Goal: Task Accomplishment & Management: Use online tool/utility

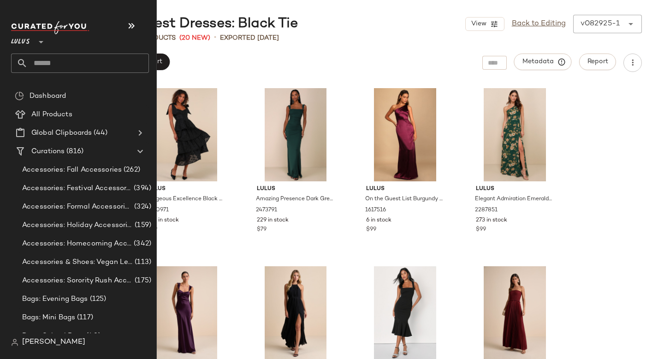
click at [70, 66] on input "text" at bounding box center [88, 63] width 121 height 19
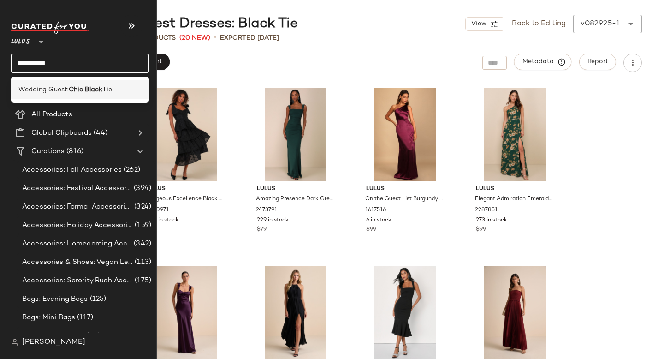
type input "**********"
click at [60, 94] on span "Wedding Guest:" at bounding box center [43, 90] width 50 height 10
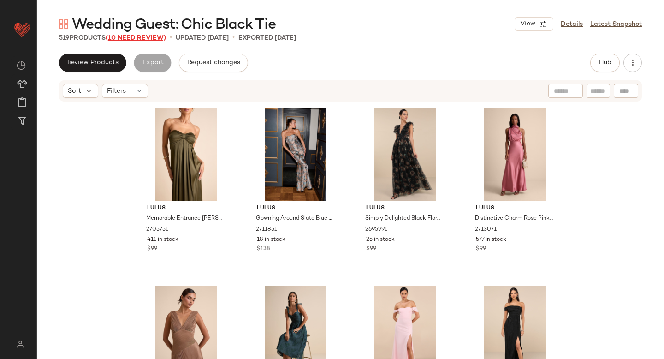
click at [162, 35] on span "(10 Need Review)" at bounding box center [136, 38] width 60 height 7
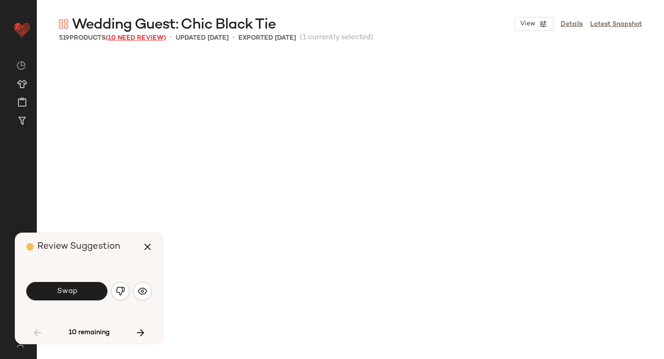
scroll to position [712, 0]
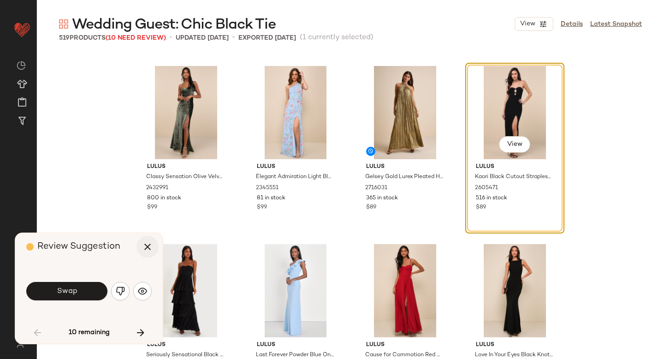
click at [149, 246] on icon "button" at bounding box center [147, 246] width 11 height 11
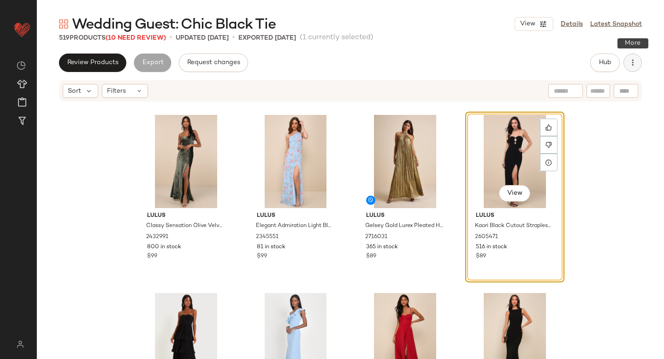
click at [634, 59] on icon "button" at bounding box center [632, 62] width 9 height 9
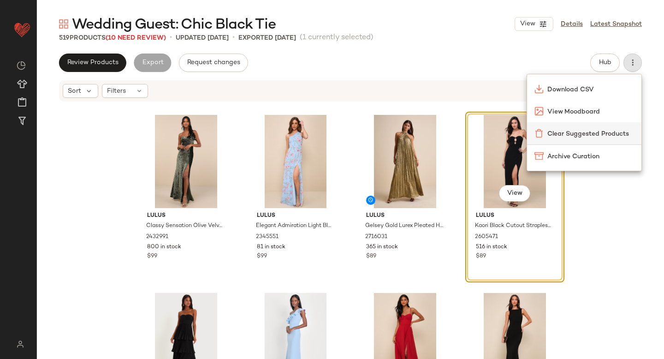
click at [601, 130] on span "Clear Suggested Products" at bounding box center [591, 134] width 87 height 10
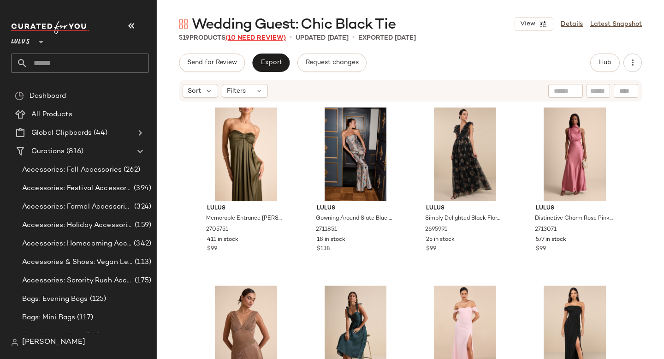
click at [266, 38] on span "(10 Need Review)" at bounding box center [256, 38] width 60 height 7
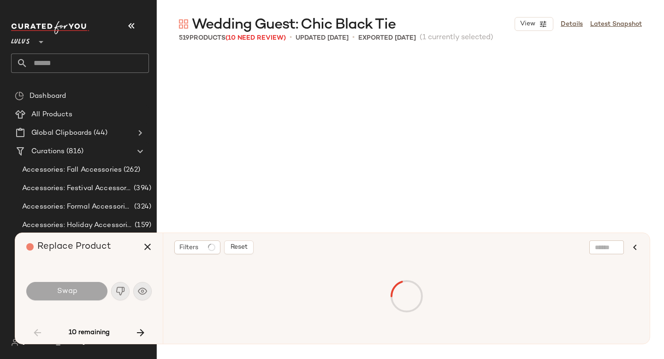
scroll to position [712, 0]
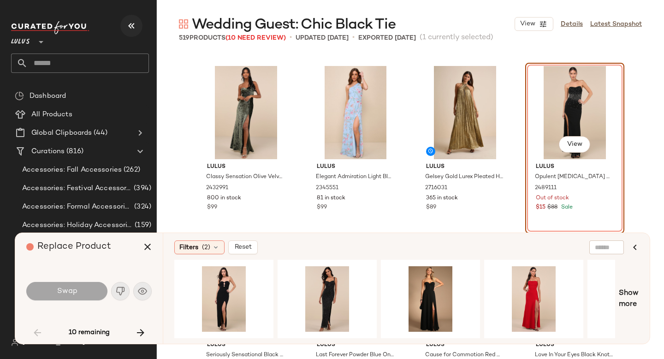
click at [129, 25] on icon "button" at bounding box center [131, 25] width 11 height 11
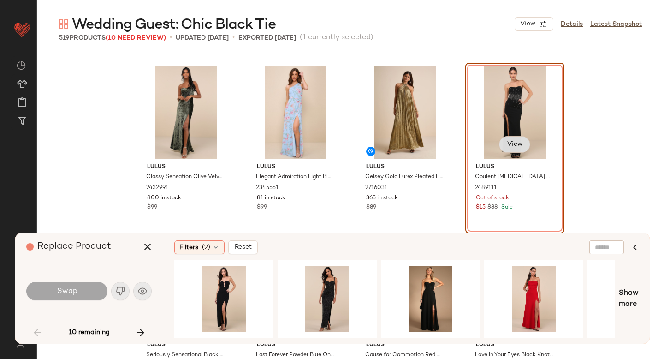
click at [509, 145] on span "View" at bounding box center [515, 144] width 16 height 7
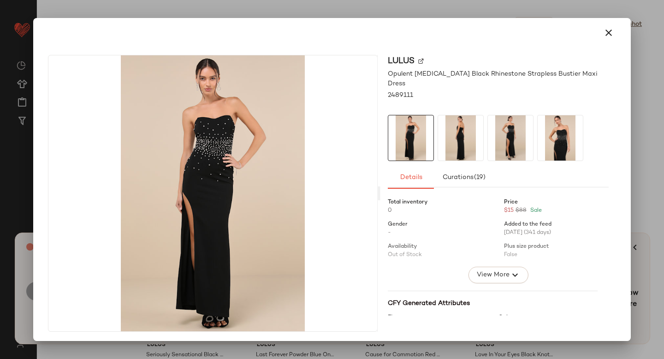
click at [418, 63] on img at bounding box center [421, 61] width 6 height 6
click at [604, 33] on icon "button" at bounding box center [609, 32] width 11 height 11
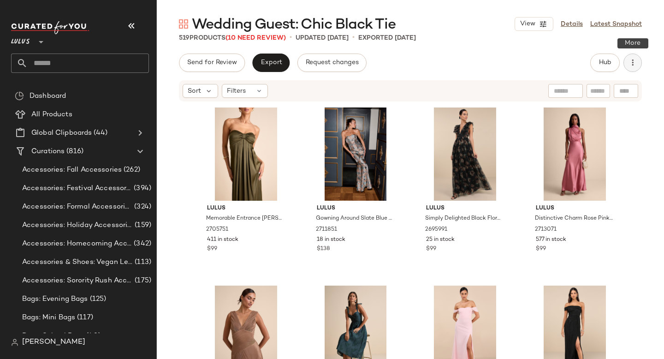
click at [633, 62] on icon "button" at bounding box center [632, 62] width 9 height 9
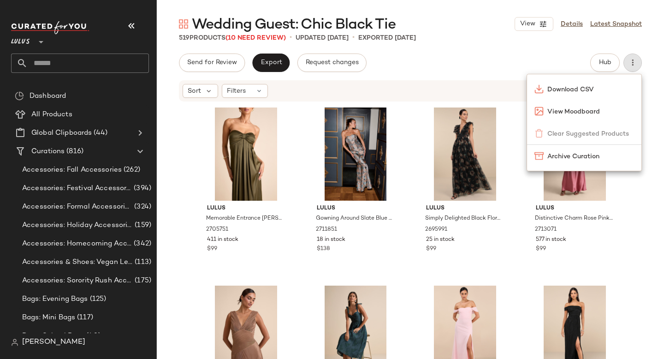
click at [536, 37] on div "519 Products (10 Need Review) • updated Sep 3rd • Exported Aug 29th" at bounding box center [411, 37] width 508 height 9
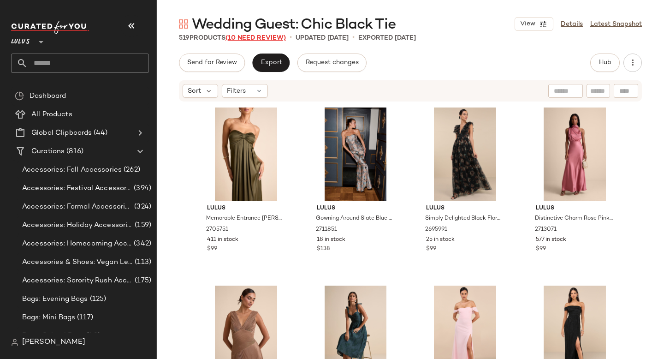
click at [252, 39] on span "(10 Need Review)" at bounding box center [256, 38] width 60 height 7
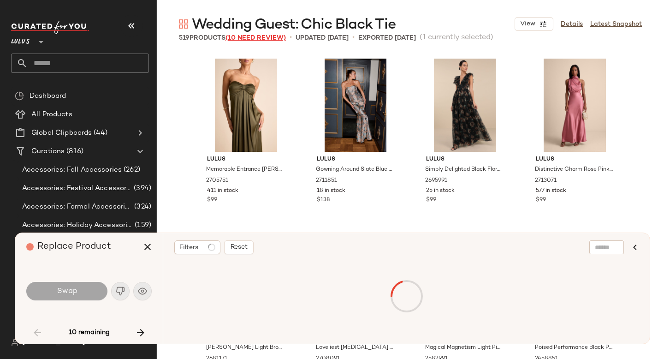
scroll to position [712, 0]
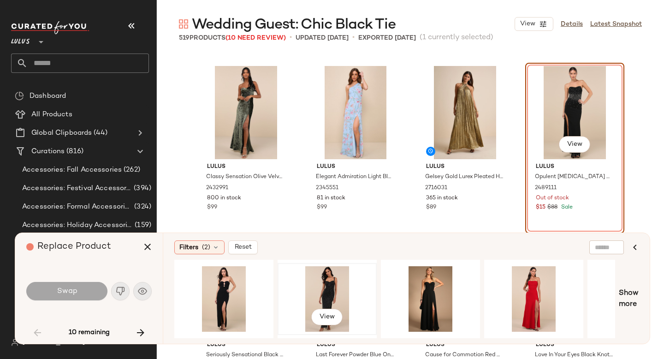
click at [330, 280] on div "View" at bounding box center [327, 299] width 93 height 66
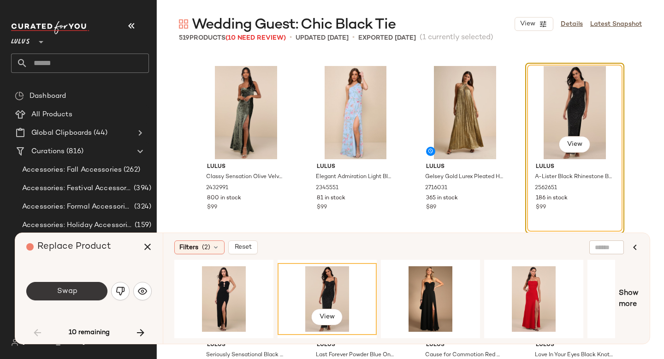
click at [94, 295] on button "Swap" at bounding box center [66, 291] width 81 height 18
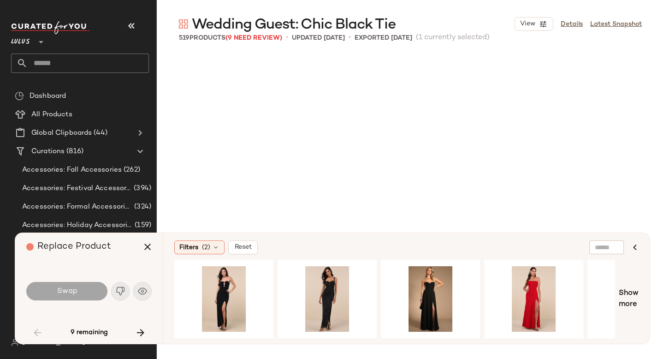
scroll to position [3028, 0]
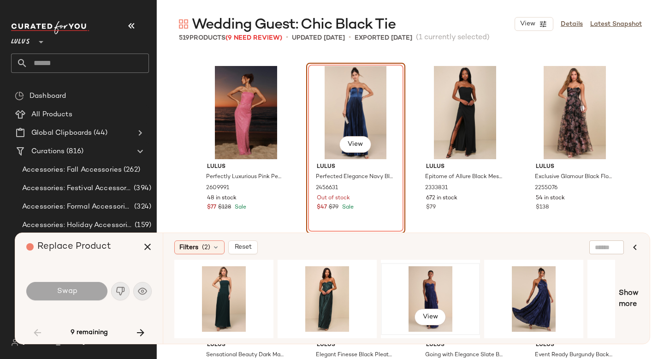
click at [419, 296] on div "View" at bounding box center [430, 299] width 93 height 66
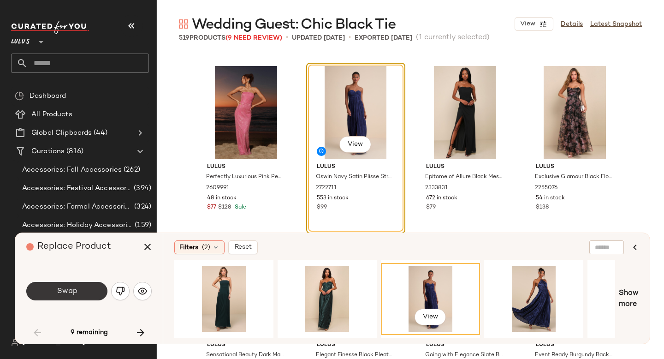
click at [64, 291] on span "Swap" at bounding box center [66, 291] width 21 height 9
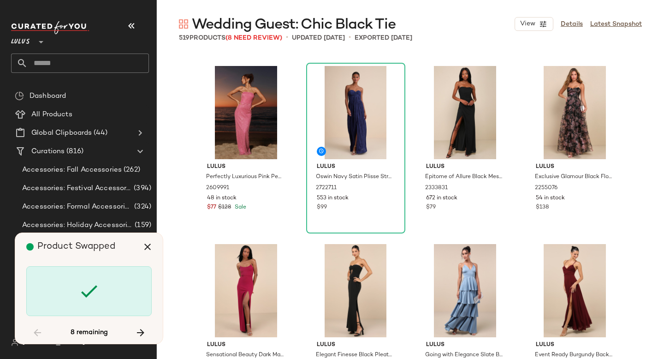
scroll to position [4809, 0]
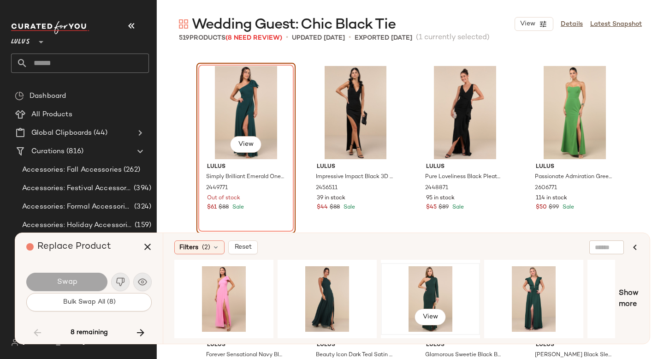
click at [418, 276] on div "View" at bounding box center [430, 299] width 93 height 66
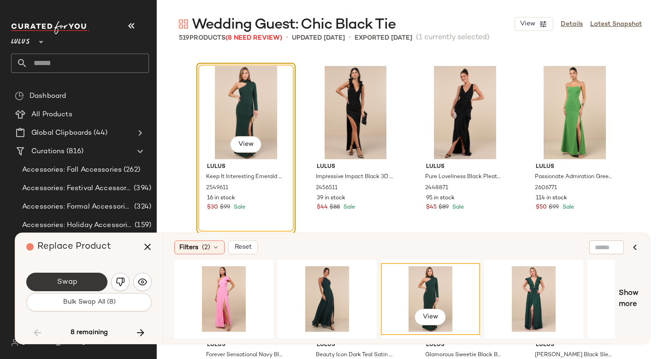
click at [55, 286] on button "Swap" at bounding box center [66, 282] width 81 height 18
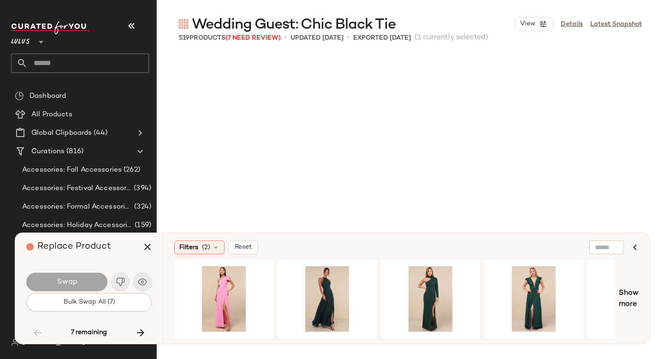
scroll to position [8371, 0]
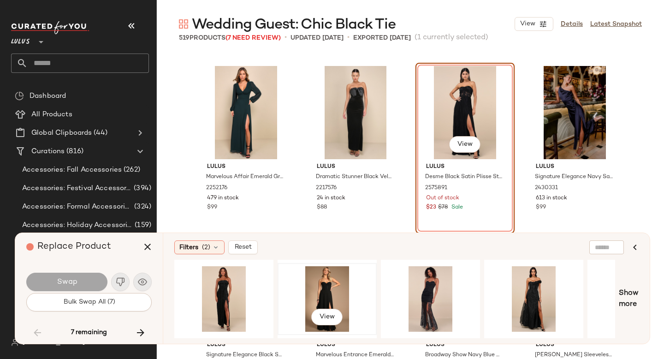
click at [307, 289] on div "View" at bounding box center [327, 299] width 93 height 66
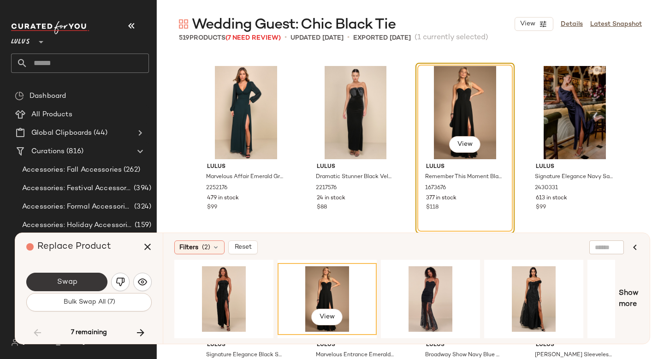
click at [57, 282] on span "Swap" at bounding box center [66, 282] width 21 height 9
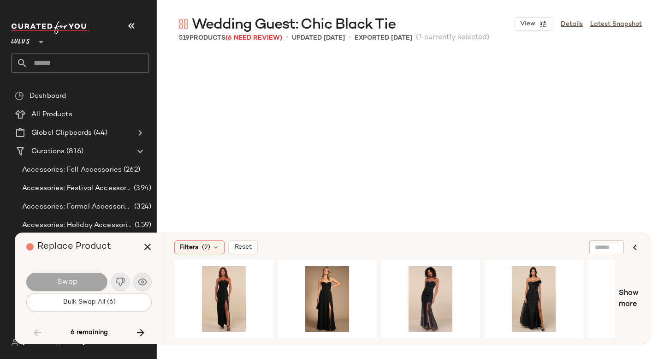
scroll to position [10152, 0]
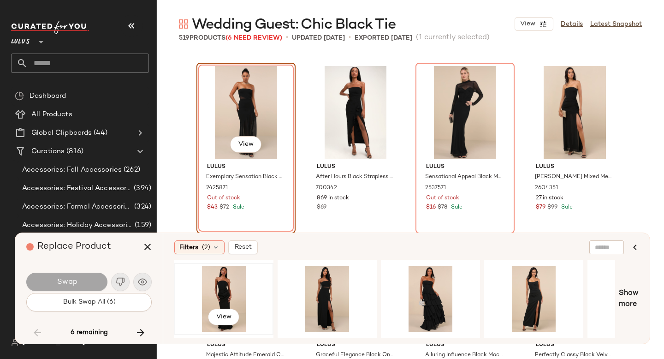
click at [200, 278] on div "View" at bounding box center [224, 299] width 93 height 66
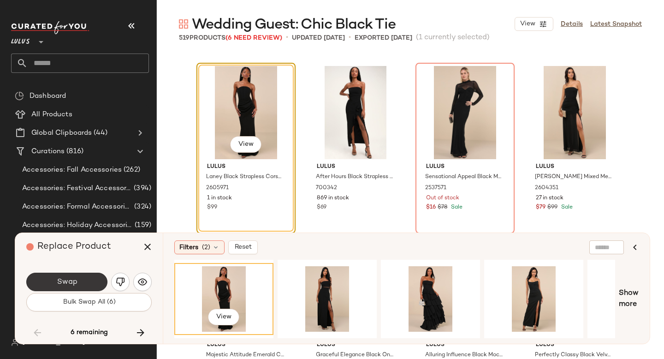
click at [77, 277] on button "Swap" at bounding box center [66, 282] width 81 height 18
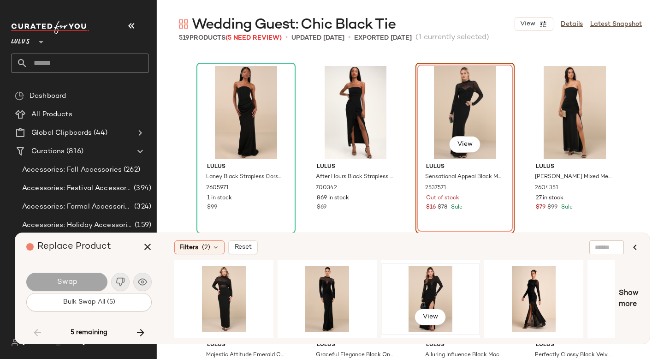
click at [415, 281] on div "View" at bounding box center [430, 299] width 93 height 66
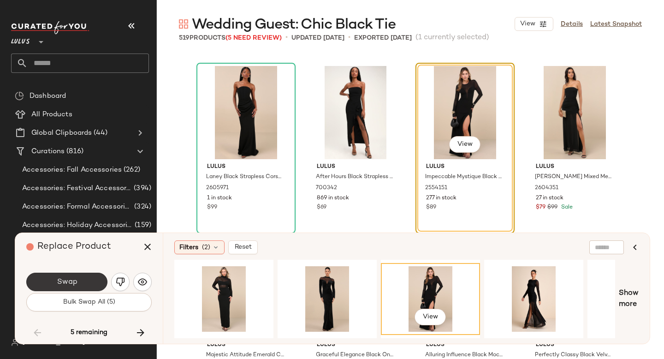
click at [97, 286] on button "Swap" at bounding box center [66, 282] width 81 height 18
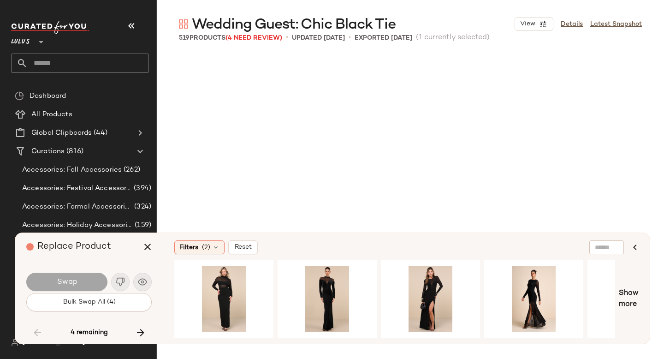
scroll to position [17988, 0]
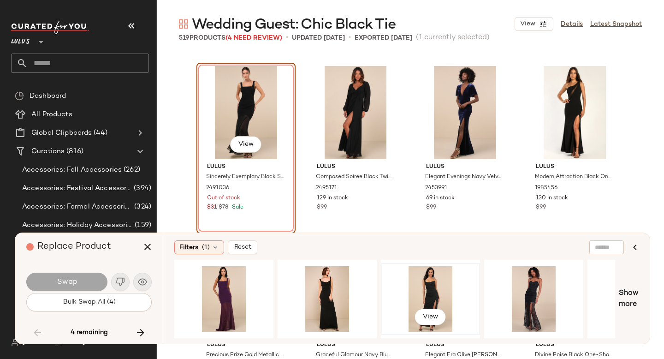
click at [414, 277] on div "View" at bounding box center [430, 299] width 93 height 66
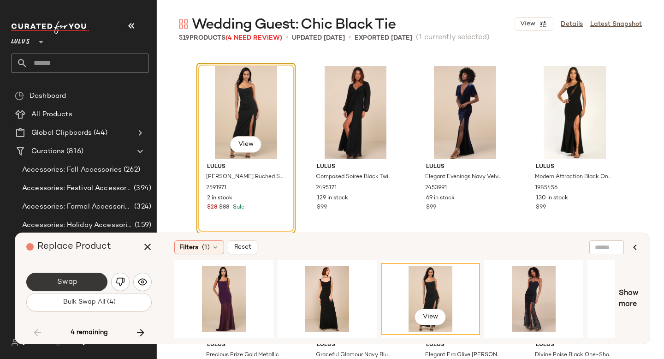
click at [69, 279] on span "Swap" at bounding box center [66, 282] width 21 height 9
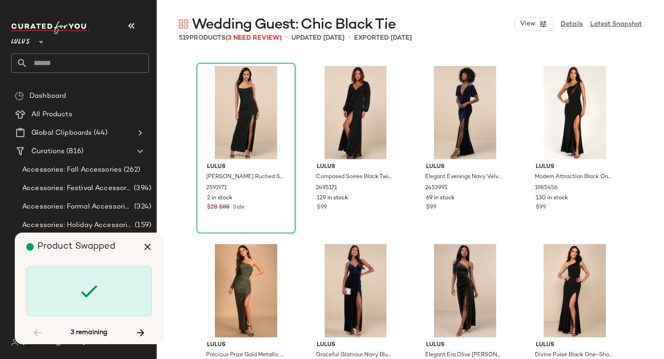
scroll to position [18344, 0]
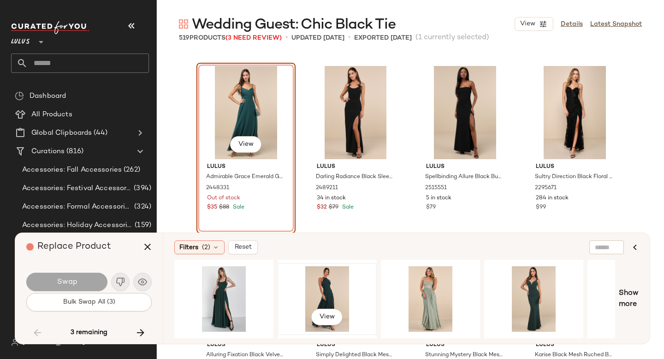
click at [329, 277] on div "View" at bounding box center [327, 299] width 93 height 66
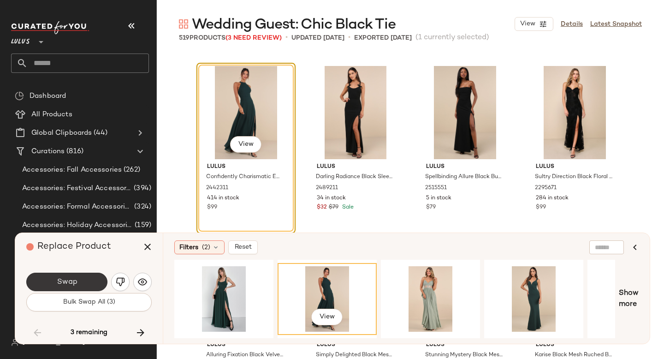
click at [86, 278] on button "Swap" at bounding box center [66, 282] width 81 height 18
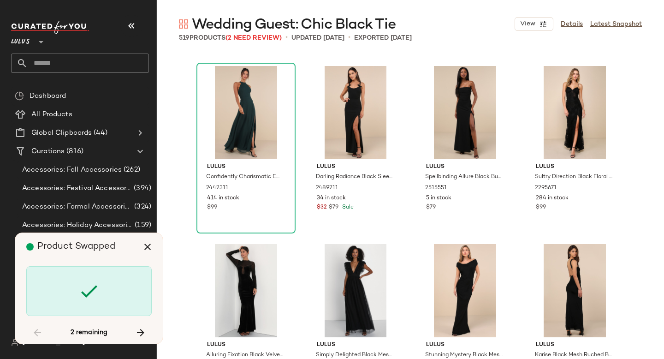
scroll to position [18879, 0]
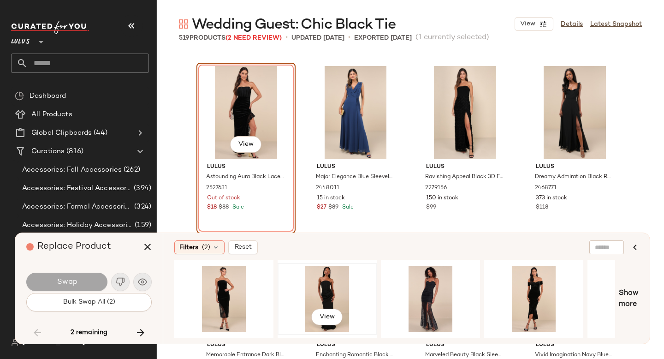
click at [344, 280] on div "View" at bounding box center [327, 299] width 93 height 66
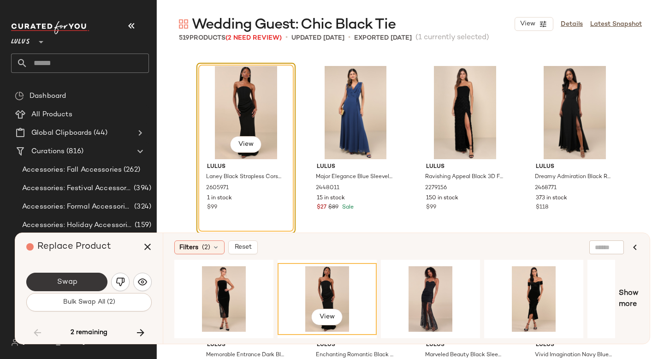
click at [68, 280] on span "Swap" at bounding box center [66, 282] width 21 height 9
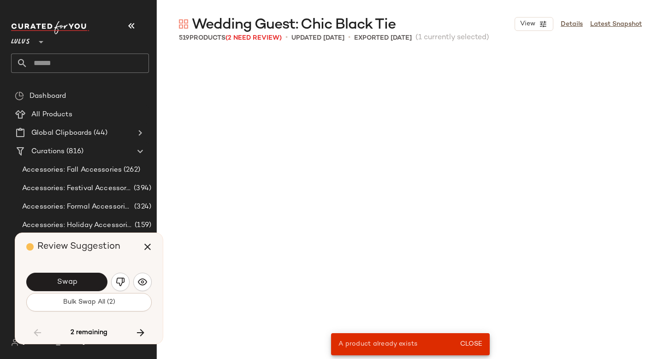
scroll to position [10152, 0]
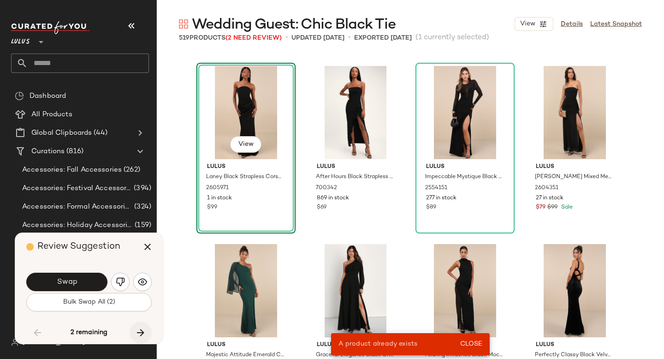
click at [144, 331] on icon "button" at bounding box center [140, 332] width 11 height 11
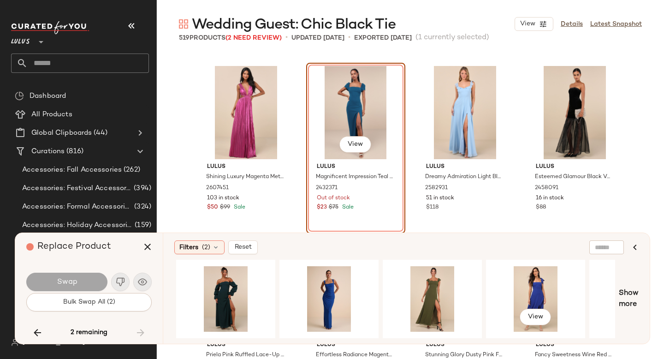
scroll to position [0, 516]
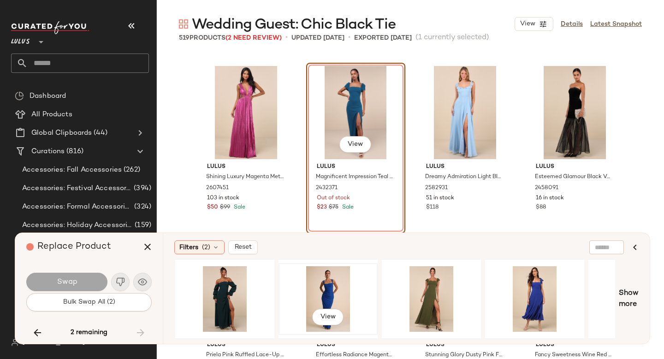
click at [326, 284] on div "View" at bounding box center [328, 299] width 93 height 66
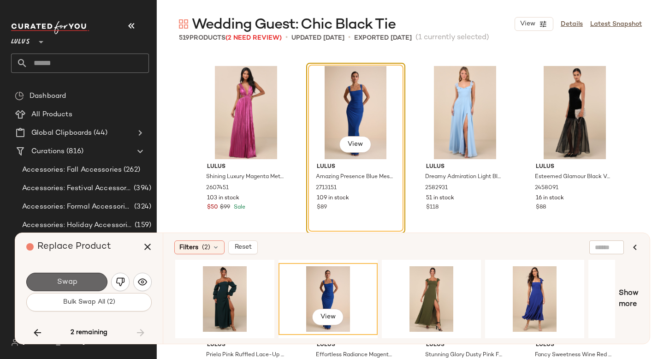
click at [79, 277] on button "Swap" at bounding box center [66, 282] width 81 height 18
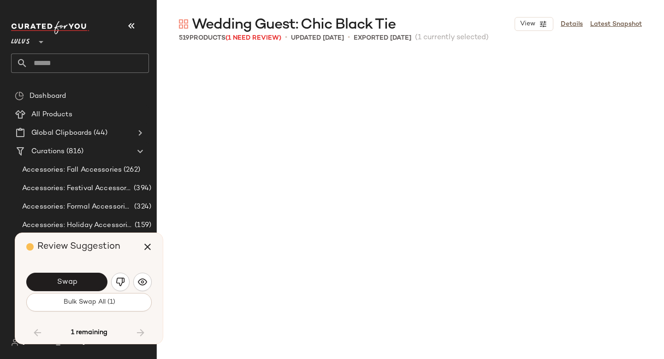
scroll to position [10152, 0]
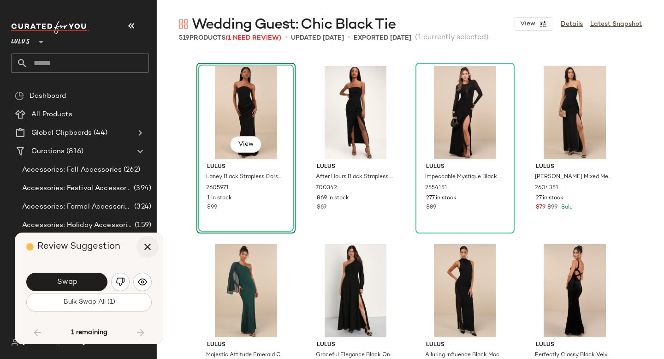
click at [147, 250] on icon "button" at bounding box center [147, 246] width 11 height 11
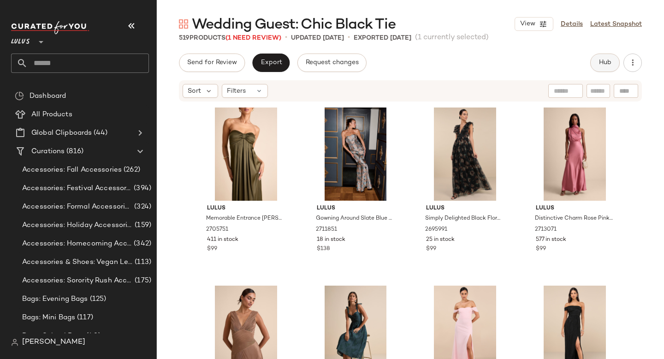
click at [600, 67] on button "Hub" at bounding box center [606, 63] width 30 height 18
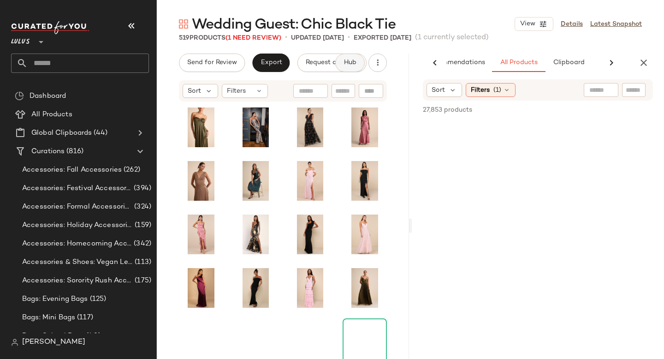
scroll to position [0, 38]
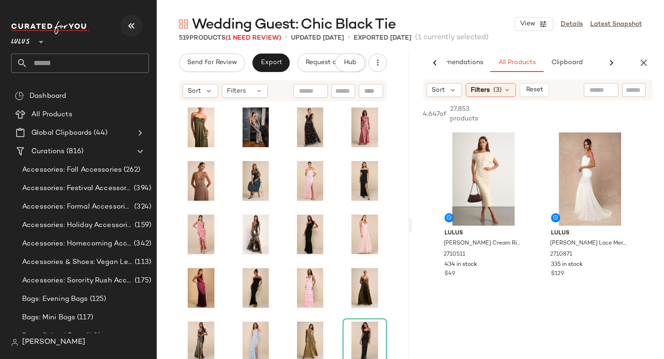
click at [137, 27] on button "button" at bounding box center [131, 26] width 22 height 22
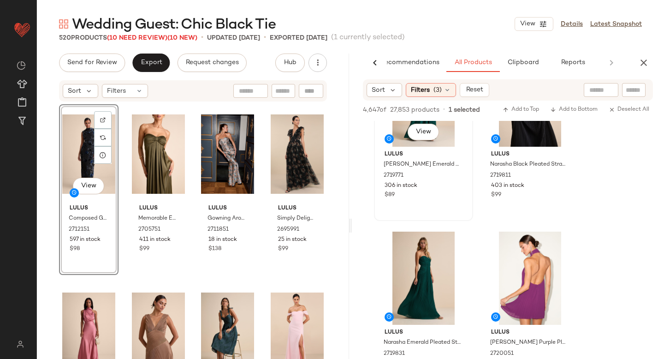
scroll to position [1868, 0]
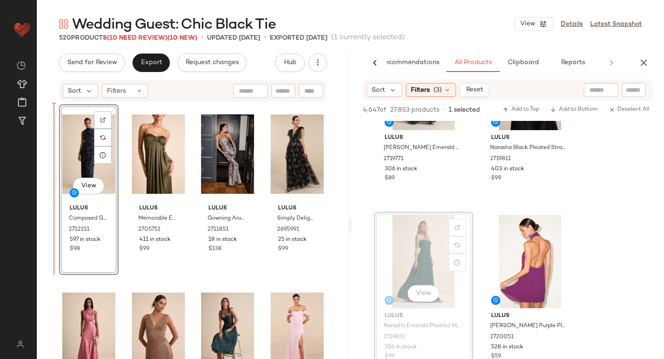
drag, startPoint x: 411, startPoint y: 242, endPoint x: 68, endPoint y: 205, distance: 345.2
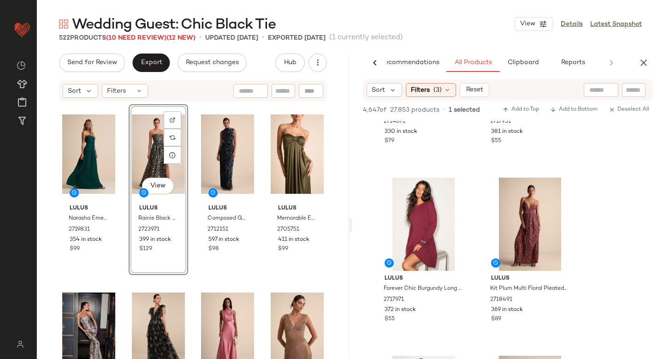
scroll to position [5104, 0]
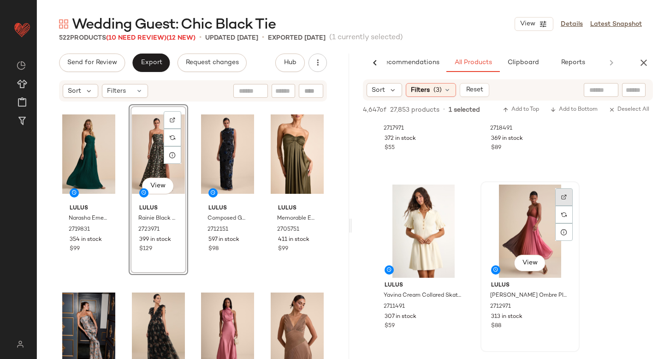
click at [562, 197] on img at bounding box center [565, 197] width 6 height 6
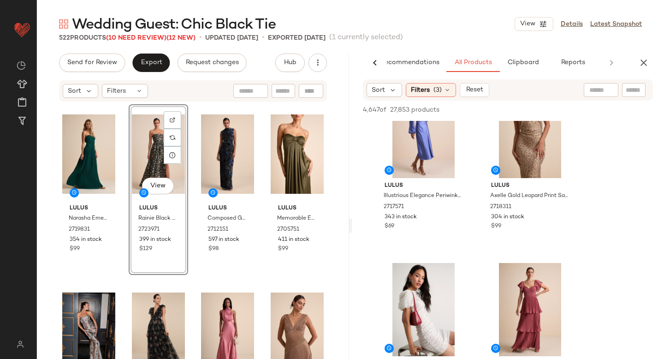
scroll to position [6054, 0]
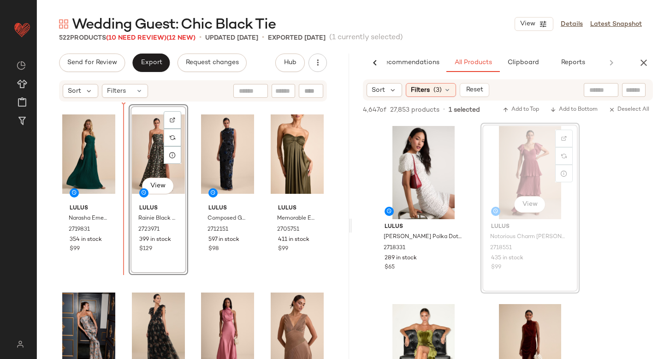
drag, startPoint x: 515, startPoint y: 161, endPoint x: 509, endPoint y: 162, distance: 6.1
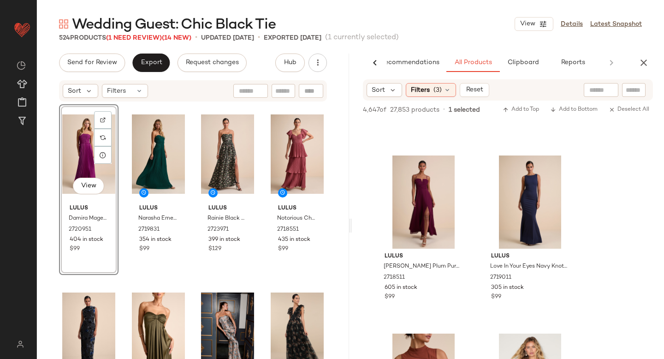
scroll to position [12613, 0]
click at [560, 178] on div at bounding box center [565, 187] width 18 height 18
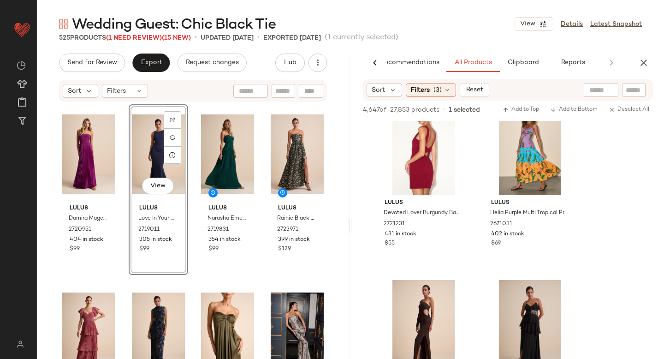
scroll to position [14544, 0]
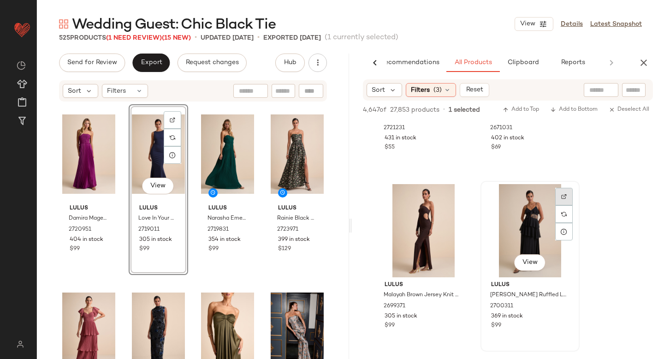
click at [560, 205] on div at bounding box center [565, 214] width 18 height 18
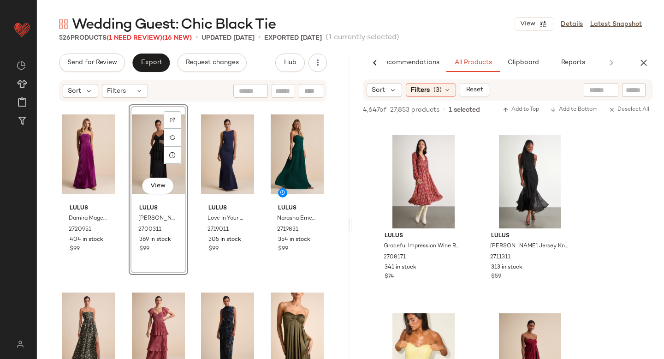
scroll to position [15127, 0]
click at [562, 147] on img at bounding box center [565, 148] width 6 height 6
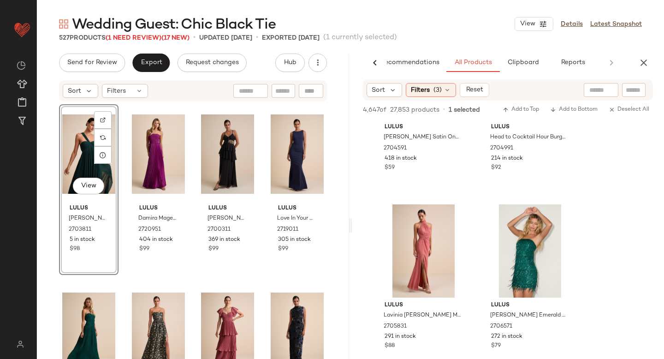
scroll to position [18981, 0]
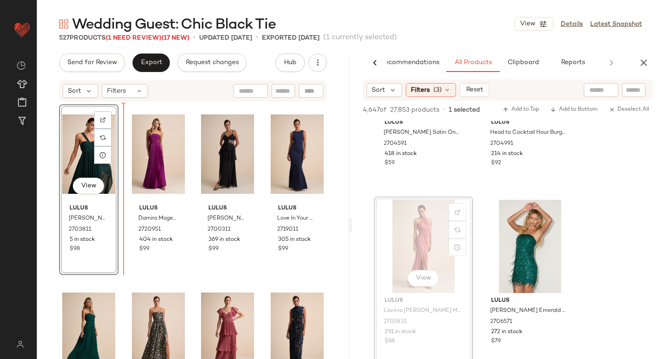
drag, startPoint x: 430, startPoint y: 199, endPoint x: 424, endPoint y: 199, distance: 6.0
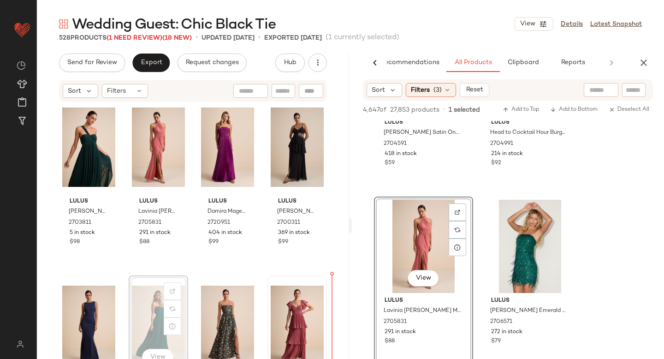
scroll to position [9, 0]
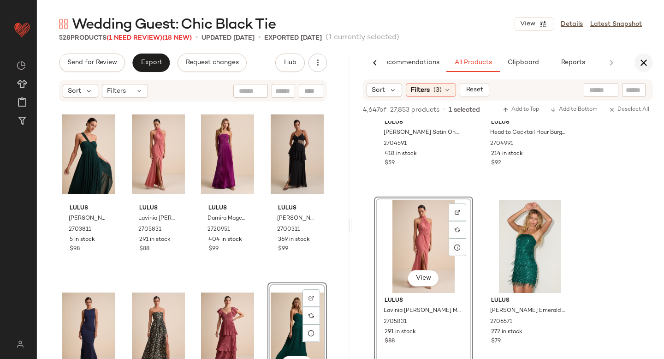
click at [644, 64] on icon "button" at bounding box center [644, 62] width 11 height 11
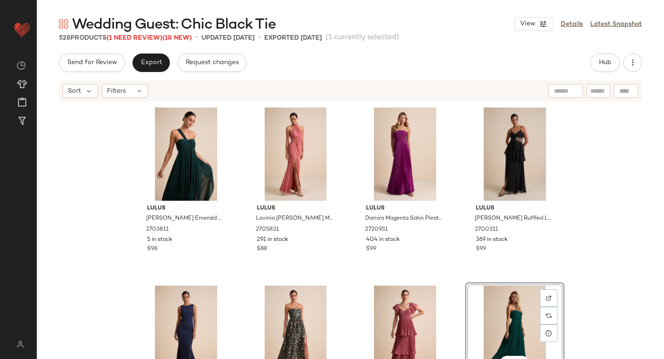
click at [145, 78] on div "Send for Review Export Request changes Hub Sort Filters Lulus Cayton Emerald Pl…" at bounding box center [351, 226] width 628 height 344
click at [146, 70] on button "Export" at bounding box center [150, 63] width 37 height 18
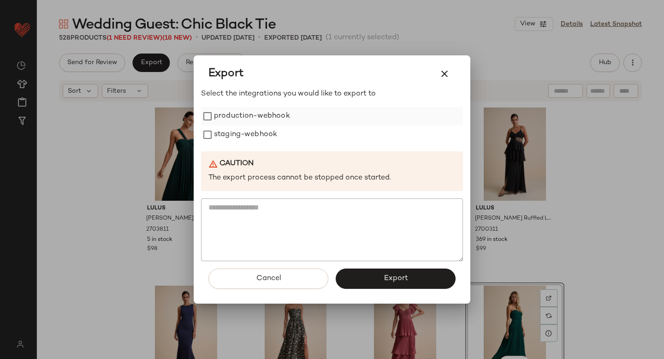
click at [215, 117] on label "production-webhook" at bounding box center [252, 116] width 76 height 18
click at [383, 281] on button "Export" at bounding box center [396, 279] width 120 height 20
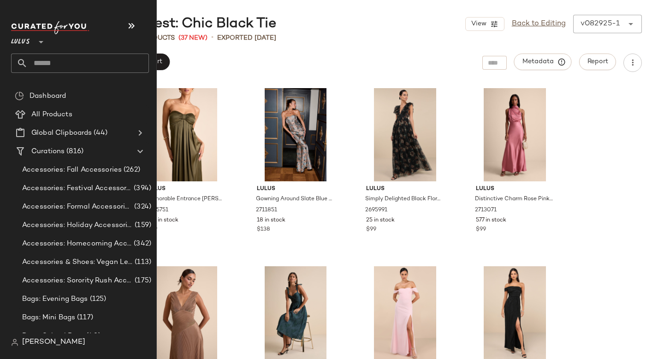
click at [82, 60] on input "text" at bounding box center [88, 63] width 121 height 19
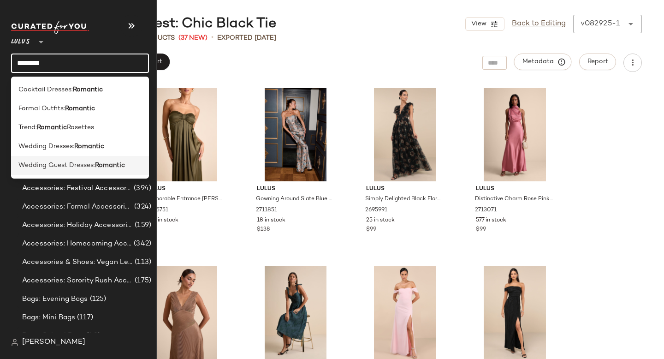
type input "********"
click at [70, 163] on span "Wedding Guest Dresses:" at bounding box center [56, 166] width 77 height 10
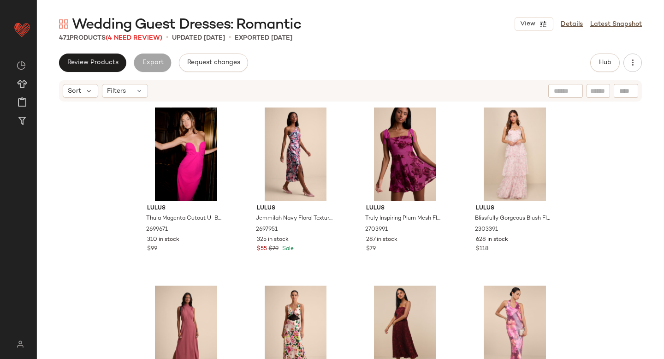
click at [318, 53] on div "Wedding Guest Dresses: Romantic View Details Latest Snapshot 471 Products (4 Ne…" at bounding box center [351, 187] width 628 height 344
click at [603, 65] on span "Hub" at bounding box center [605, 62] width 13 height 7
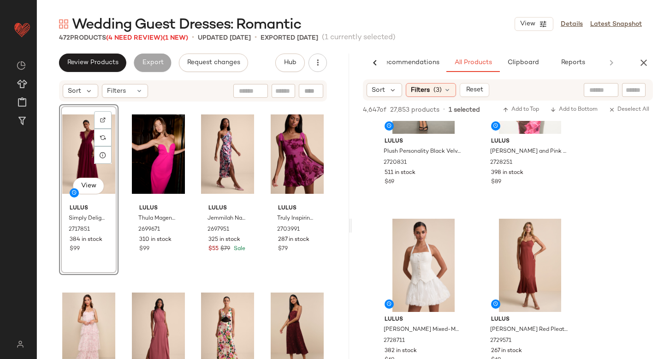
scroll to position [7781, 0]
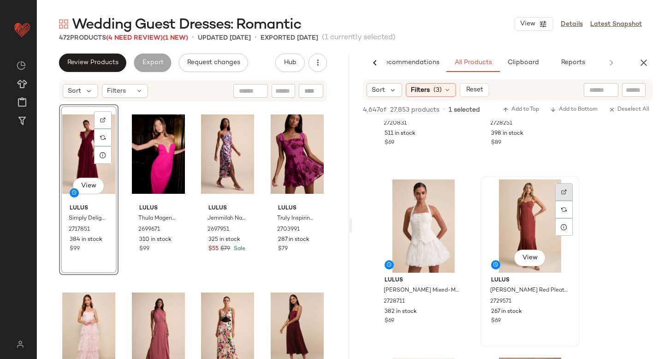
click at [562, 201] on div at bounding box center [565, 210] width 18 height 18
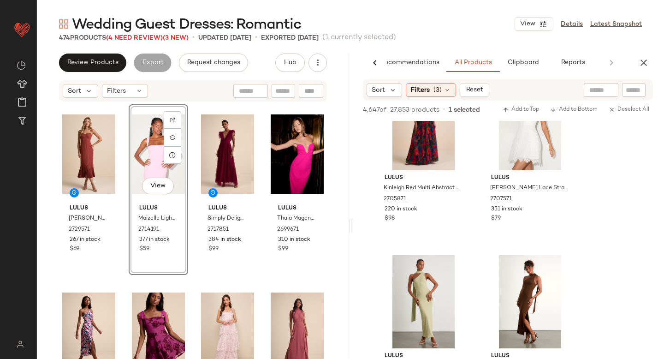
scroll to position [9223, 0]
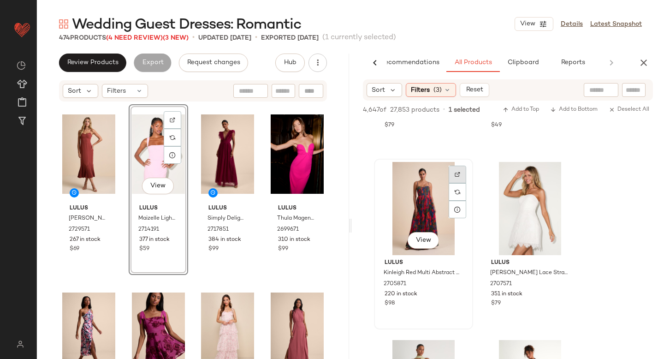
click at [453, 183] on div at bounding box center [458, 192] width 18 height 18
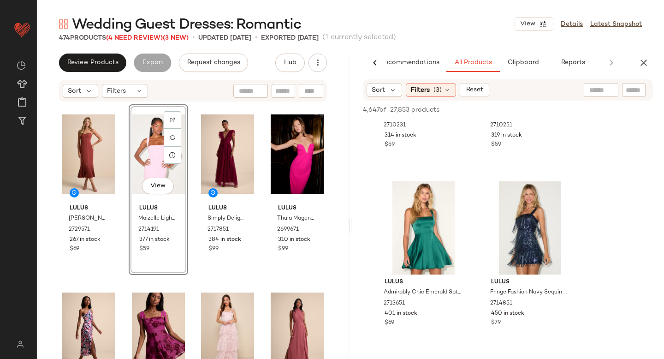
scroll to position [9576, 0]
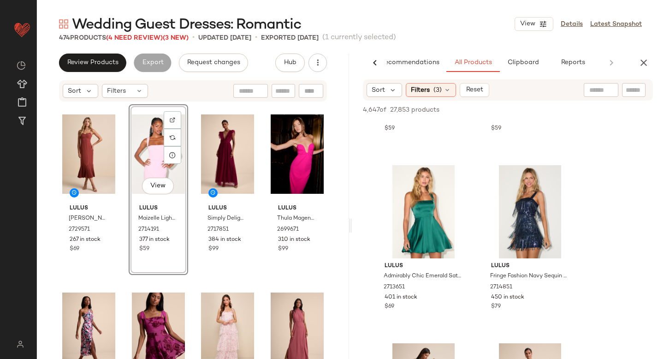
click at [664, 227] on div "Lulus Andie Blue Multi Abstract Floral Mock Neck Mini Dress 2714031 498 in stoc…" at bounding box center [508, 255] width 312 height 269
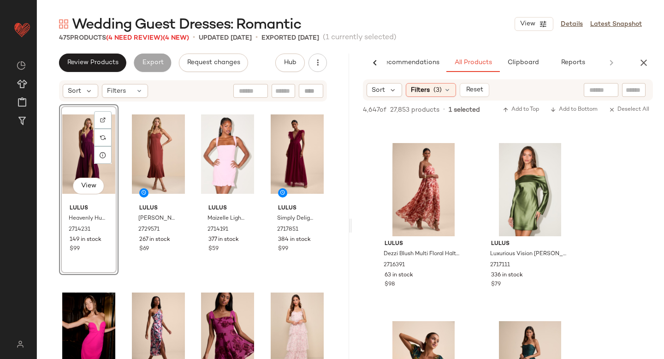
scroll to position [11736, 0]
click at [458, 155] on img at bounding box center [458, 155] width 6 height 6
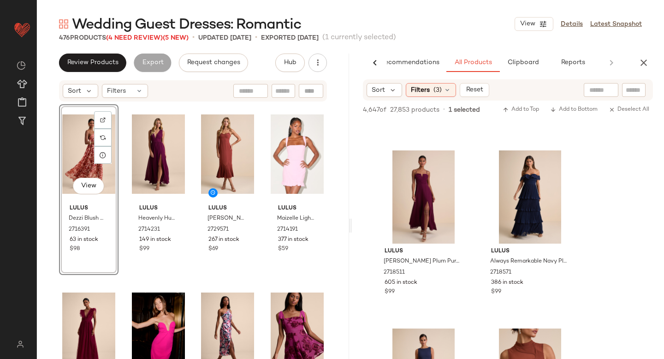
scroll to position [12073, 0]
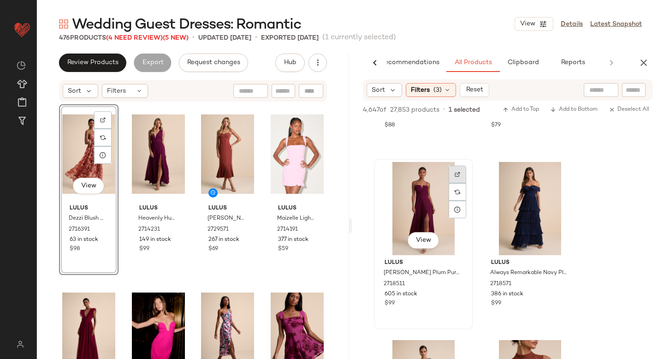
click at [458, 173] on img at bounding box center [458, 175] width 6 height 6
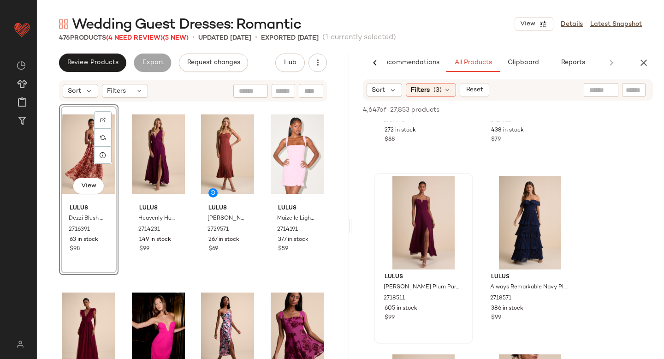
scroll to position [12045, 0]
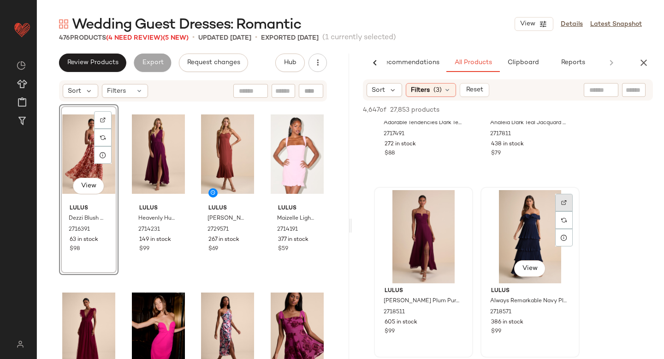
click at [567, 211] on div at bounding box center [565, 220] width 18 height 18
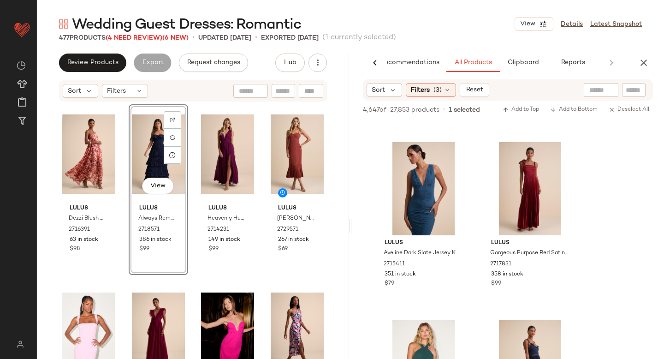
scroll to position [14942, 0]
click at [568, 164] on div at bounding box center [565, 173] width 18 height 18
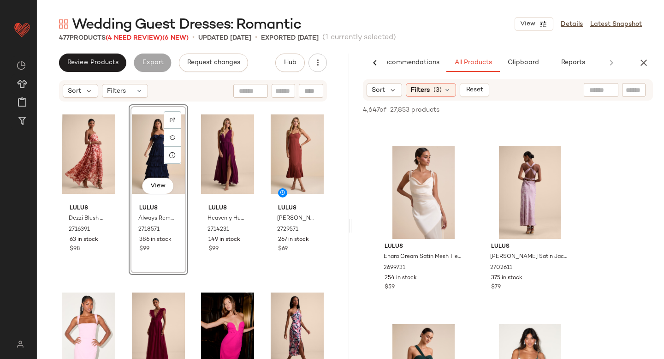
scroll to position [16701, 0]
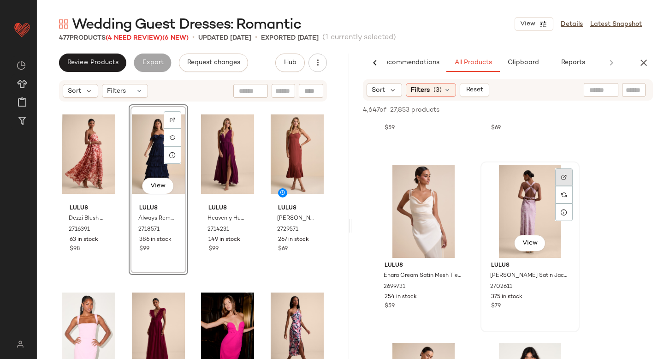
click at [566, 186] on div at bounding box center [565, 195] width 18 height 18
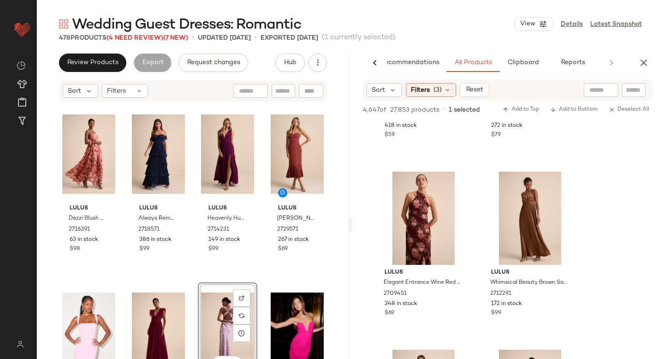
scroll to position [17211, 0]
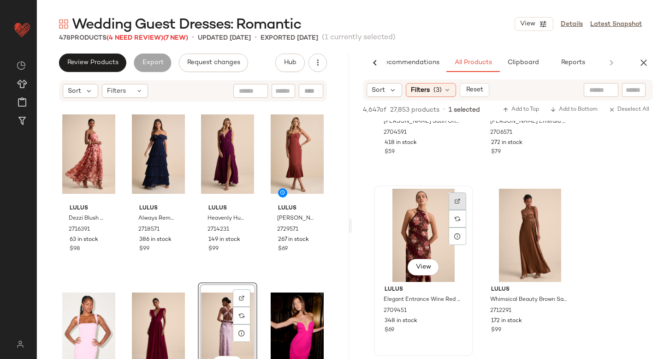
click at [459, 210] on div at bounding box center [458, 219] width 18 height 18
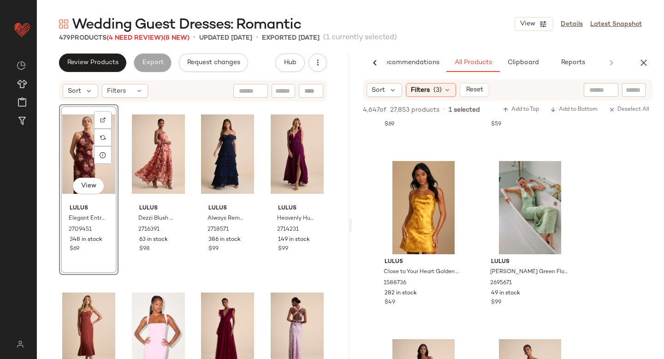
scroll to position [18779, 0]
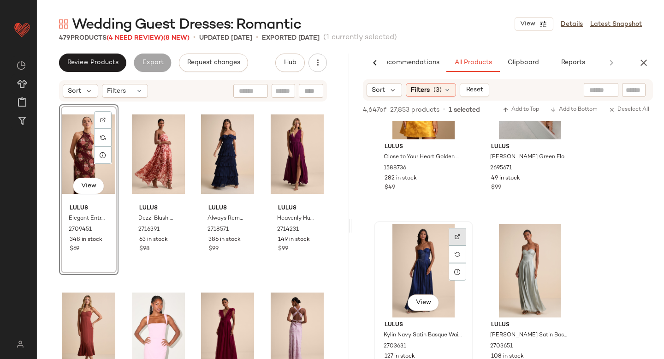
click at [458, 239] on img at bounding box center [458, 237] width 6 height 6
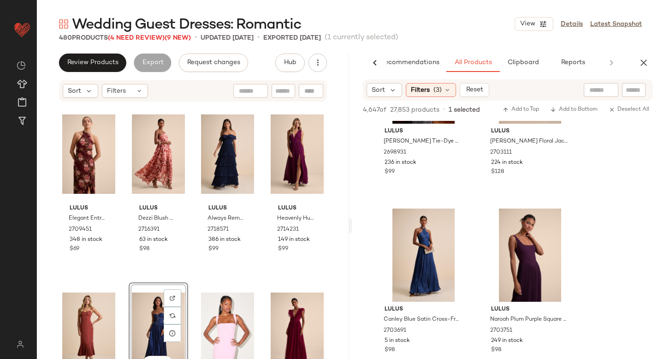
scroll to position [20247, 0]
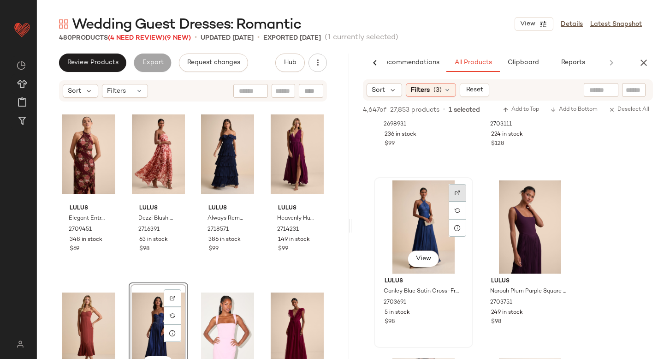
click at [455, 193] on img at bounding box center [458, 193] width 6 height 6
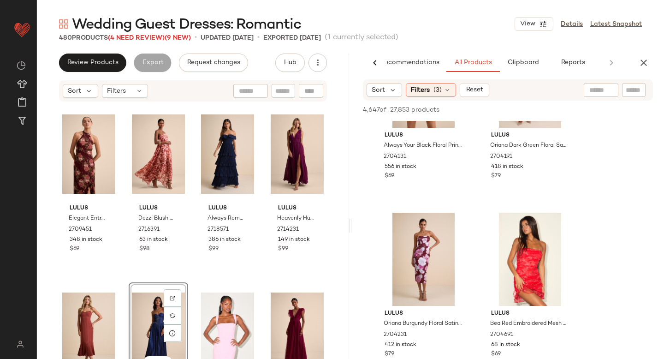
scroll to position [22047, 0]
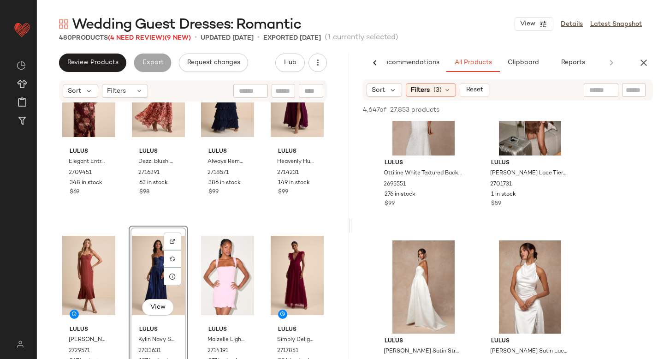
scroll to position [0, 0]
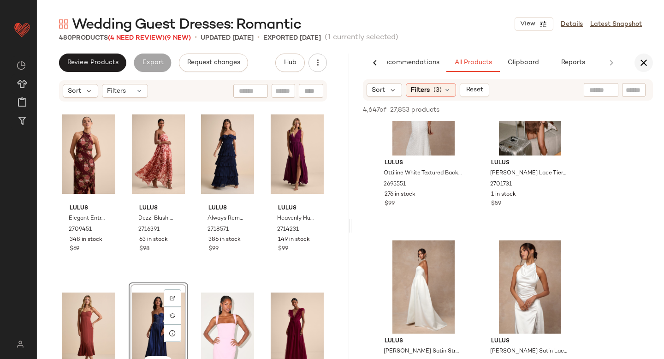
click at [646, 59] on icon "button" at bounding box center [644, 62] width 11 height 11
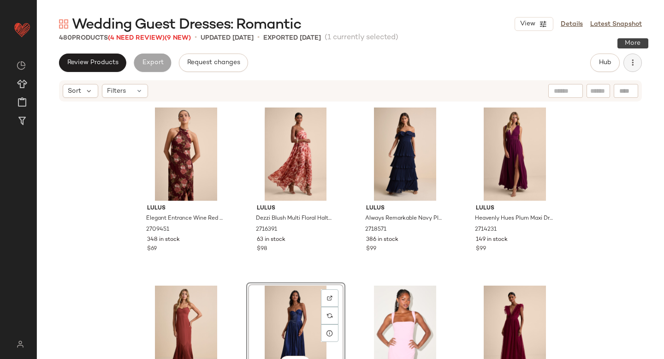
click at [628, 62] on button "button" at bounding box center [633, 63] width 18 height 18
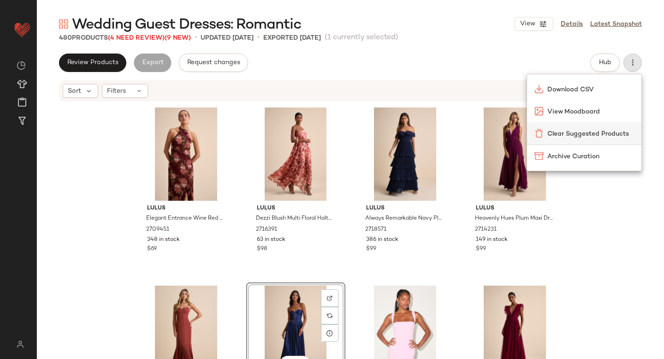
click at [587, 135] on span "Clear Suggested Products" at bounding box center [591, 134] width 87 height 10
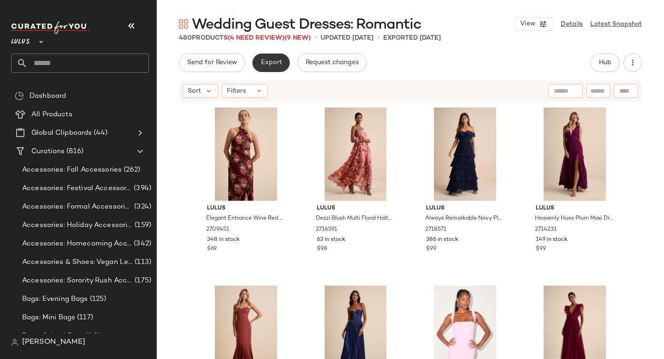
click at [275, 61] on span "Export" at bounding box center [271, 62] width 22 height 7
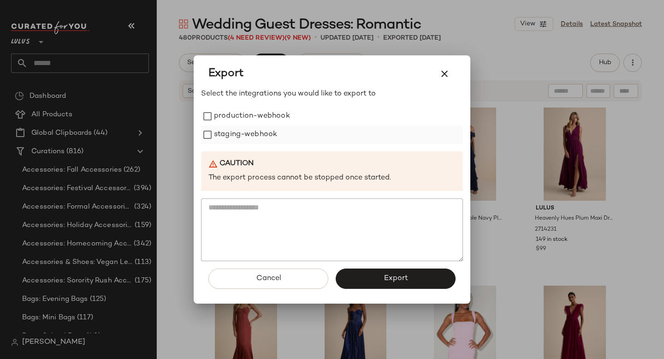
click at [249, 138] on label "staging-webhook" at bounding box center [245, 135] width 63 height 18
click at [239, 113] on label "production-webhook" at bounding box center [252, 116] width 76 height 18
click at [406, 279] on span "Export" at bounding box center [395, 278] width 24 height 9
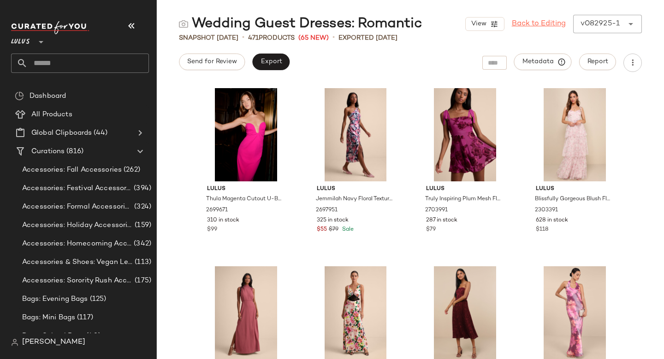
click at [550, 20] on link "Back to Editing" at bounding box center [539, 23] width 54 height 11
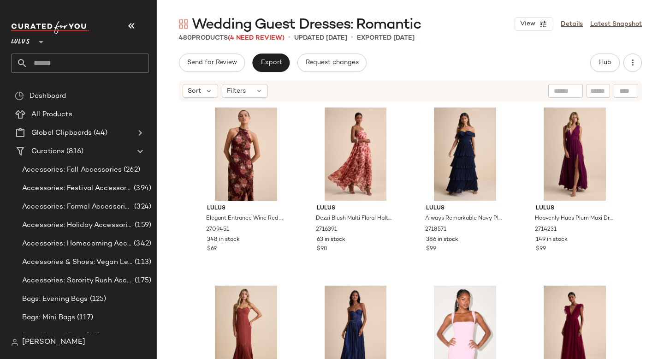
click at [51, 67] on input "text" at bounding box center [88, 63] width 121 height 19
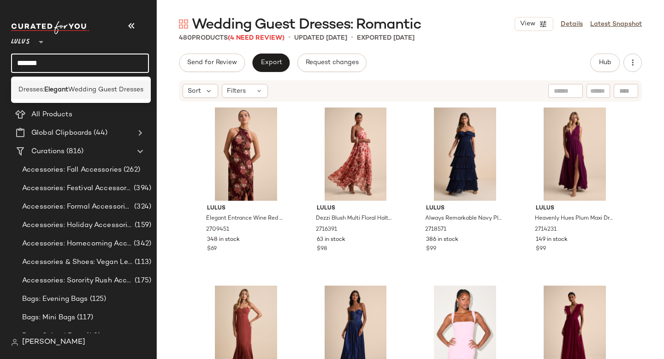
type input "*******"
click at [46, 91] on b "Elegant" at bounding box center [56, 90] width 24 height 10
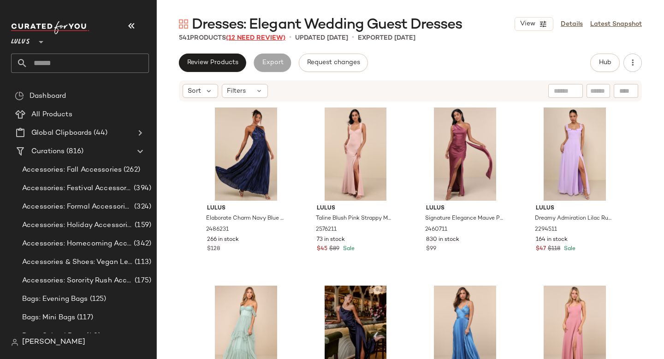
click at [281, 40] on span "(12 Need Review)" at bounding box center [256, 38] width 60 height 7
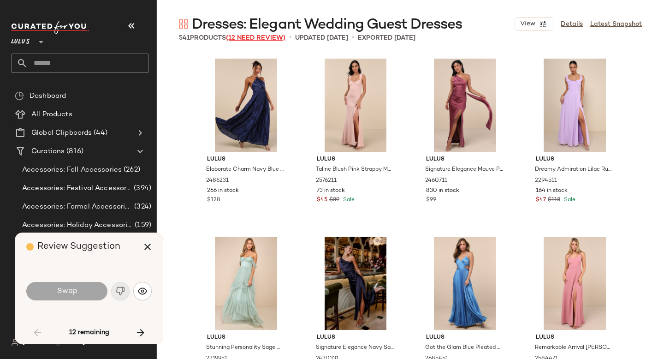
scroll to position [1425, 0]
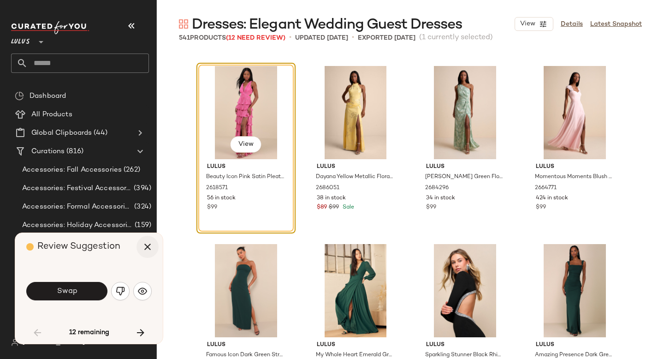
click at [146, 245] on icon "button" at bounding box center [147, 246] width 11 height 11
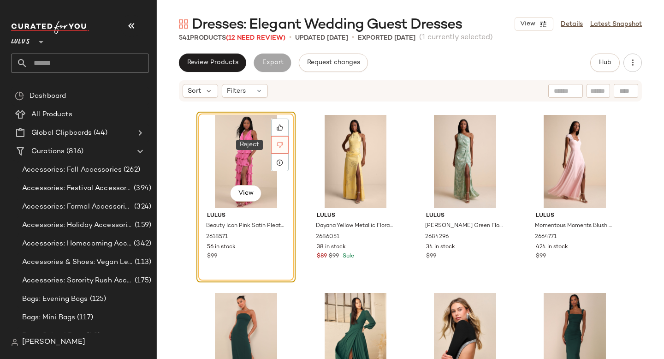
click at [277, 141] on div at bounding box center [280, 145] width 18 height 18
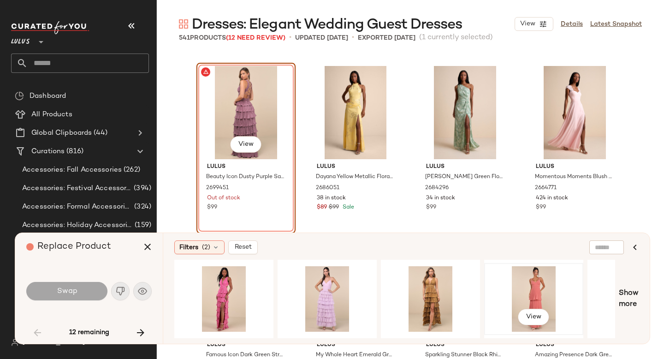
click at [538, 279] on div "View" at bounding box center [534, 299] width 93 height 66
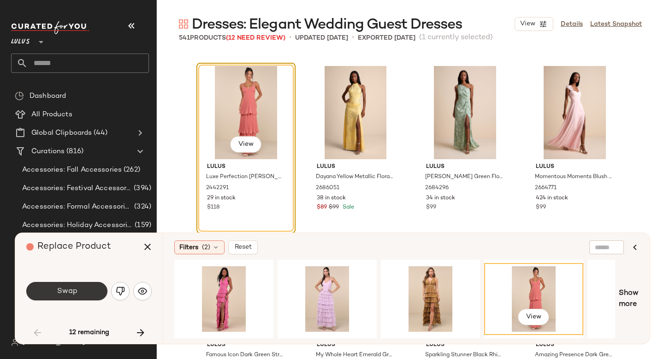
click at [86, 295] on button "Swap" at bounding box center [66, 291] width 81 height 18
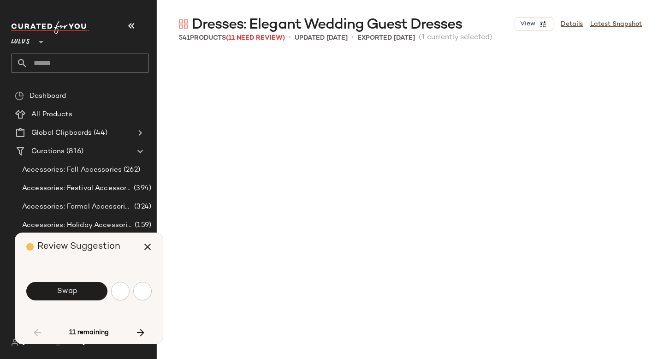
scroll to position [2137, 0]
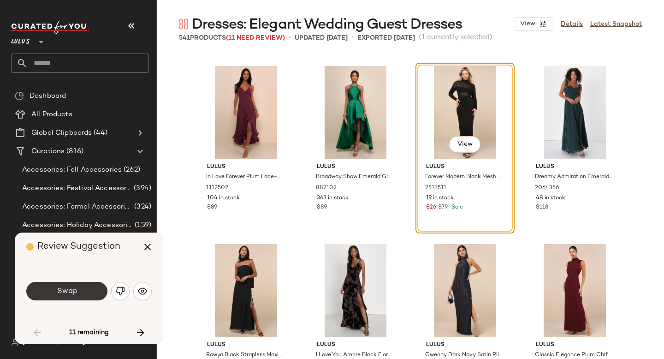
click at [78, 295] on button "Swap" at bounding box center [66, 291] width 81 height 18
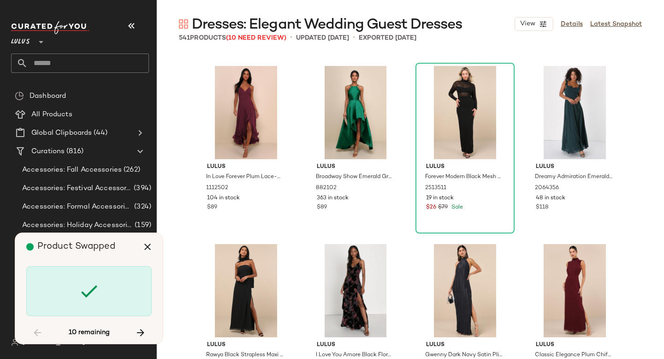
scroll to position [5165, 0]
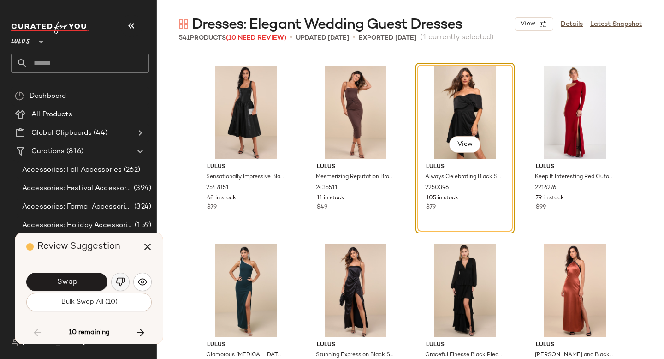
click at [119, 287] on button "button" at bounding box center [120, 282] width 18 height 18
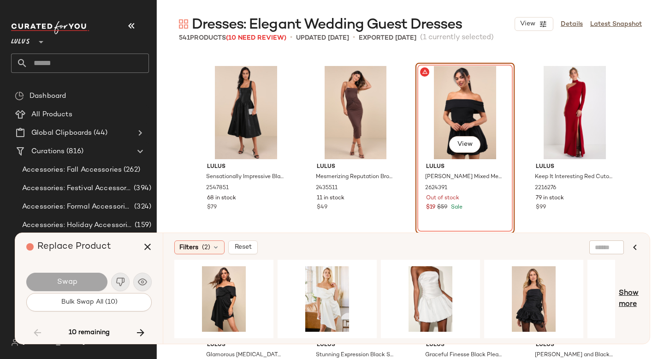
click at [634, 295] on span "Show more" at bounding box center [629, 299] width 20 height 22
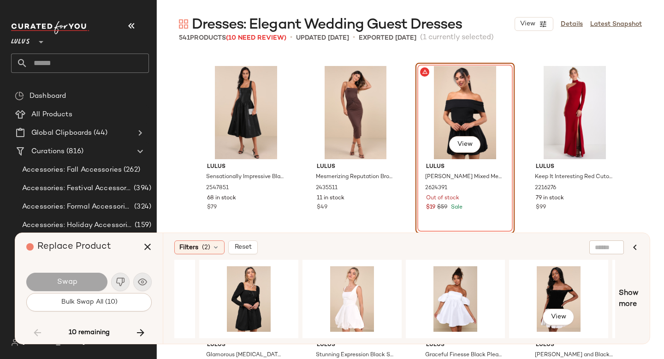
scroll to position [0, 590]
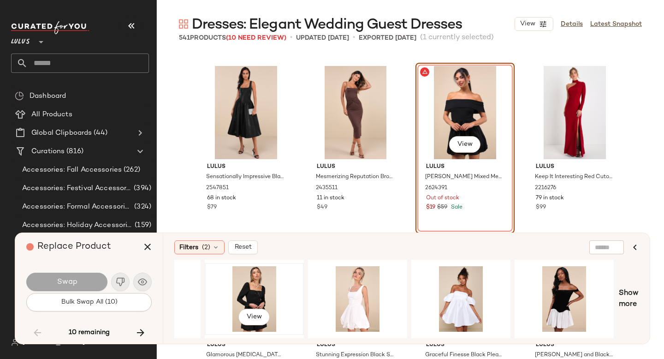
click at [261, 286] on div "View" at bounding box center [254, 299] width 93 height 66
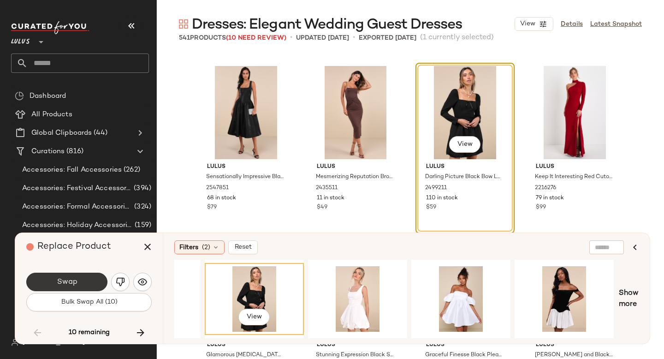
click at [94, 283] on button "Swap" at bounding box center [66, 282] width 81 height 18
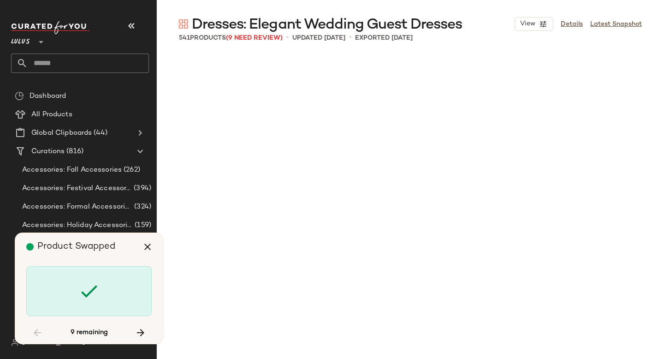
scroll to position [8727, 0]
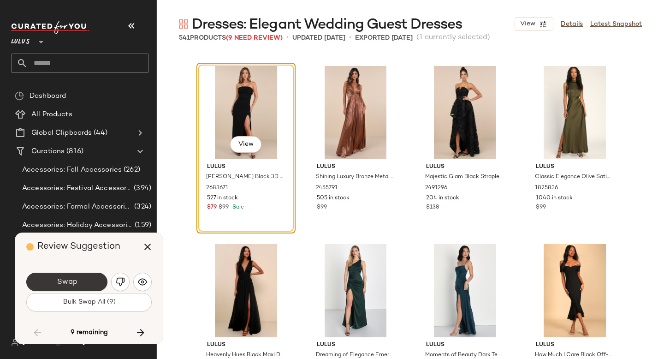
click at [85, 283] on button "Swap" at bounding box center [66, 282] width 81 height 18
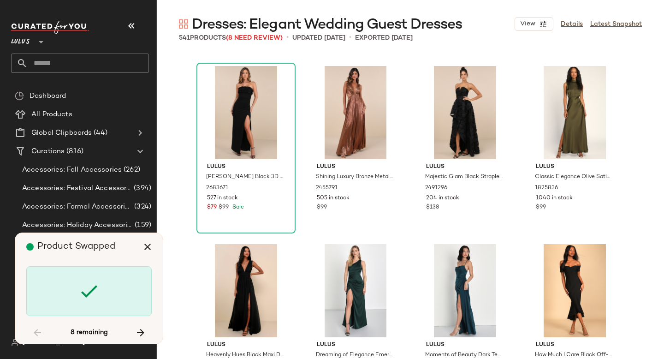
scroll to position [14782, 0]
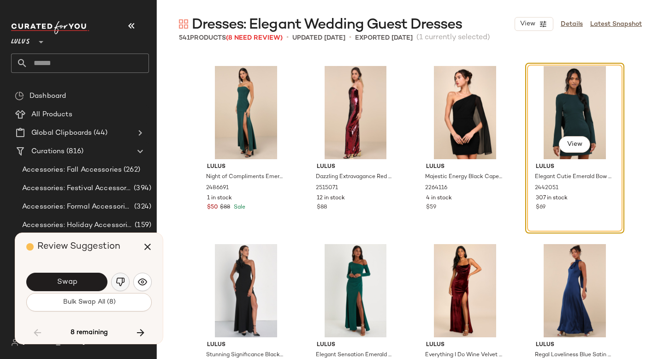
click at [118, 280] on img "button" at bounding box center [120, 281] width 9 height 9
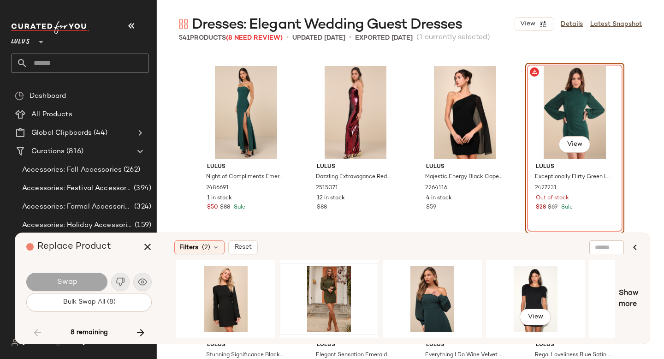
scroll to position [0, 206]
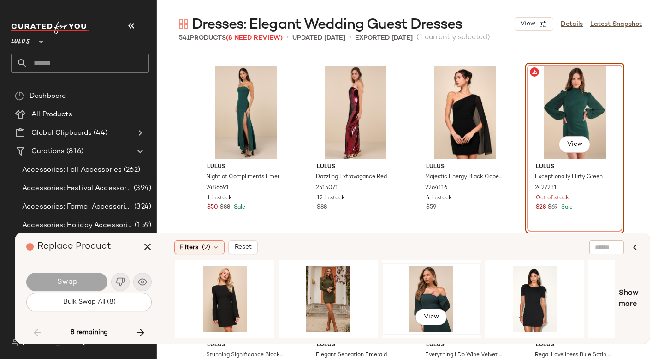
click at [424, 296] on div "View" at bounding box center [431, 299] width 93 height 66
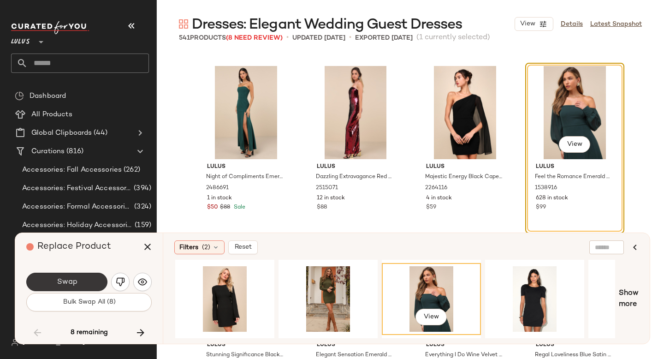
click at [81, 277] on button "Swap" at bounding box center [66, 282] width 81 height 18
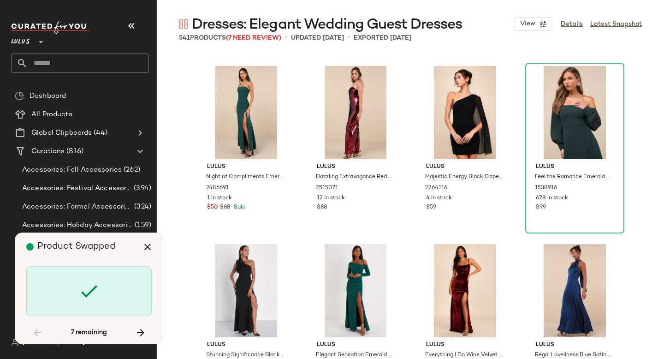
scroll to position [15139, 0]
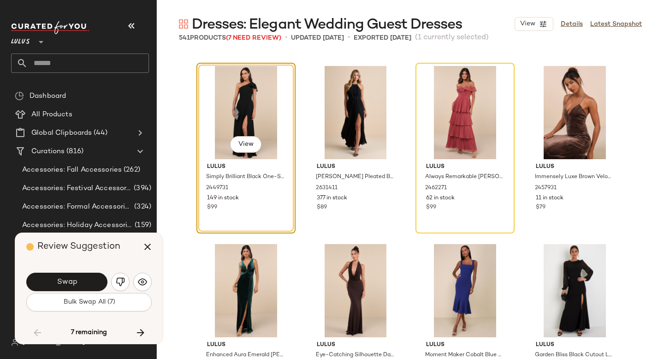
click at [81, 277] on button "Swap" at bounding box center [66, 282] width 81 height 18
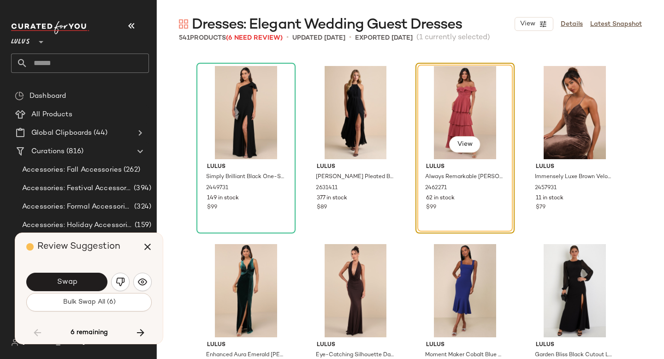
click at [81, 277] on button "Swap" at bounding box center [66, 282] width 81 height 18
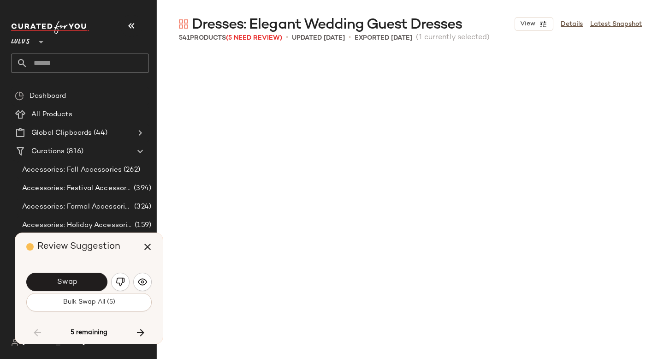
scroll to position [15495, 0]
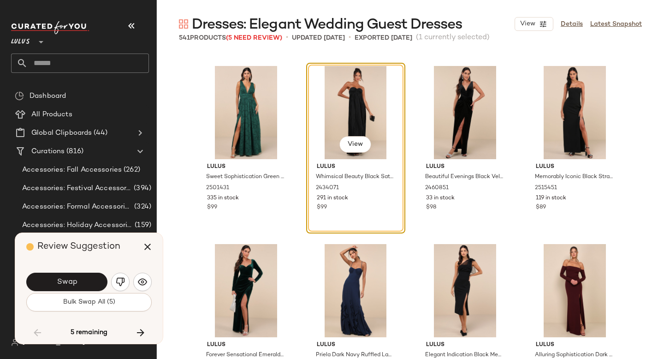
click at [81, 277] on button "Swap" at bounding box center [66, 282] width 81 height 18
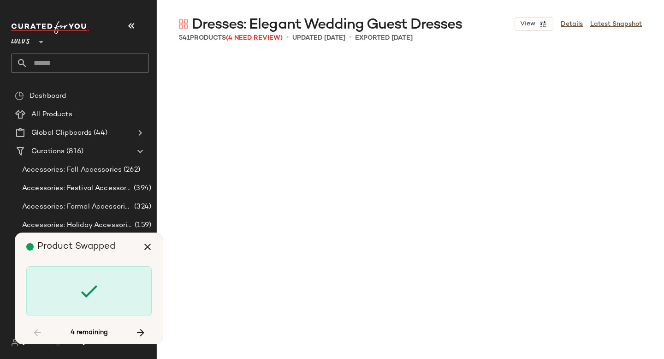
scroll to position [16207, 0]
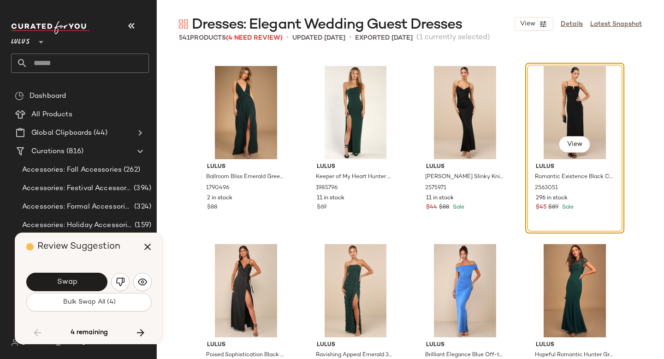
click at [81, 277] on button "Swap" at bounding box center [66, 282] width 81 height 18
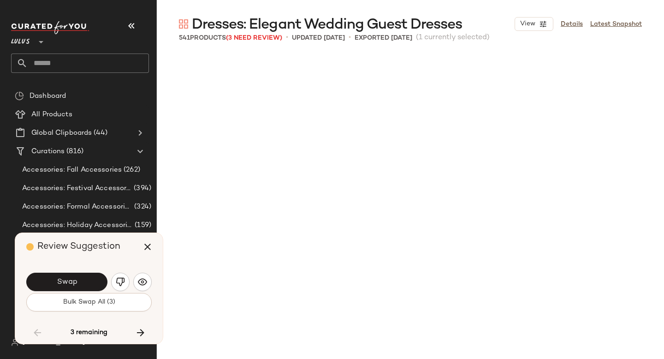
scroll to position [16742, 0]
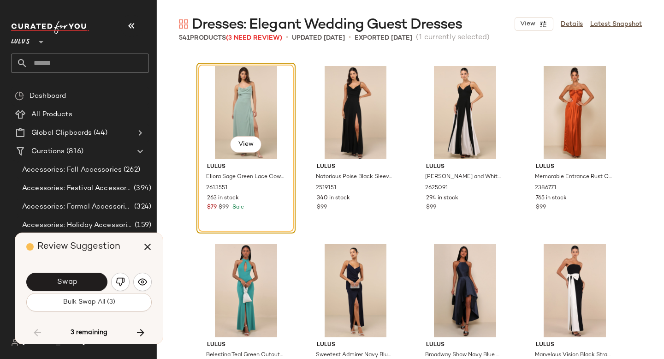
click at [81, 277] on button "Swap" at bounding box center [66, 282] width 81 height 18
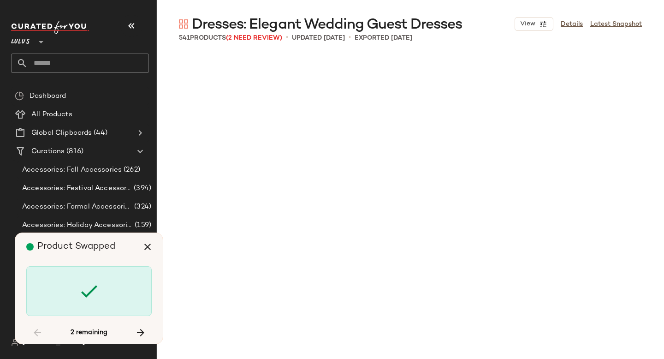
scroll to position [20660, 0]
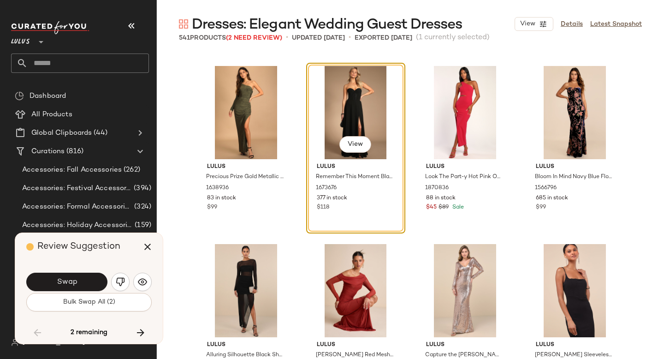
click at [81, 277] on button "Swap" at bounding box center [66, 282] width 81 height 18
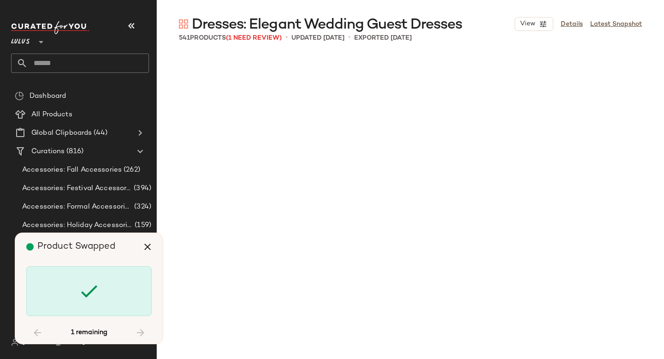
scroll to position [23866, 0]
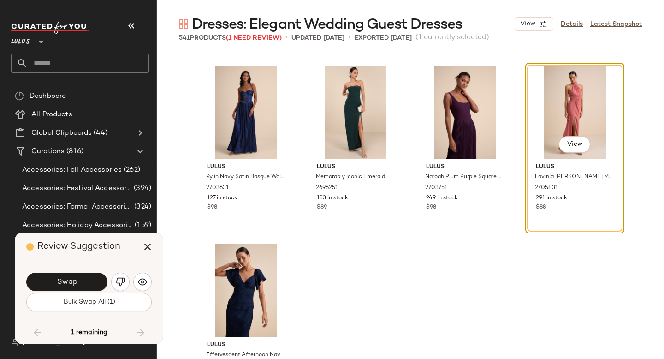
click at [81, 277] on button "Swap" at bounding box center [66, 282] width 81 height 18
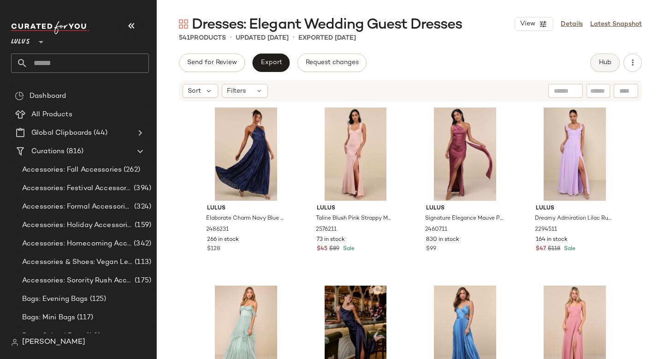
click at [601, 64] on span "Hub" at bounding box center [605, 62] width 13 height 7
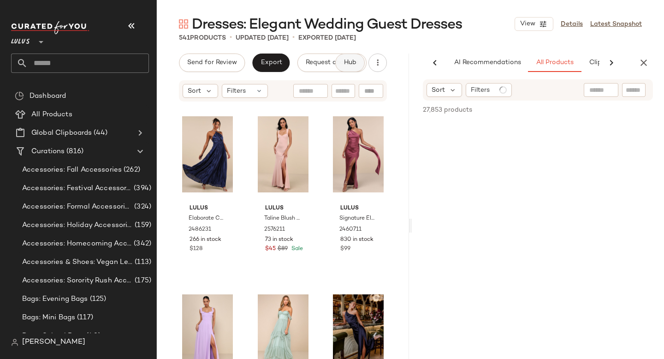
scroll to position [0, 54]
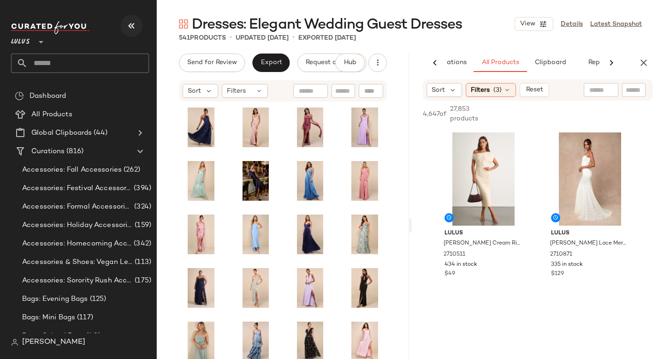
click at [129, 27] on icon "button" at bounding box center [131, 25] width 11 height 11
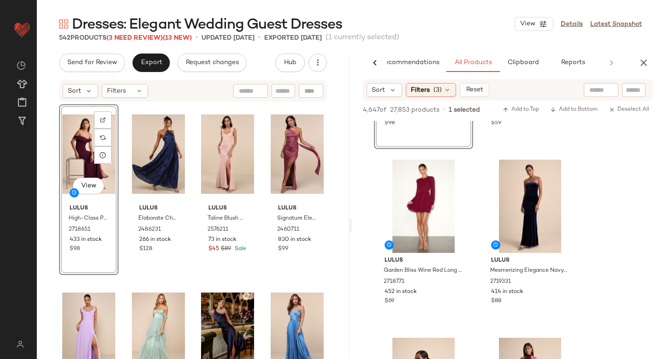
scroll to position [1384, 0]
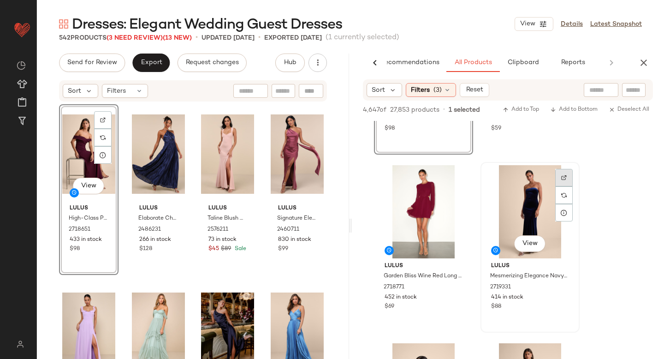
click at [563, 186] on div at bounding box center [565, 195] width 18 height 18
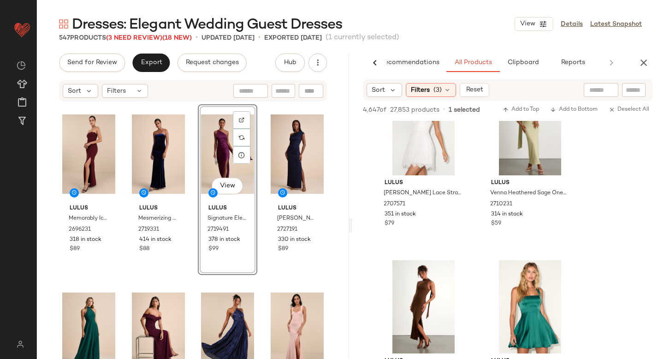
scroll to position [9335, 0]
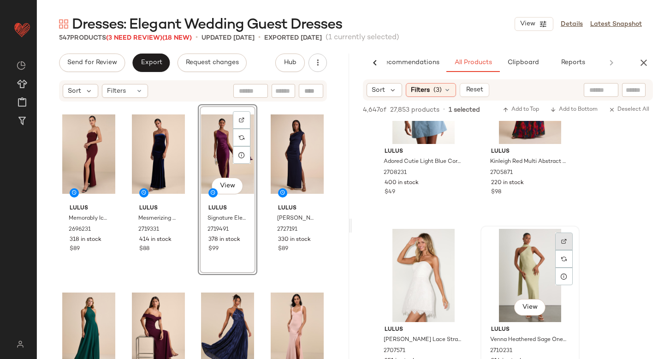
click at [564, 243] on img at bounding box center [565, 242] width 6 height 6
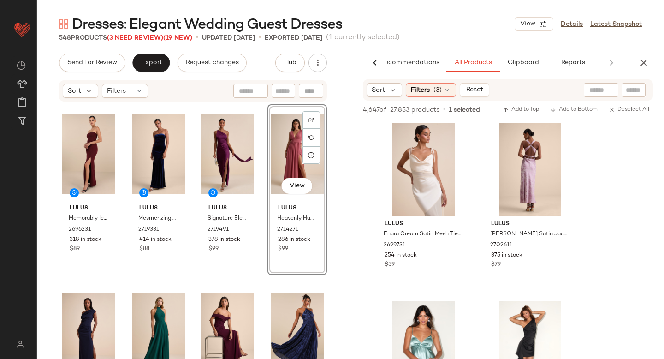
scroll to position [16676, 0]
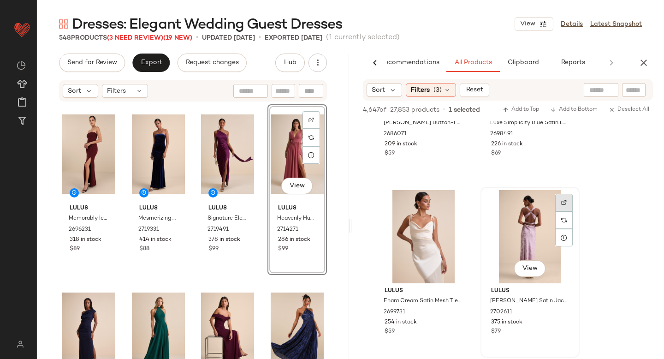
click at [562, 202] on img at bounding box center [565, 203] width 6 height 6
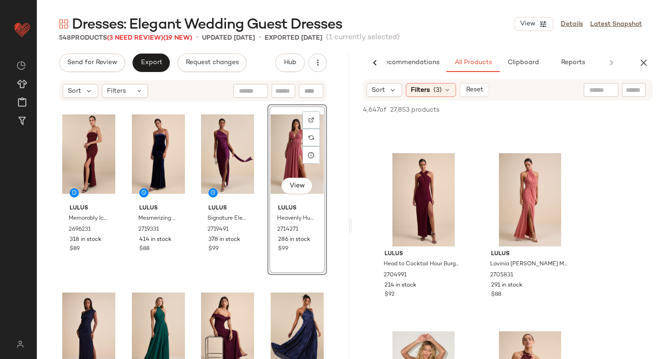
scroll to position [17068, 0]
click at [568, 175] on div at bounding box center [565, 184] width 18 height 18
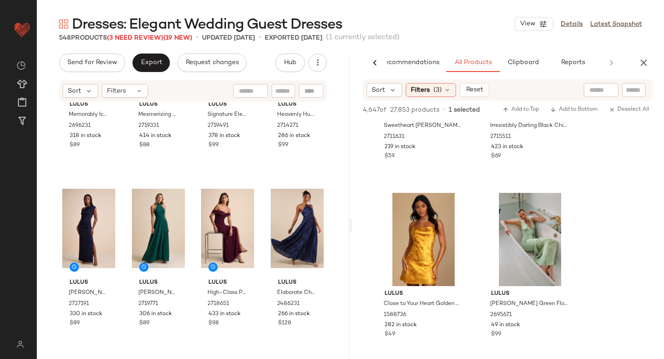
scroll to position [18809, 0]
click at [561, 215] on div at bounding box center [565, 224] width 18 height 18
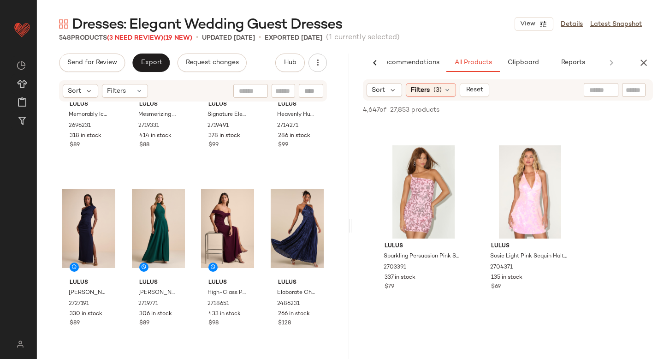
scroll to position [27001, 0]
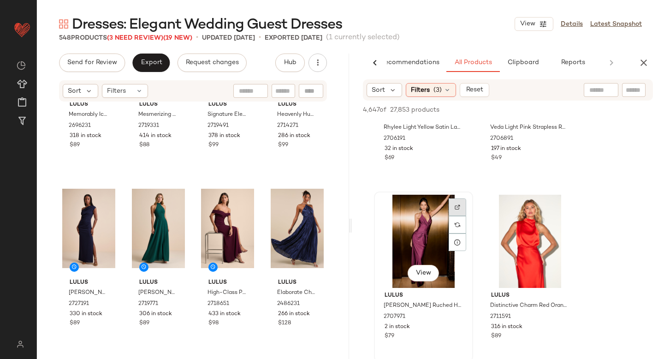
click at [454, 216] on div at bounding box center [458, 225] width 18 height 18
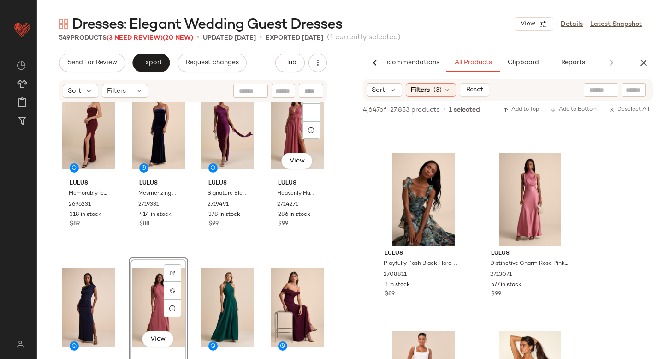
scroll to position [0, 0]
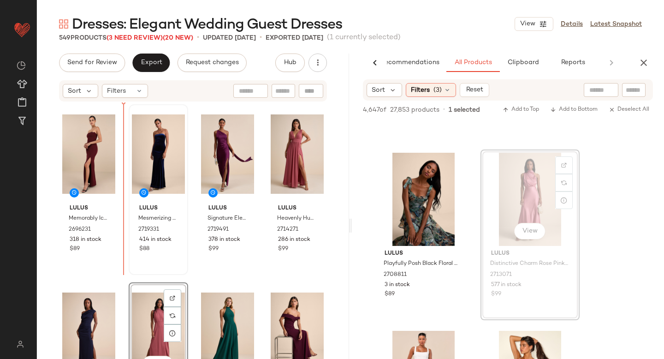
drag, startPoint x: 538, startPoint y: 189, endPoint x: 147, endPoint y: 210, distance: 391.9
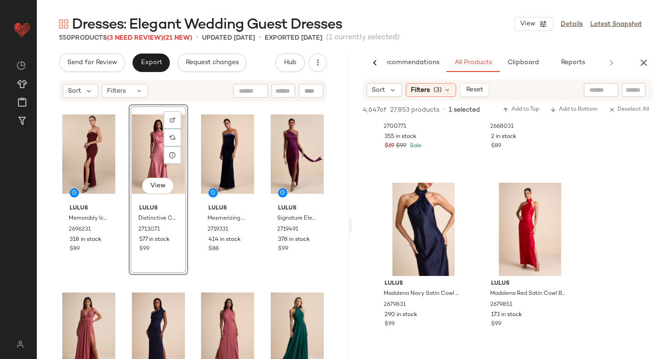
scroll to position [33981, 0]
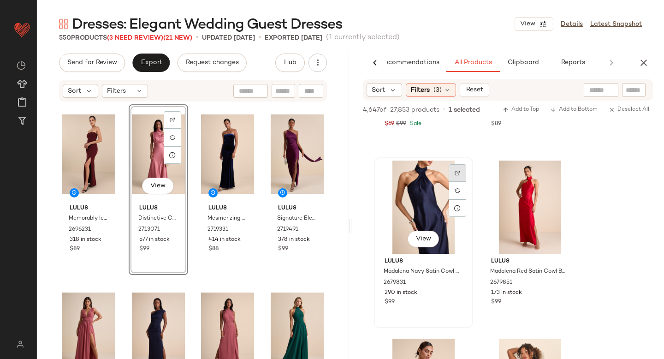
click at [460, 182] on div at bounding box center [458, 191] width 18 height 18
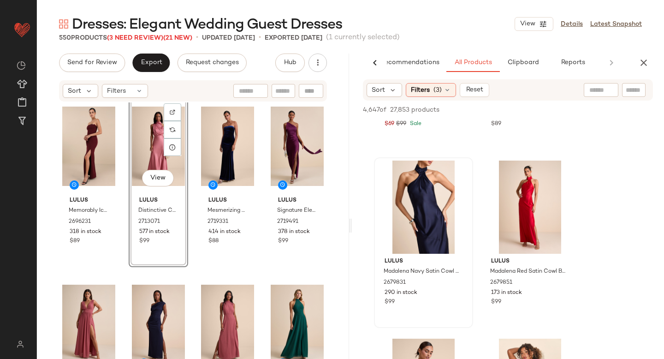
scroll to position [0, 0]
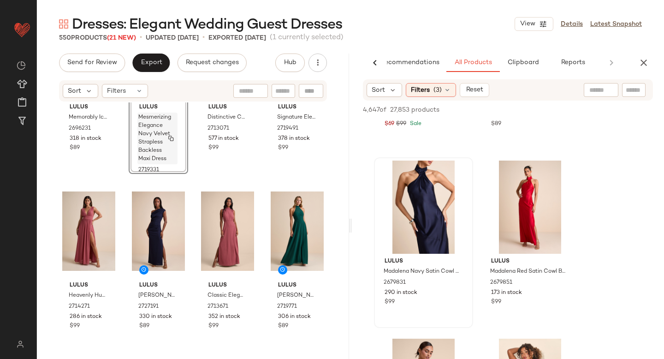
scroll to position [127, 0]
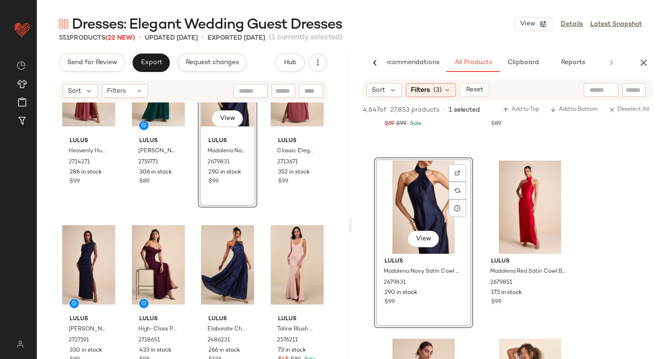
scroll to position [266, 0]
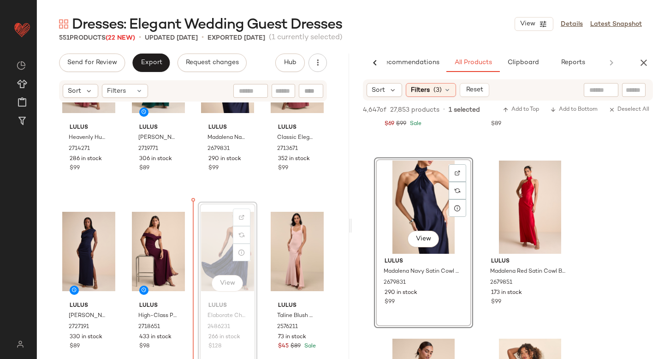
drag, startPoint x: 208, startPoint y: 248, endPoint x: 224, endPoint y: 251, distance: 16.8
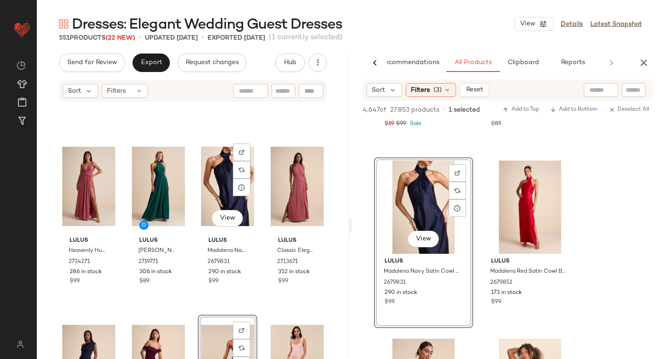
scroll to position [333, 0]
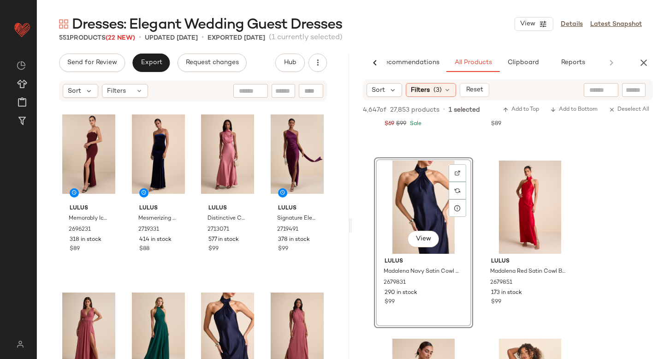
scroll to position [39, 0]
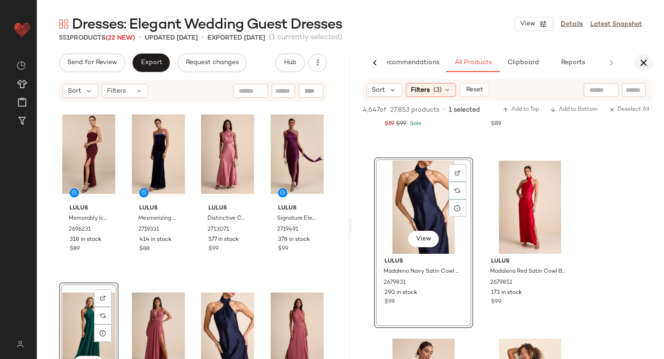
click at [647, 60] on icon "button" at bounding box center [644, 62] width 11 height 11
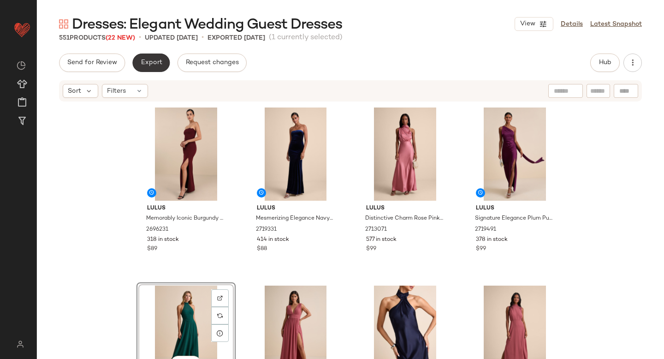
click at [162, 64] on button "Export" at bounding box center [150, 63] width 37 height 18
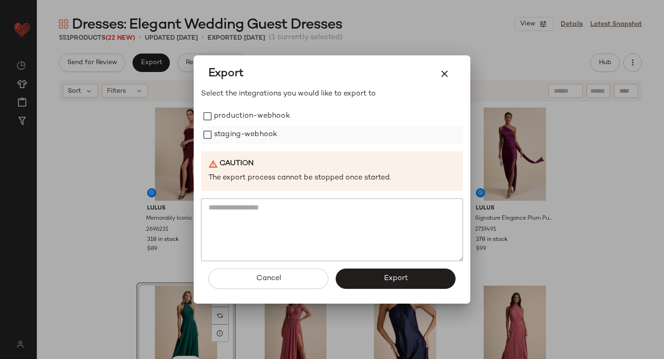
click at [224, 139] on label "staging-webhook" at bounding box center [245, 135] width 63 height 18
click at [382, 277] on button "Export" at bounding box center [396, 279] width 120 height 20
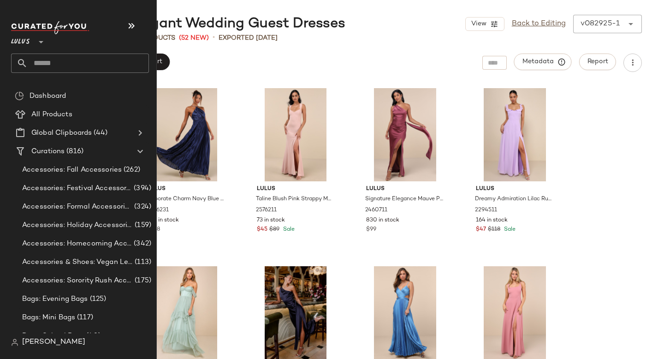
click at [104, 68] on input "text" at bounding box center [88, 63] width 121 height 19
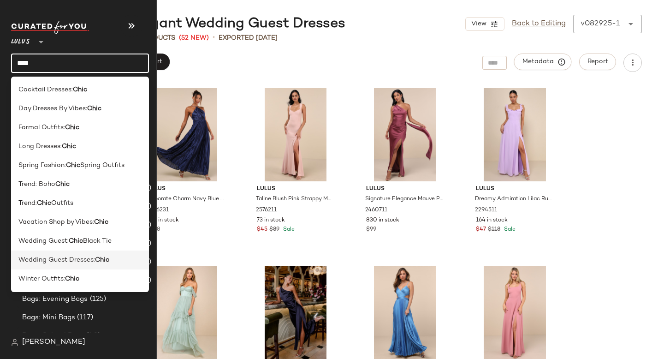
type input "****"
click at [79, 262] on span "Wedding Guest Dresses:" at bounding box center [56, 260] width 77 height 10
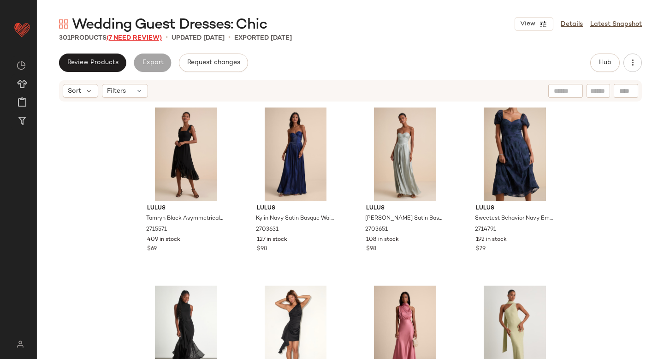
click at [137, 38] on span "(7 Need Review)" at bounding box center [134, 38] width 55 height 7
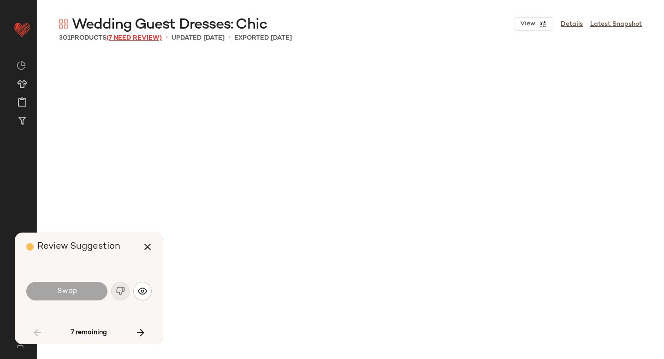
scroll to position [2315, 0]
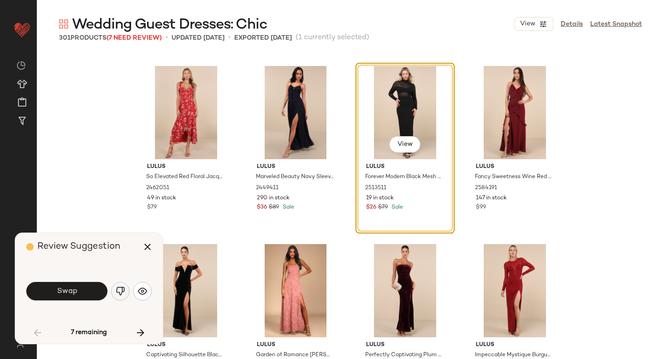
click at [121, 296] on button "button" at bounding box center [120, 291] width 18 height 18
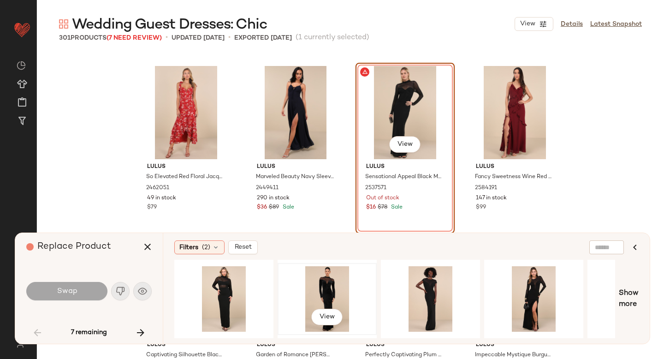
click at [330, 281] on div "View" at bounding box center [327, 299] width 93 height 66
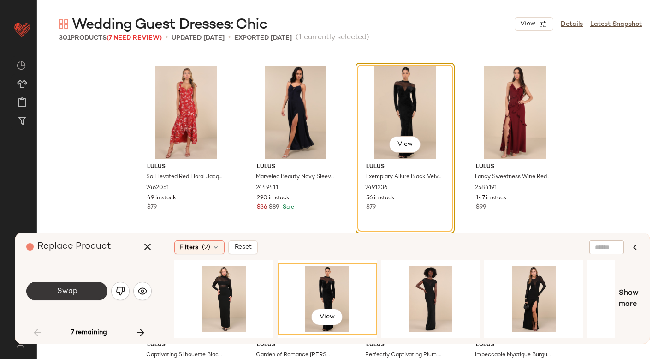
click at [59, 290] on span "Swap" at bounding box center [66, 291] width 21 height 9
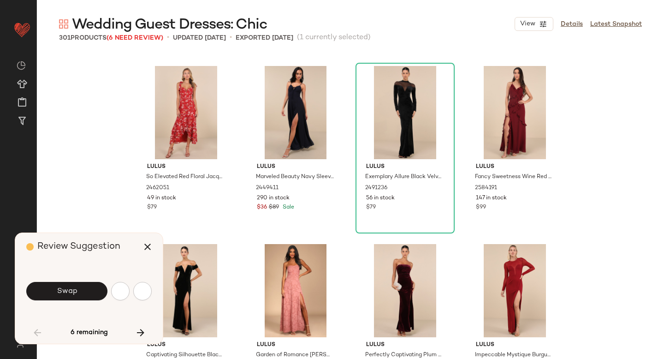
scroll to position [2672, 0]
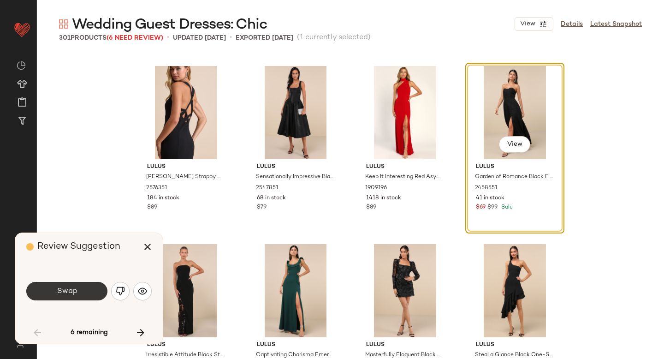
click at [68, 289] on span "Swap" at bounding box center [66, 291] width 21 height 9
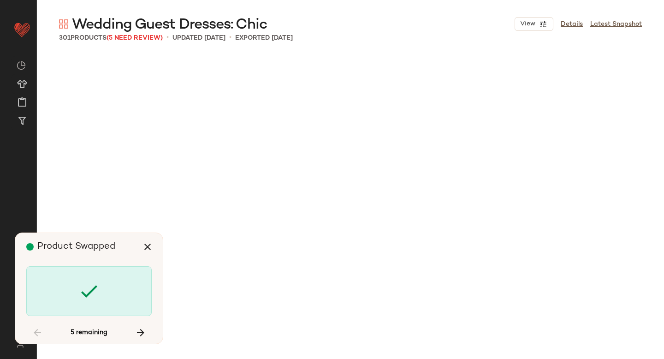
scroll to position [9083, 0]
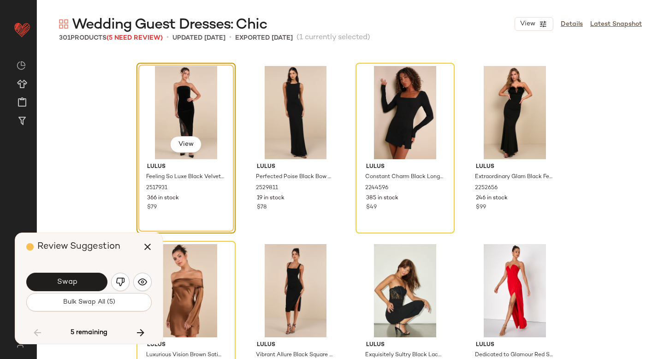
click at [68, 289] on button "Swap" at bounding box center [66, 282] width 81 height 18
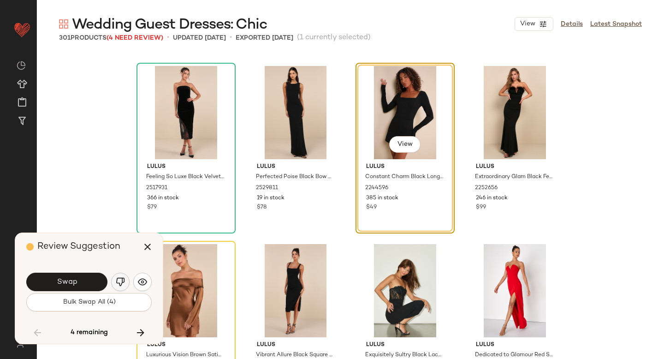
click at [117, 283] on img "button" at bounding box center [120, 281] width 9 height 9
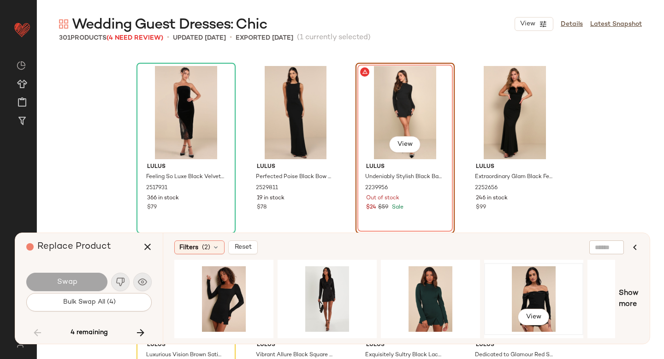
click at [503, 280] on div "View" at bounding box center [534, 299] width 93 height 66
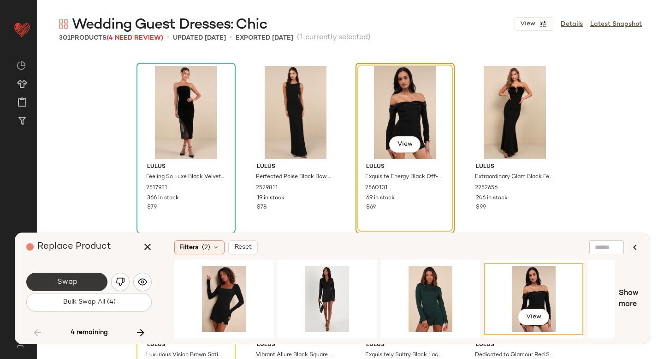
click at [83, 280] on button "Swap" at bounding box center [66, 282] width 81 height 18
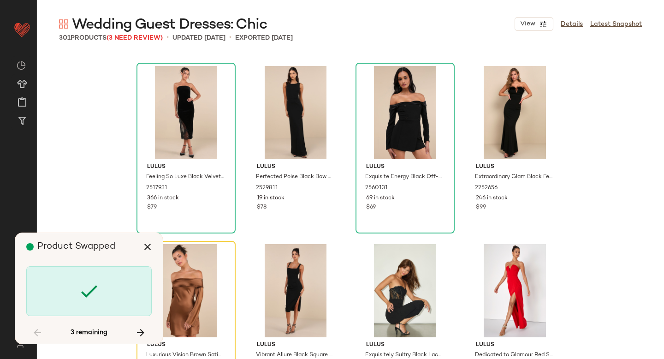
scroll to position [9261, 0]
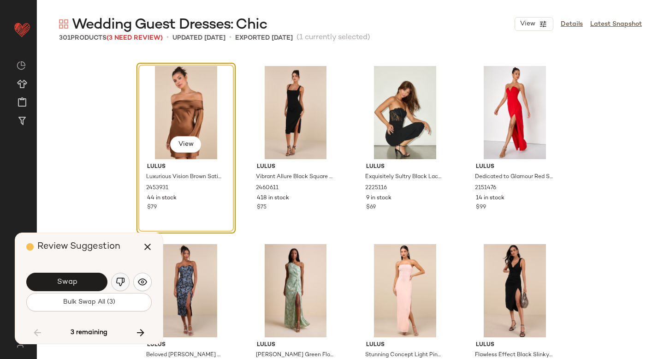
click at [121, 281] on img "button" at bounding box center [120, 281] width 9 height 9
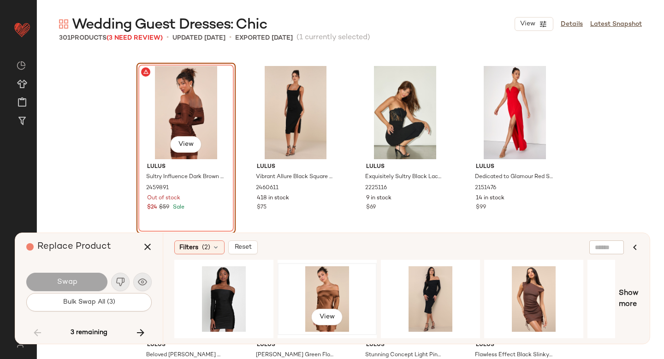
click at [326, 282] on div "View" at bounding box center [327, 299] width 93 height 66
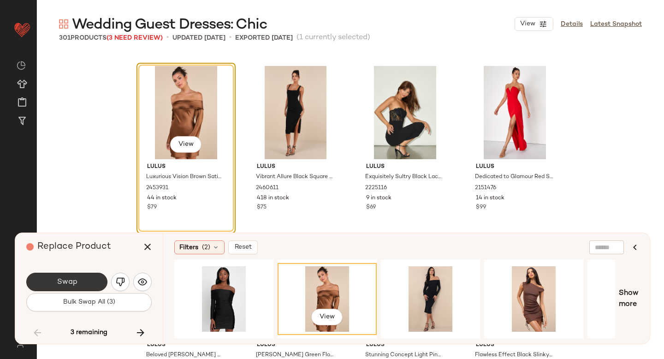
click at [91, 282] on button "Swap" at bounding box center [66, 282] width 81 height 18
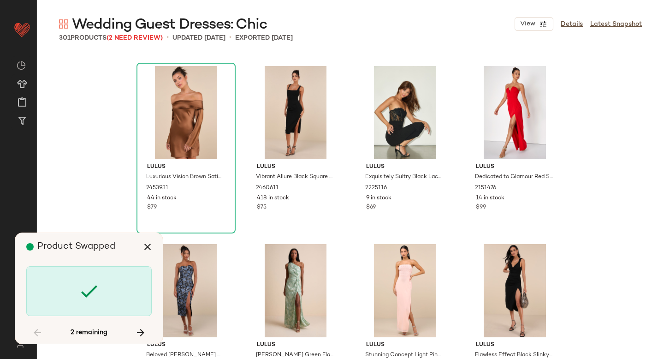
scroll to position [9974, 0]
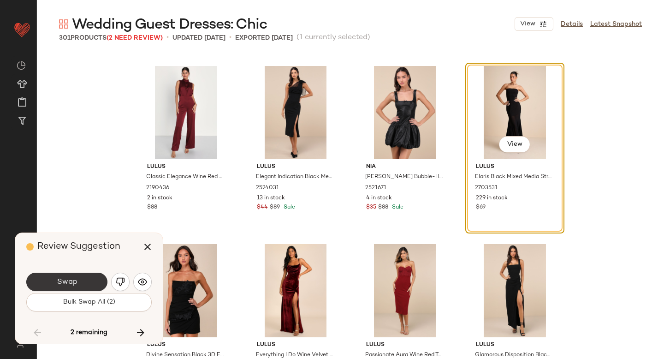
click at [95, 281] on button "Swap" at bounding box center [66, 282] width 81 height 18
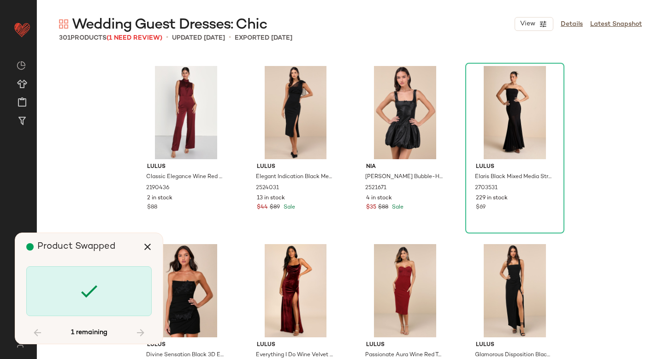
scroll to position [10508, 0]
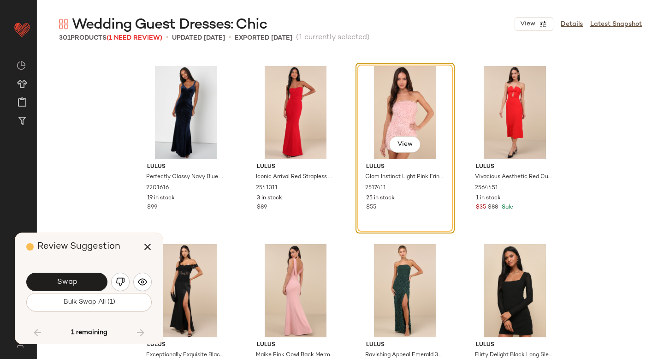
click at [95, 281] on button "Swap" at bounding box center [66, 282] width 81 height 18
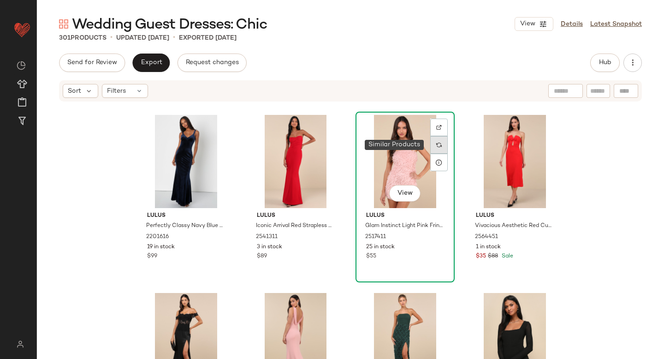
click at [437, 144] on img at bounding box center [439, 145] width 6 height 6
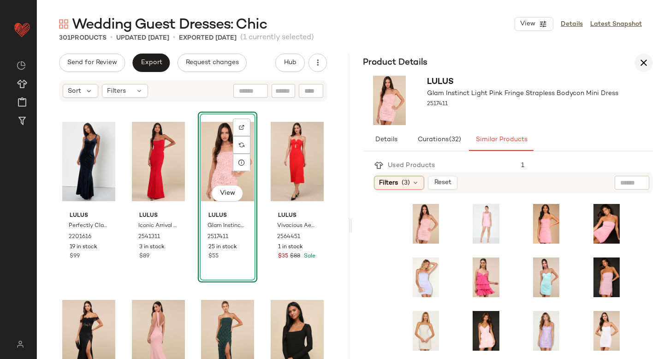
click at [643, 59] on icon "button" at bounding box center [644, 62] width 11 height 11
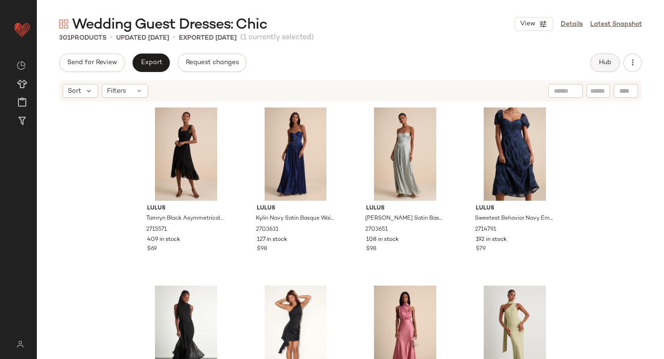
click at [607, 57] on button "Hub" at bounding box center [606, 63] width 30 height 18
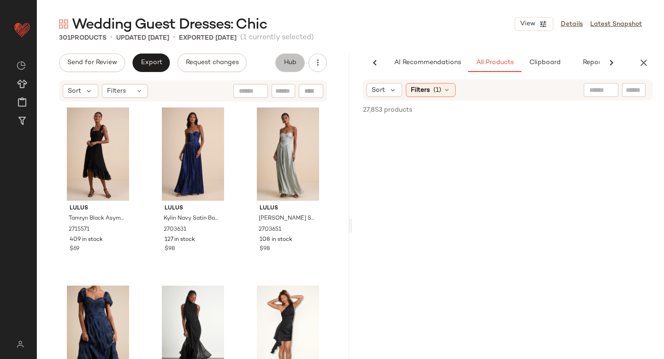
scroll to position [0, 22]
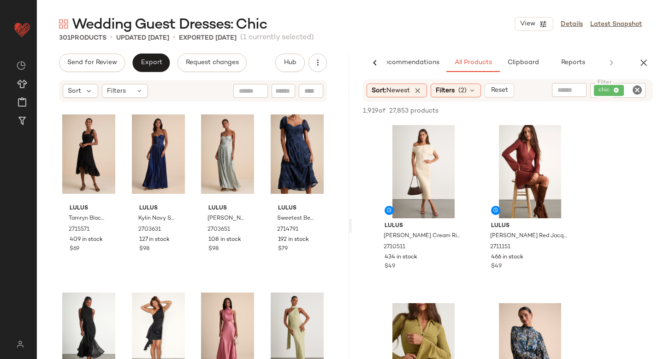
click at [639, 90] on icon "Clear Filter" at bounding box center [637, 89] width 11 height 11
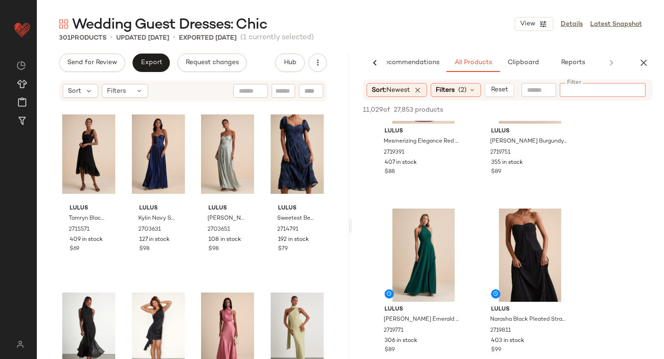
scroll to position [1698, 0]
click at [563, 217] on img at bounding box center [565, 220] width 6 height 6
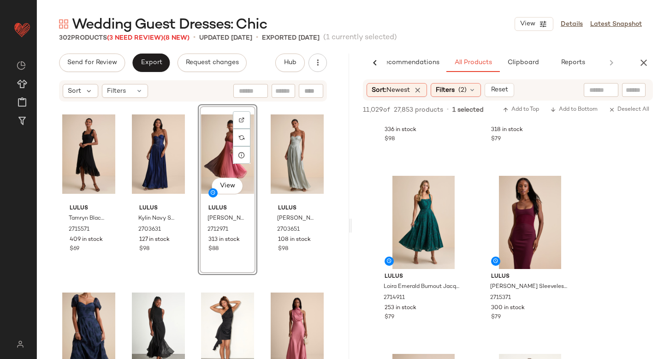
scroll to position [5488, 0]
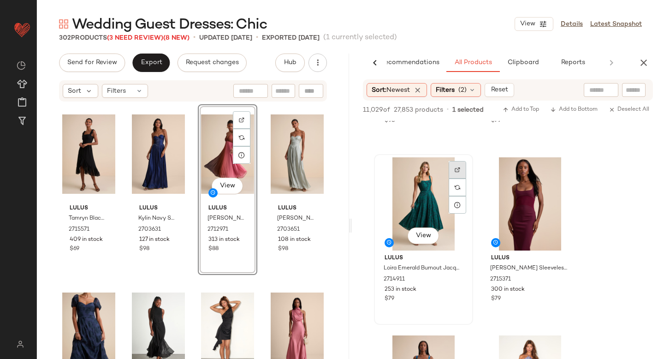
click at [458, 168] on img at bounding box center [458, 170] width 6 height 6
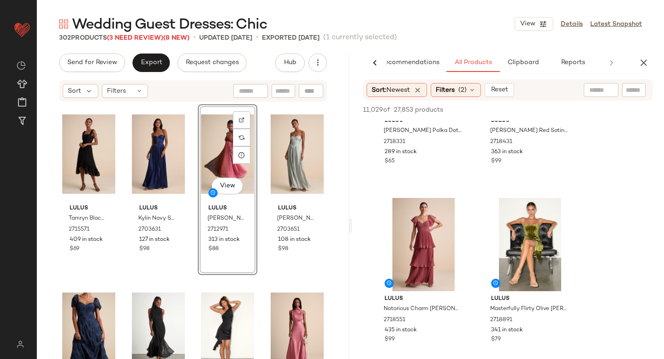
scroll to position [6195, 0]
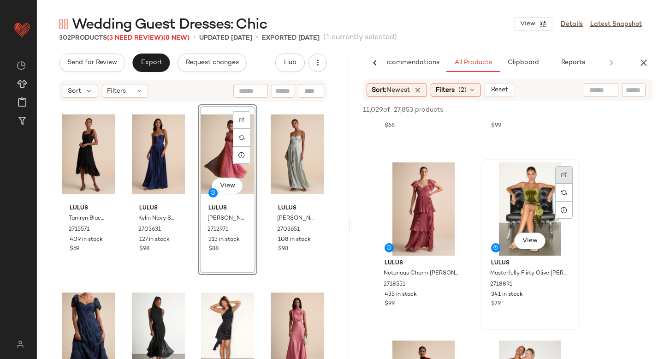
click at [560, 184] on div at bounding box center [565, 193] width 18 height 18
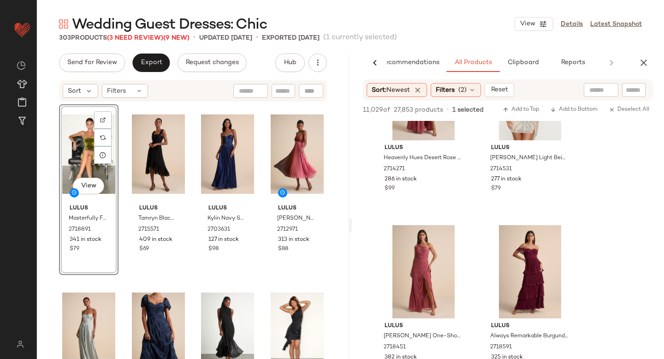
scroll to position [11129, 0]
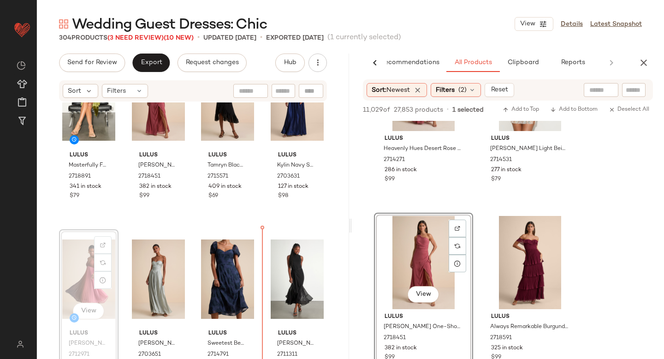
scroll to position [54, 0]
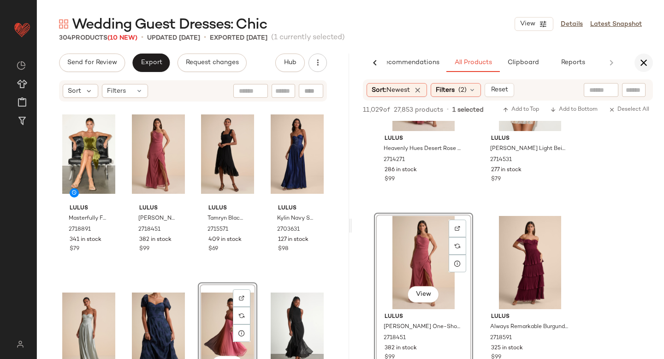
click at [648, 61] on icon "button" at bounding box center [644, 62] width 11 height 11
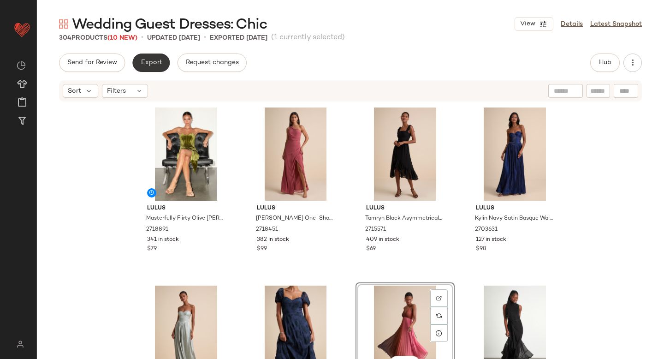
click at [149, 59] on span "Export" at bounding box center [151, 62] width 22 height 7
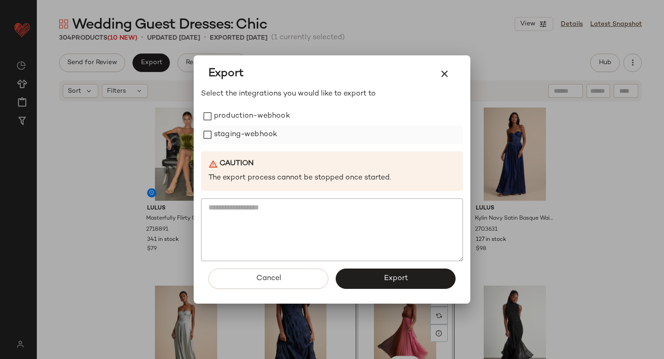
click at [228, 133] on label "staging-webhook" at bounding box center [245, 135] width 63 height 18
click at [224, 113] on label "production-webhook" at bounding box center [252, 116] width 76 height 18
click at [412, 275] on button "Export" at bounding box center [396, 279] width 120 height 20
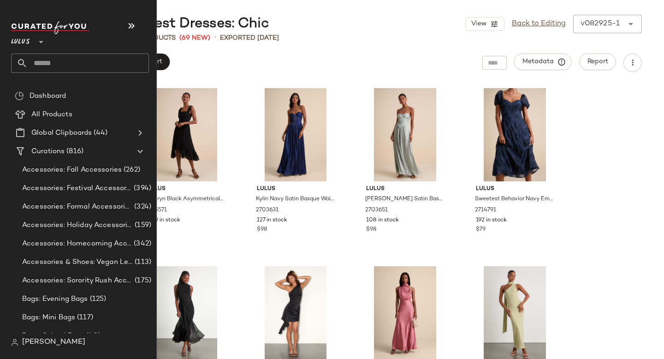
click at [76, 63] on input "text" at bounding box center [88, 63] width 121 height 19
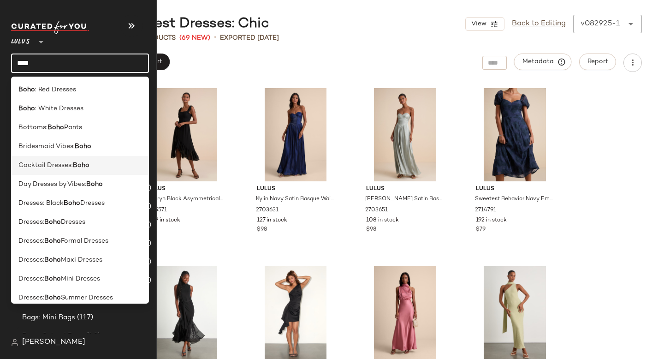
scroll to position [310, 0]
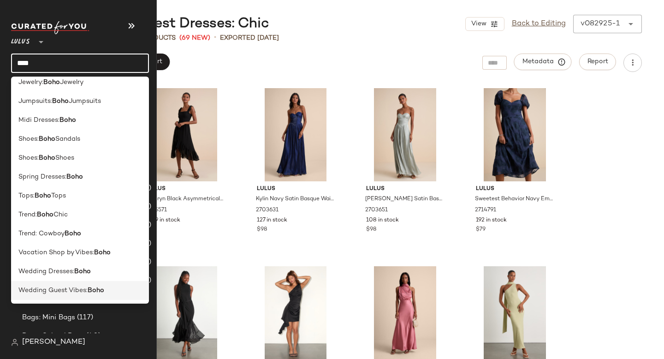
type input "****"
click at [73, 289] on span "Wedding Guest Vibes:" at bounding box center [52, 291] width 69 height 10
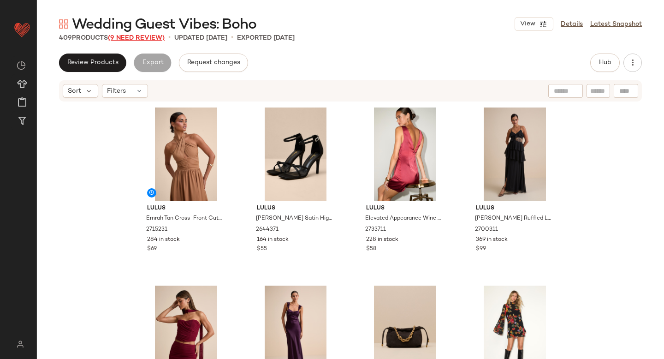
click at [151, 40] on span "(9 Need Review)" at bounding box center [136, 38] width 57 height 7
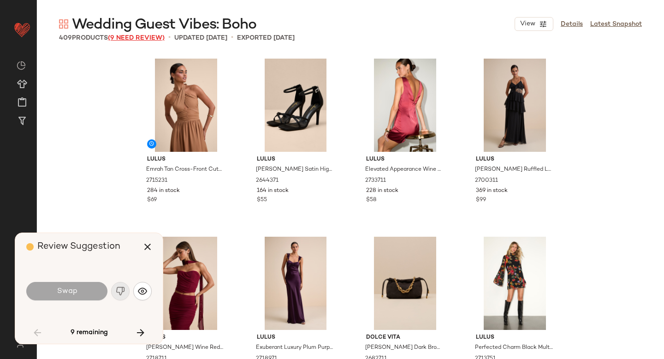
scroll to position [1069, 0]
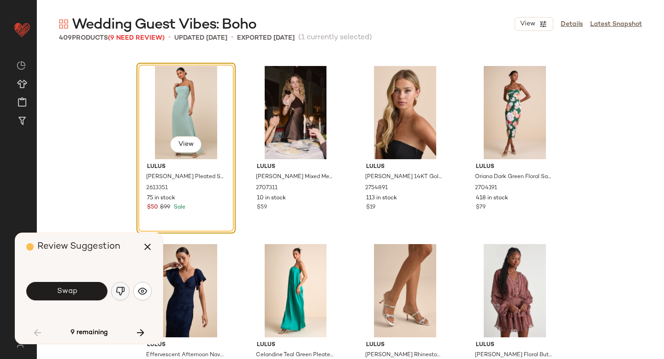
click at [117, 291] on img "button" at bounding box center [120, 291] width 9 height 9
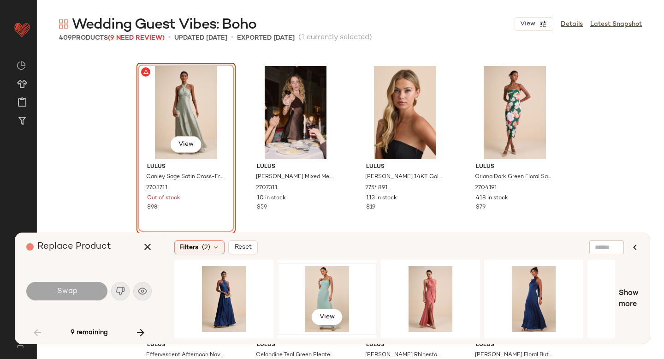
click at [328, 281] on div "View" at bounding box center [327, 299] width 93 height 66
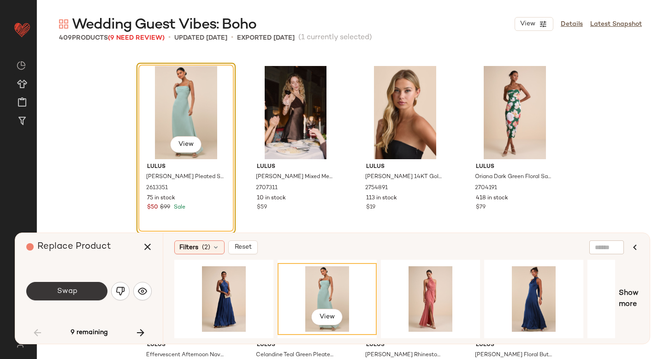
click at [79, 296] on button "Swap" at bounding box center [66, 291] width 81 height 18
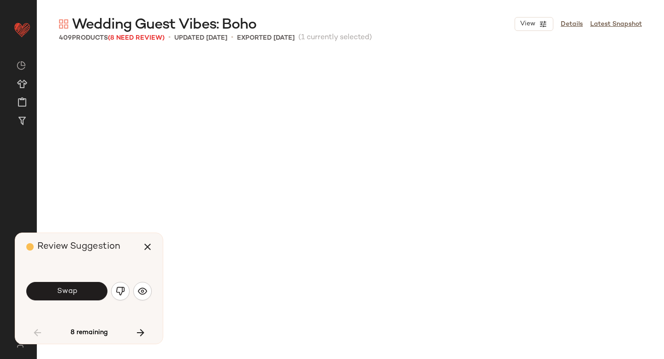
scroll to position [2850, 0]
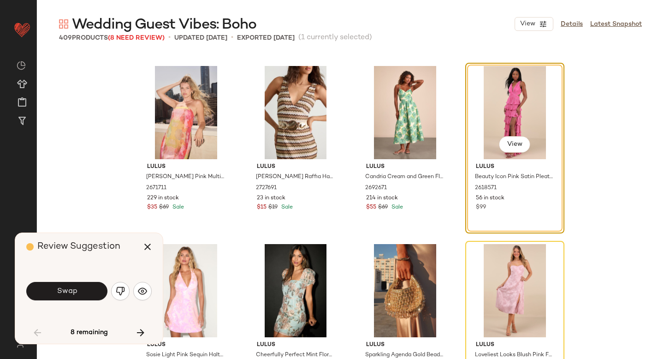
click at [79, 296] on button "Swap" at bounding box center [66, 291] width 81 height 18
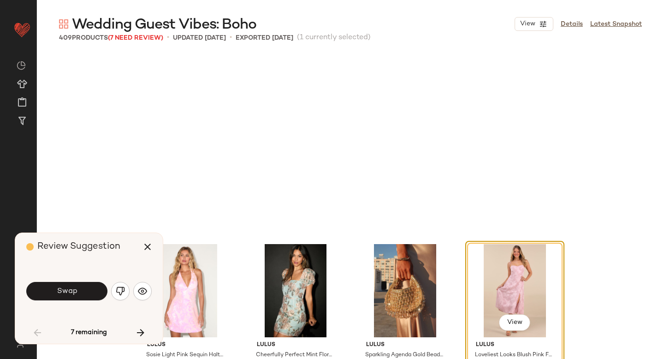
scroll to position [3028, 0]
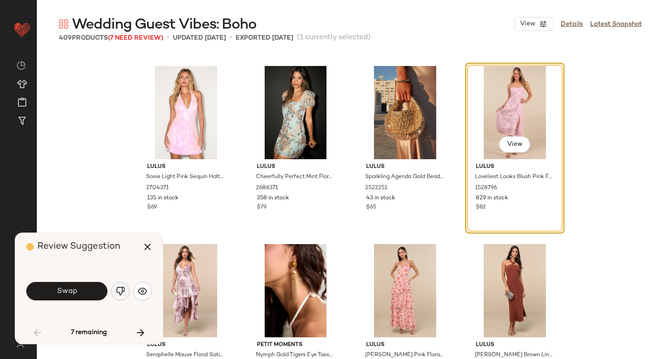
click at [116, 292] on img "button" at bounding box center [120, 291] width 9 height 9
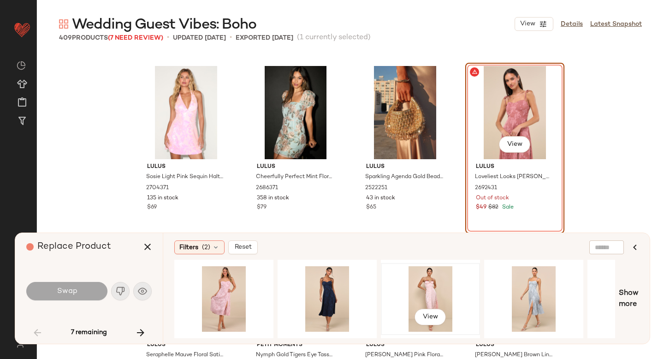
click at [433, 281] on div "View" at bounding box center [430, 299] width 93 height 66
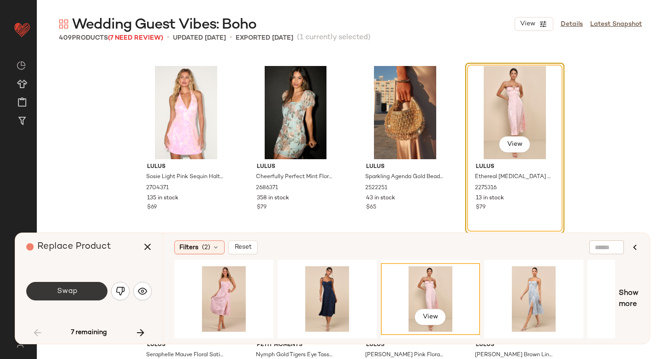
click at [69, 282] on button "Swap" at bounding box center [66, 291] width 81 height 18
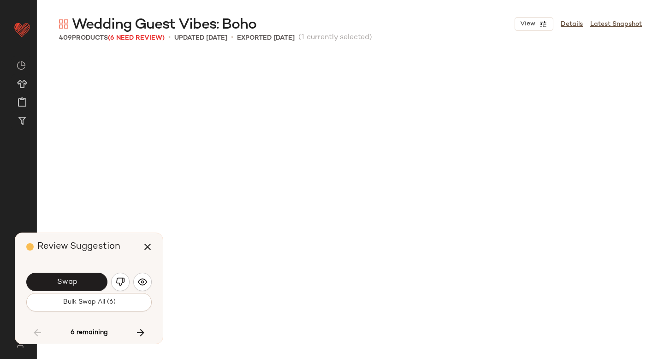
scroll to position [3562, 0]
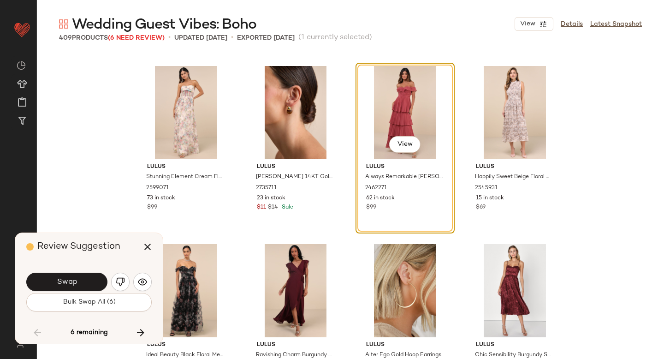
click at [69, 282] on span "Swap" at bounding box center [66, 282] width 21 height 9
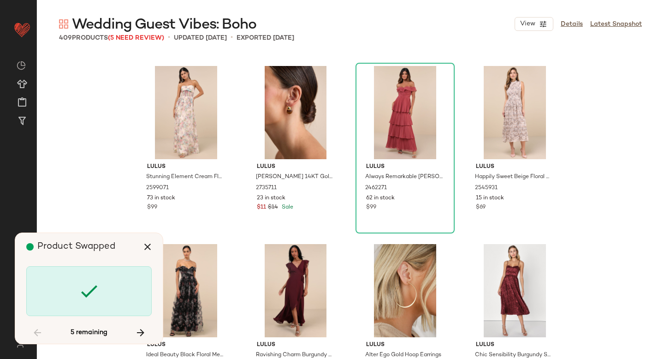
scroll to position [4274, 0]
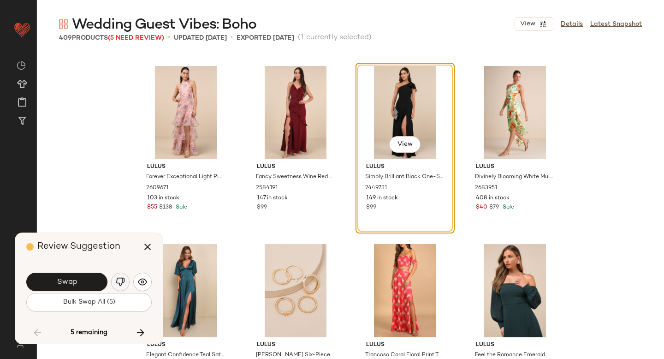
click at [116, 284] on img "button" at bounding box center [120, 281] width 9 height 9
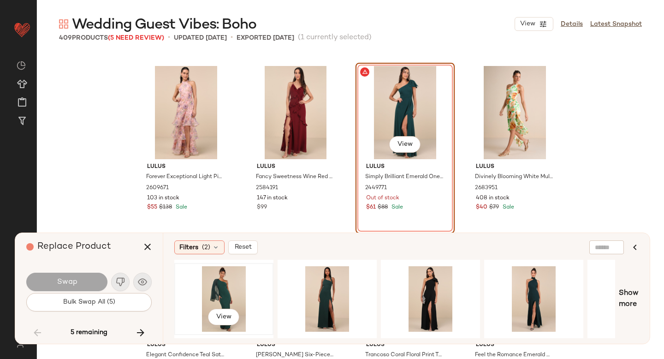
click at [234, 276] on div "View" at bounding box center [224, 299] width 93 height 66
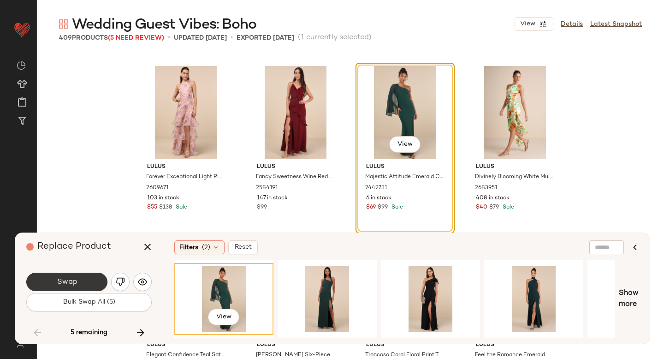
click at [79, 276] on button "Swap" at bounding box center [66, 282] width 81 height 18
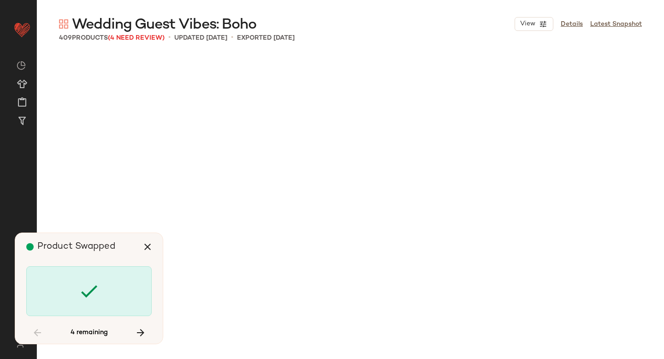
scroll to position [5343, 0]
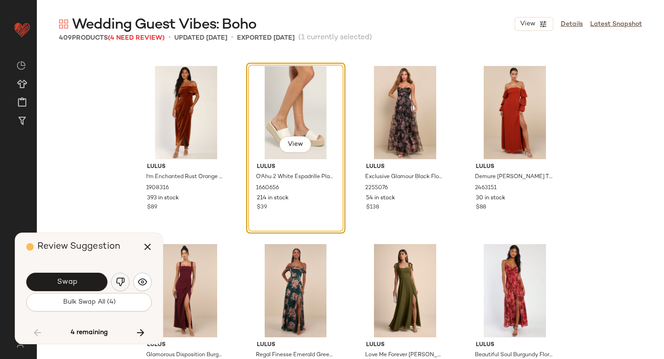
click at [118, 282] on img "button" at bounding box center [120, 281] width 9 height 9
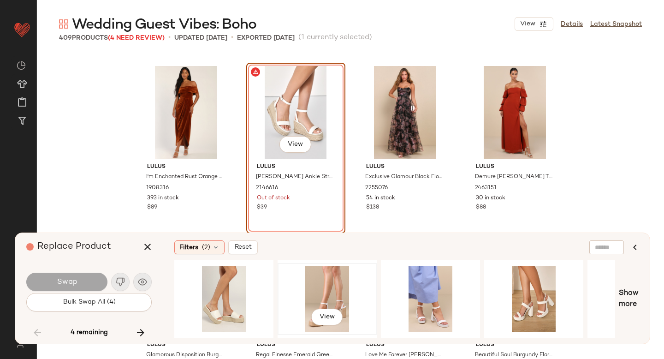
click at [325, 274] on div "View" at bounding box center [327, 299] width 93 height 66
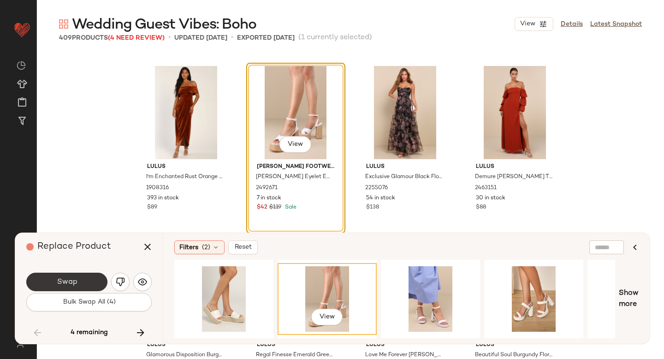
click at [99, 277] on button "Swap" at bounding box center [66, 282] width 81 height 18
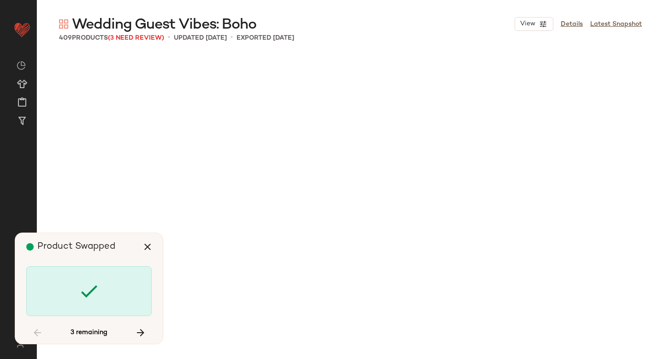
scroll to position [6055, 0]
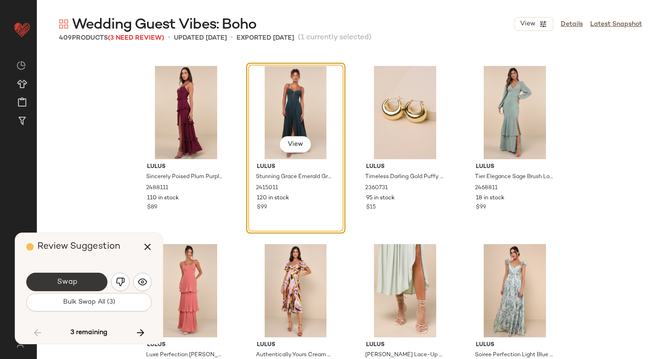
click at [89, 279] on button "Swap" at bounding box center [66, 282] width 81 height 18
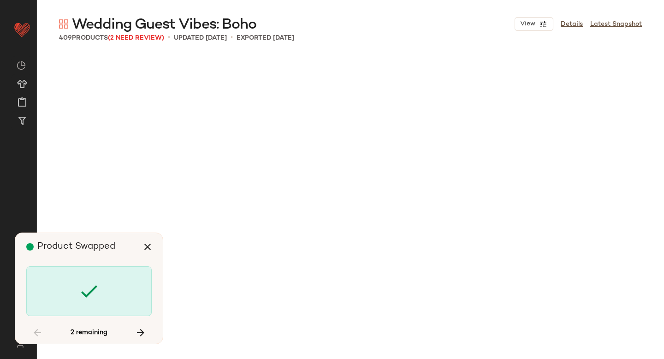
scroll to position [10152, 0]
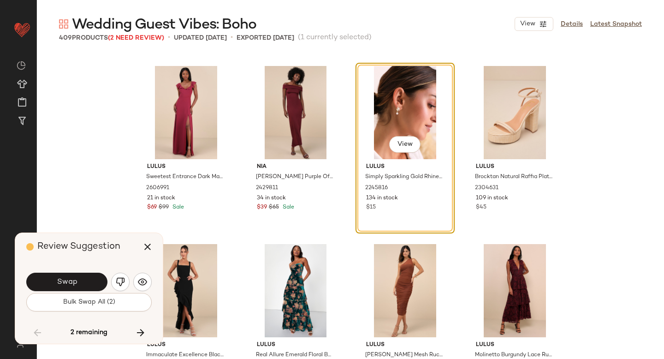
click at [89, 279] on button "Swap" at bounding box center [66, 282] width 81 height 18
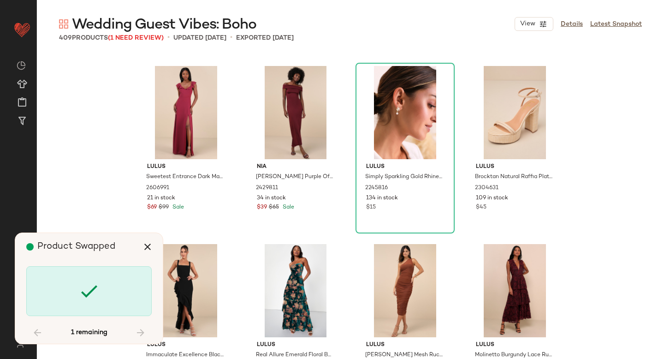
scroll to position [15139, 0]
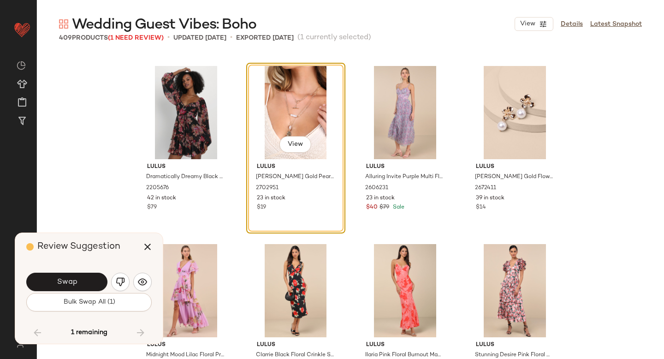
click at [89, 279] on button "Swap" at bounding box center [66, 282] width 81 height 18
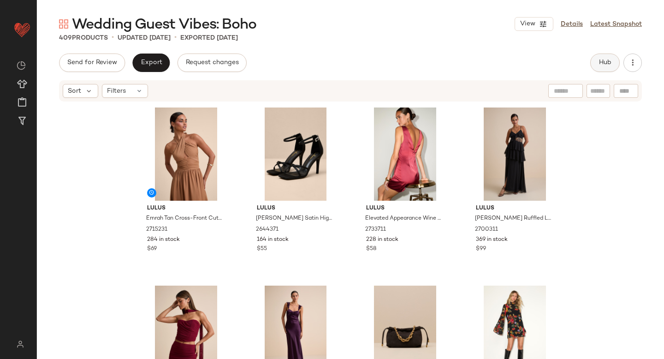
click at [609, 59] on span "Hub" at bounding box center [605, 62] width 13 height 7
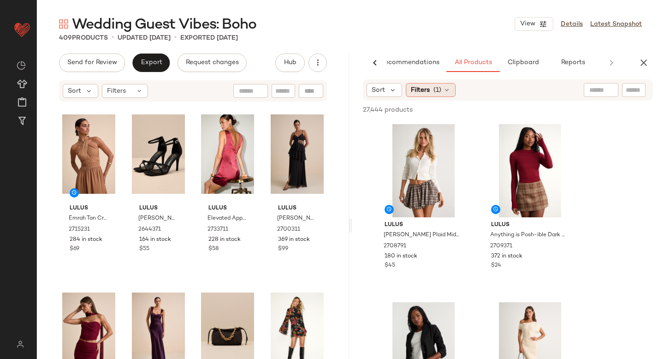
click at [448, 90] on icon at bounding box center [446, 89] width 7 height 7
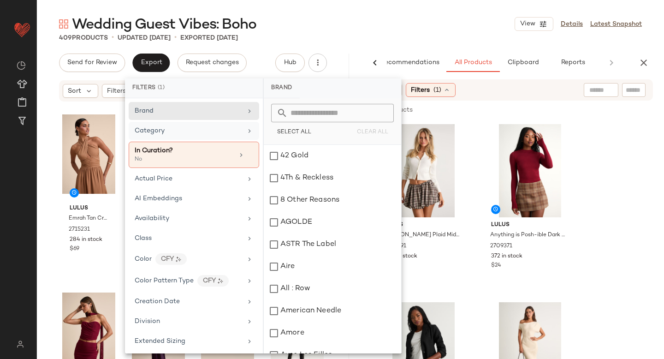
click at [198, 127] on div "Category" at bounding box center [189, 131] width 108 height 10
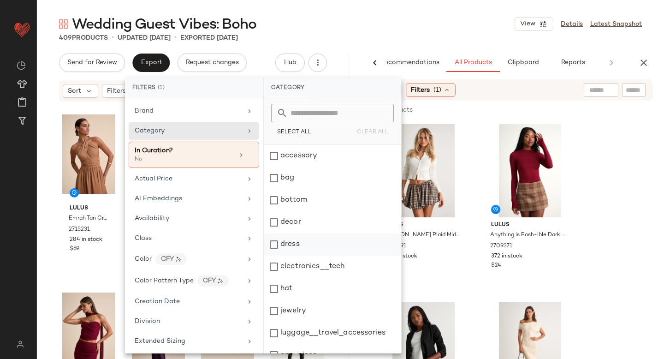
click at [276, 256] on div "dress" at bounding box center [332, 267] width 137 height 22
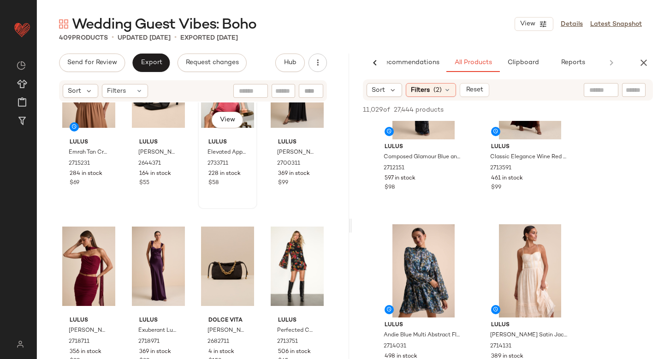
scroll to position [168, 0]
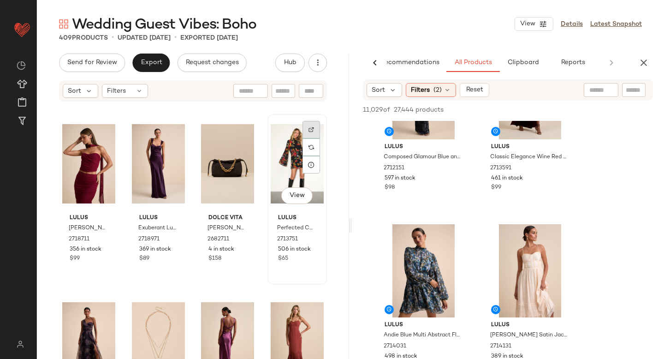
click at [303, 138] on div at bounding box center [312, 147] width 18 height 18
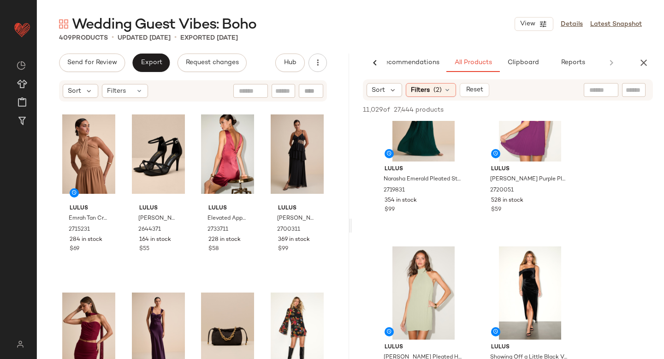
scroll to position [1934, 0]
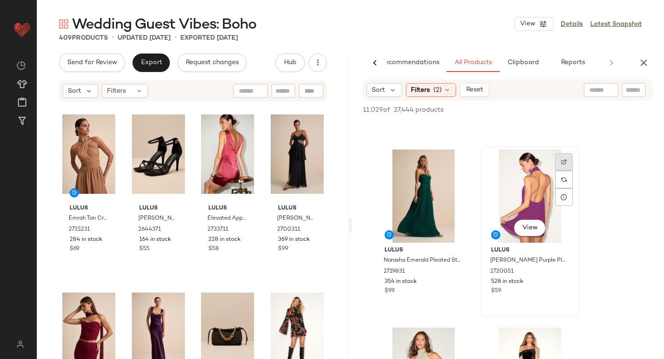
click at [567, 171] on div at bounding box center [565, 180] width 18 height 18
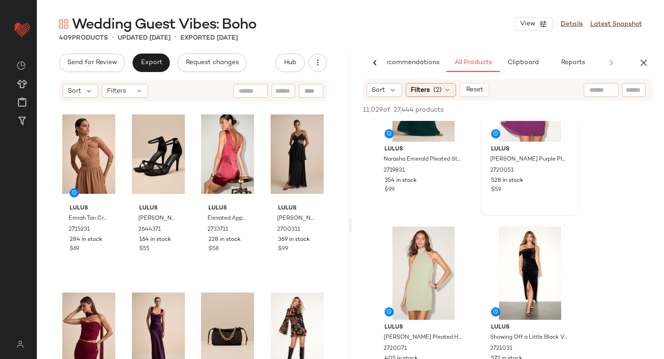
scroll to position [2086, 0]
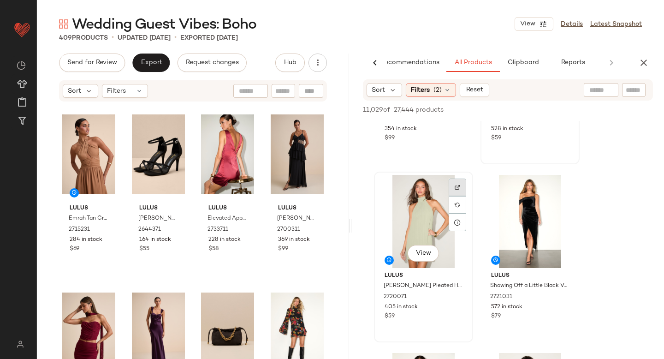
click at [456, 196] on div at bounding box center [458, 205] width 18 height 18
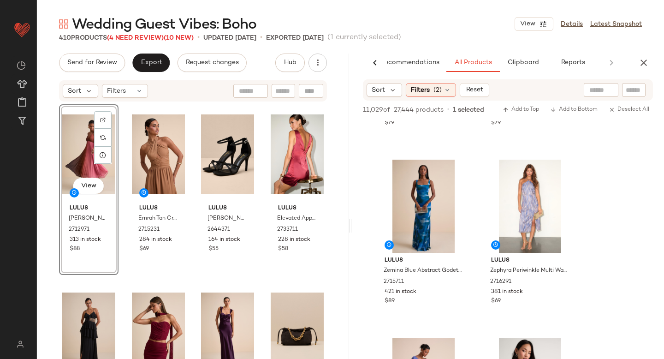
scroll to position [5486, 0]
click at [562, 180] on div at bounding box center [565, 189] width 18 height 18
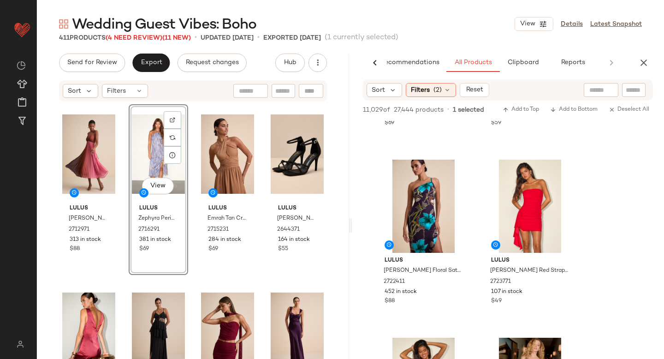
scroll to position [6914, 0]
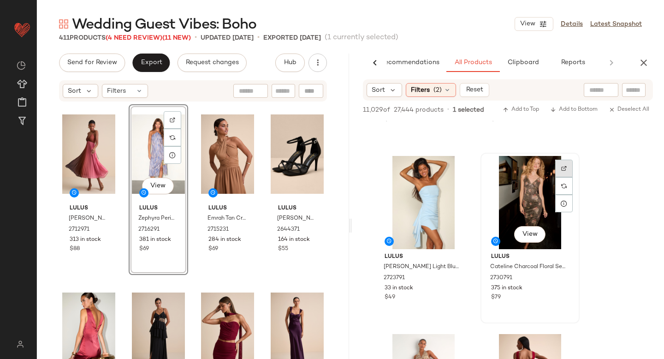
click at [558, 177] on div at bounding box center [565, 186] width 18 height 18
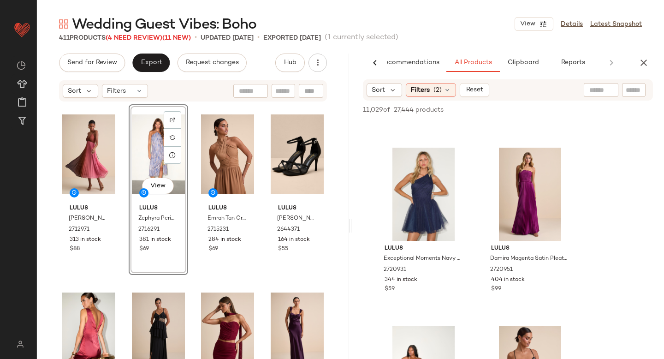
scroll to position [8522, 0]
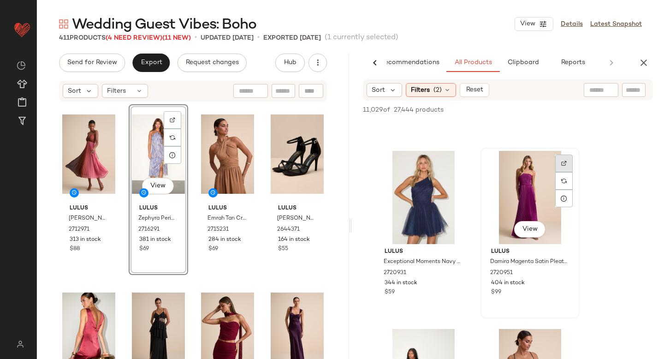
click at [562, 163] on img at bounding box center [565, 164] width 6 height 6
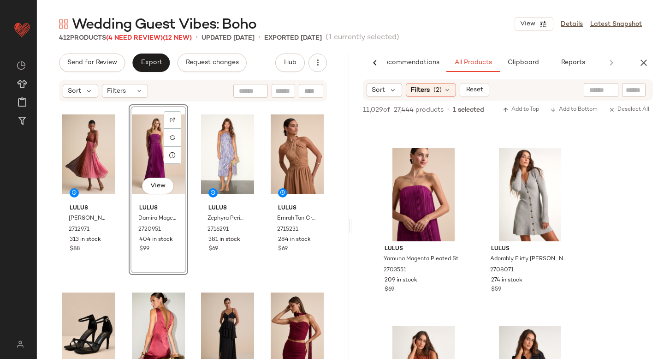
scroll to position [11183, 0]
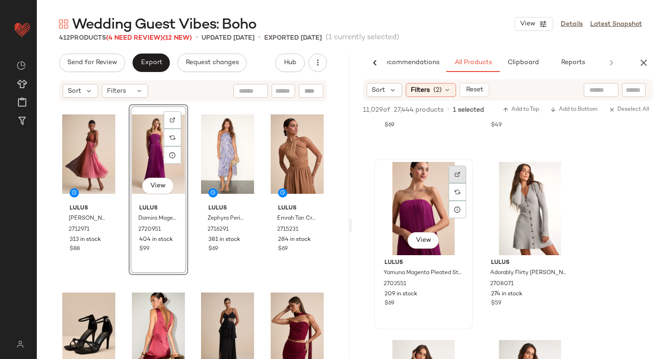
click at [459, 183] on div at bounding box center [458, 192] width 18 height 18
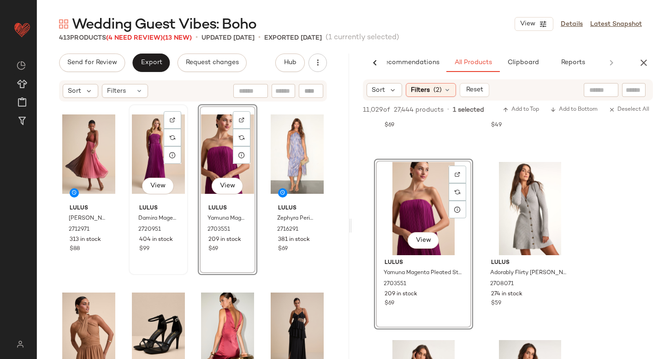
click at [151, 152] on div "View" at bounding box center [158, 154] width 53 height 93
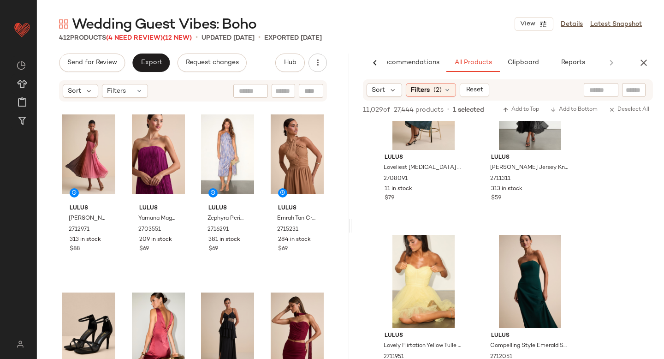
scroll to position [12814, 0]
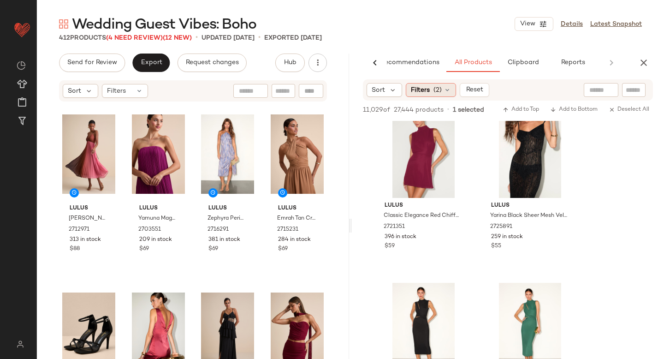
click at [434, 88] on span "(2)" at bounding box center [438, 90] width 8 height 10
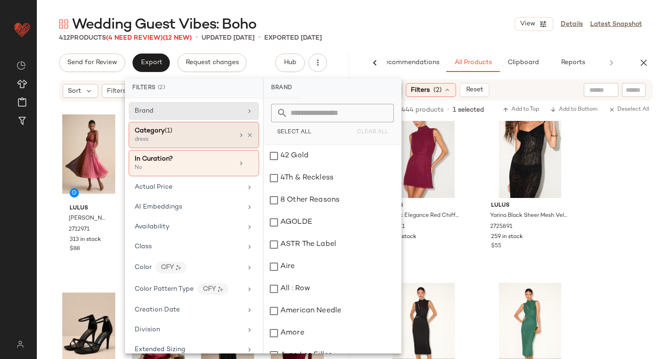
click at [200, 142] on div "dress" at bounding box center [181, 140] width 92 height 8
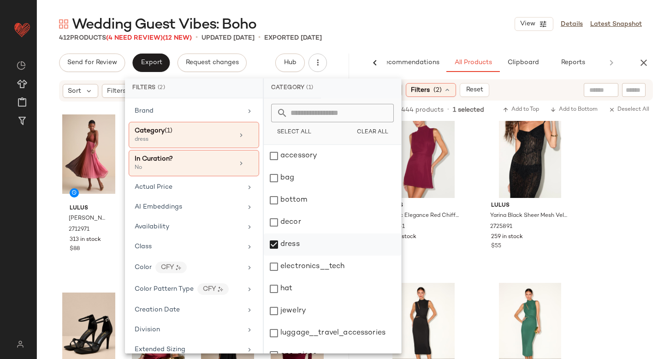
click at [279, 256] on div "dress" at bounding box center [332, 267] width 137 height 22
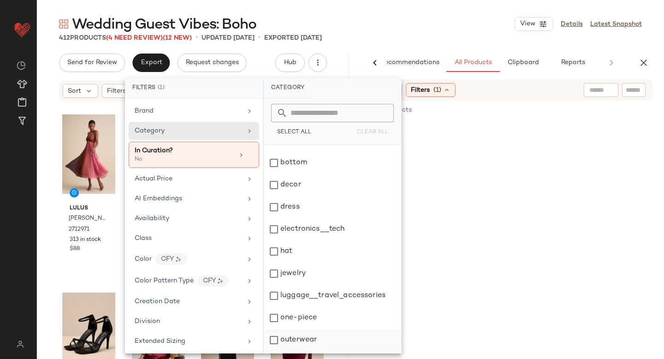
scroll to position [37, 0]
click at [277, 285] on div "jewelry" at bounding box center [332, 296] width 137 height 22
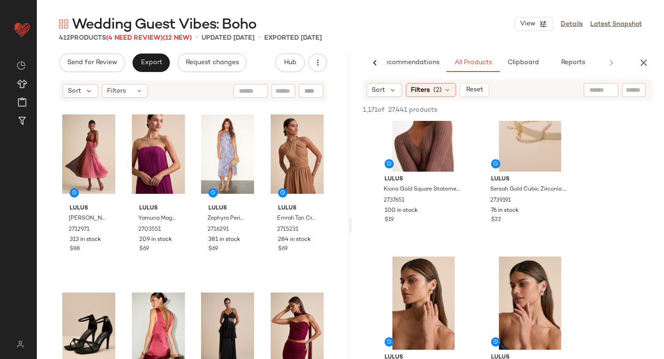
scroll to position [145, 0]
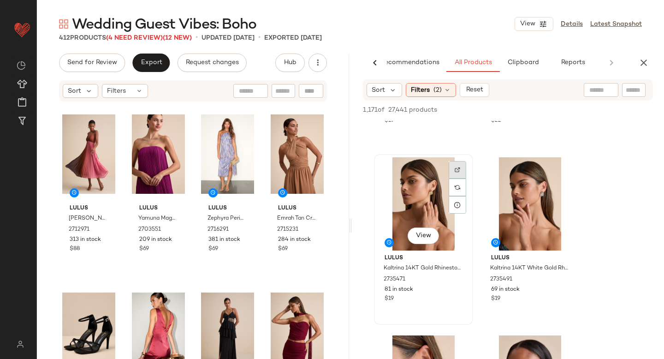
click at [454, 179] on div at bounding box center [458, 188] width 18 height 18
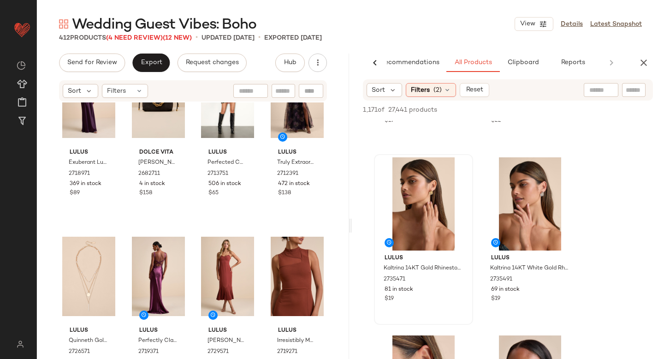
scroll to position [0, 0]
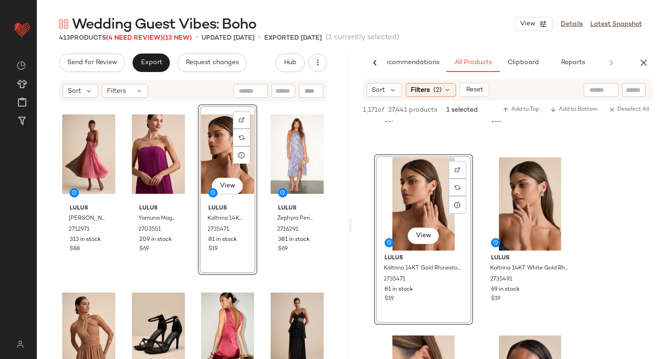
click at [193, 278] on div "Lulus [PERSON_NAME] Ombre Pleated Lace-Up Midi Dress 2712971 313 in stock $88 L…" at bounding box center [193, 245] width 268 height 282
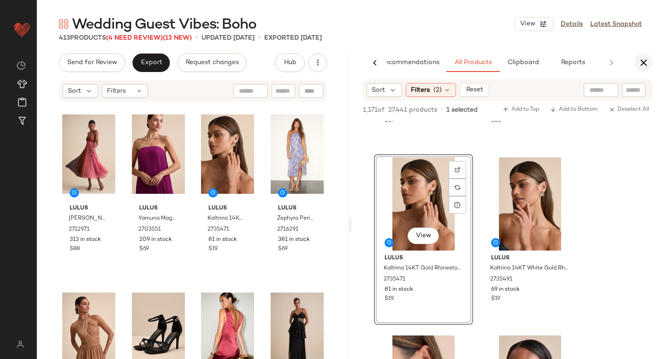
click at [643, 55] on button "button" at bounding box center [644, 63] width 18 height 18
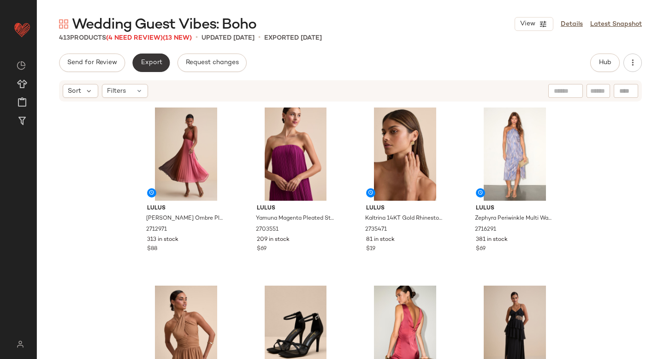
click at [153, 55] on button "Export" at bounding box center [150, 63] width 37 height 18
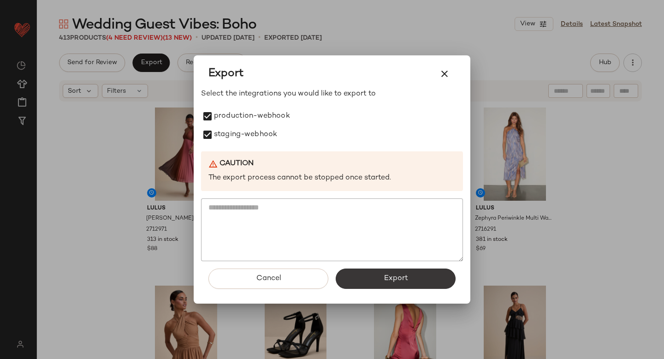
click at [407, 282] on span "Export" at bounding box center [395, 278] width 24 height 9
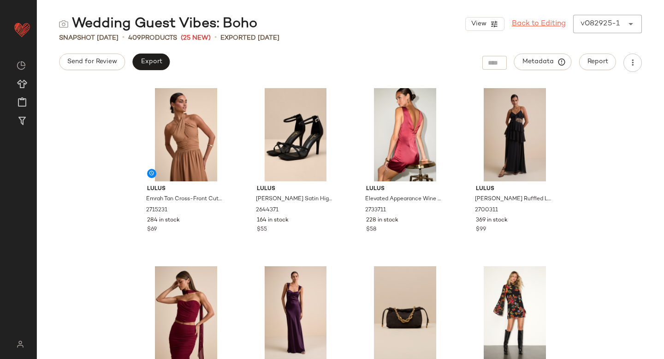
click at [529, 26] on link "Back to Editing" at bounding box center [539, 23] width 54 height 11
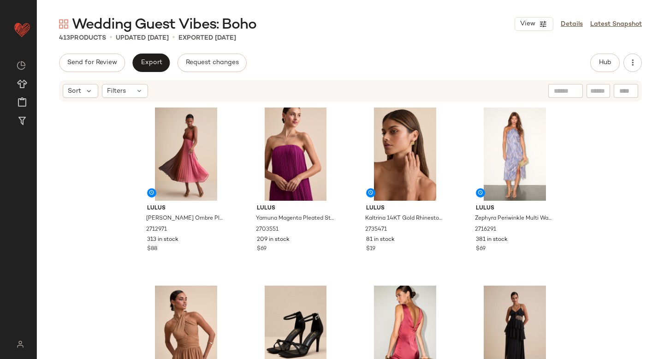
click at [349, 235] on div "Lulus [PERSON_NAME] Ombre Pleated Lace-Up Midi Dress 2712971 313 in stock $88 L…" at bounding box center [351, 245] width 428 height 282
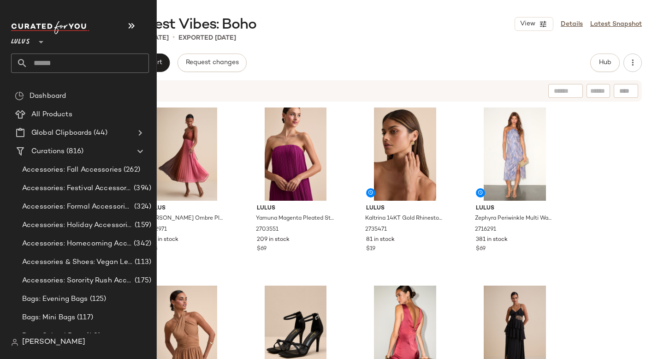
click at [68, 66] on input "text" at bounding box center [88, 63] width 121 height 19
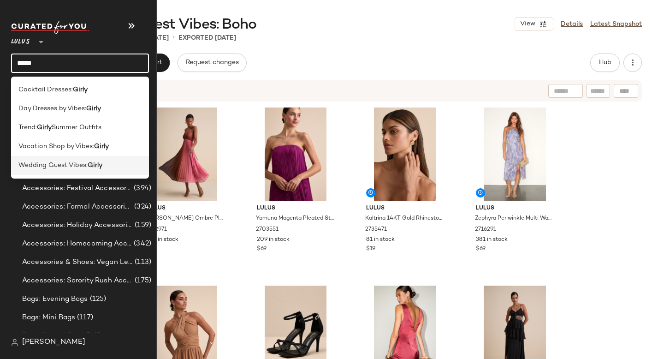
type input "*****"
click at [84, 161] on span "Wedding Guest Vibes:" at bounding box center [52, 166] width 69 height 10
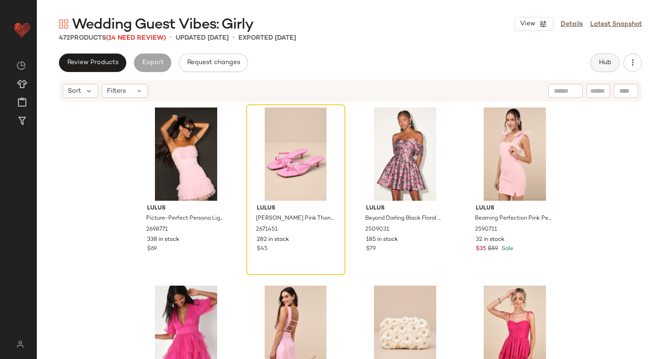
click at [609, 67] on button "Hub" at bounding box center [606, 63] width 30 height 18
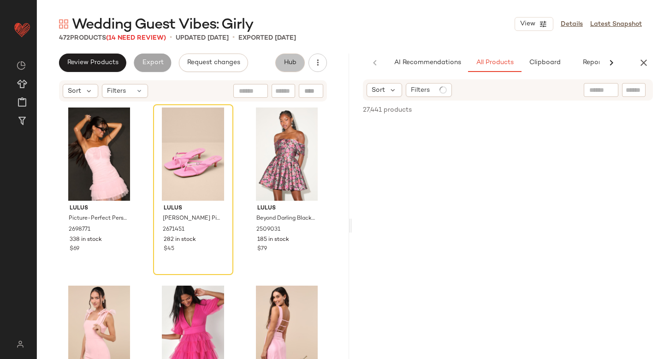
scroll to position [0, 22]
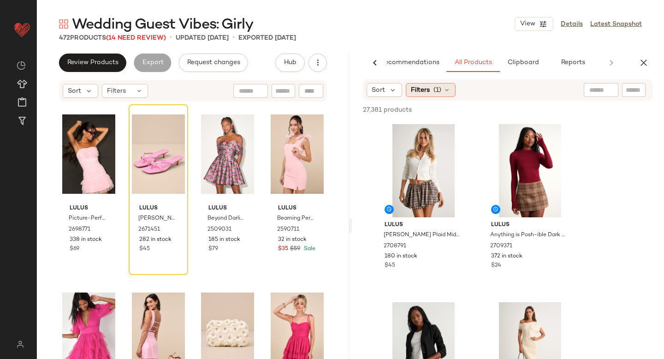
click at [442, 92] on div "Filters (1)" at bounding box center [431, 90] width 50 height 14
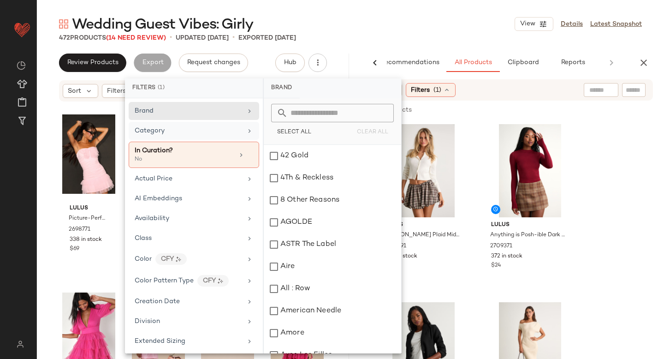
click at [208, 131] on div "Category" at bounding box center [189, 131] width 108 height 10
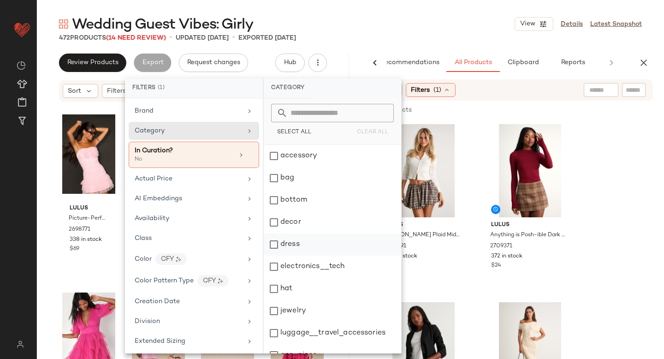
click at [277, 256] on div "dress" at bounding box center [332, 267] width 137 height 22
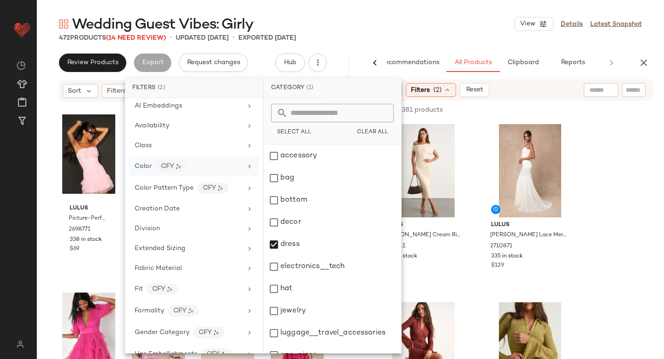
scroll to position [99, 0]
click at [146, 165] on span "Color" at bounding box center [143, 168] width 17 height 7
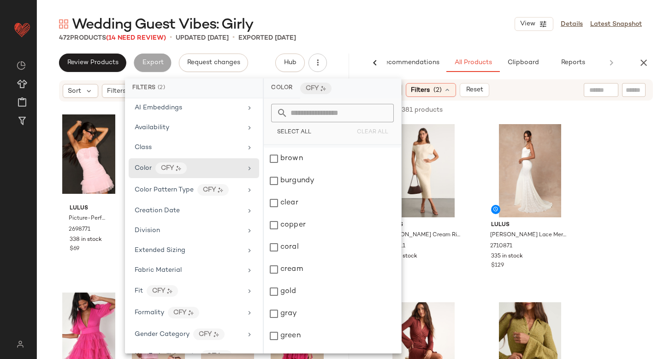
scroll to position [93, 0]
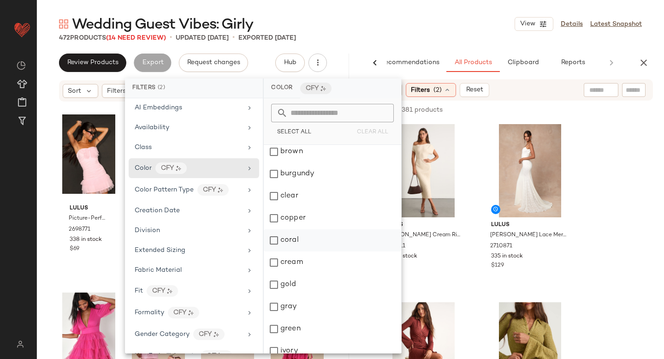
click at [277, 241] on div "coral" at bounding box center [332, 240] width 137 height 22
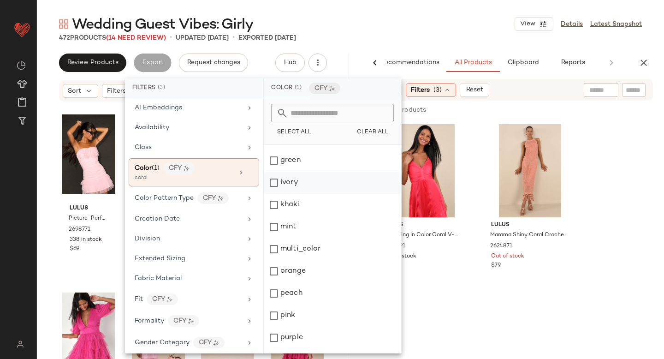
scroll to position [290, 0]
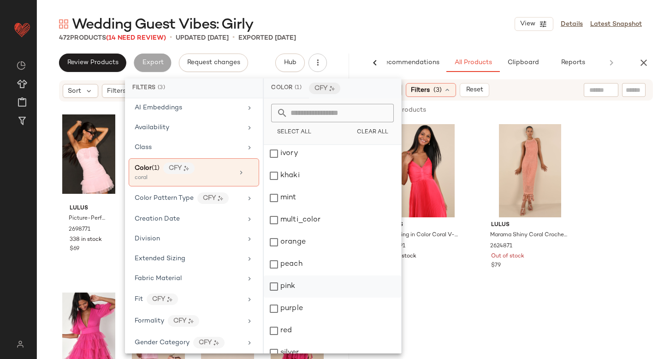
click at [273, 285] on div "pink" at bounding box center [332, 286] width 137 height 22
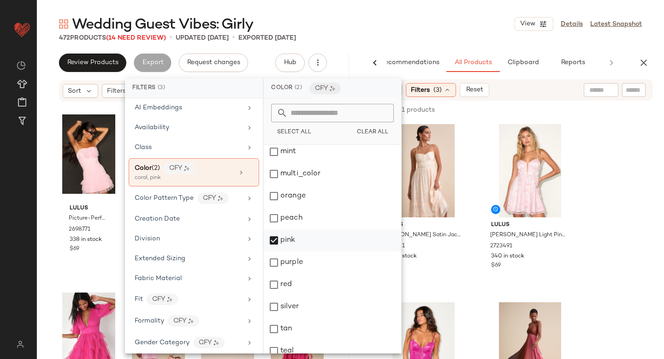
scroll to position [339, 0]
click at [274, 263] on div "purple" at bounding box center [332, 260] width 137 height 22
click at [274, 284] on div "red" at bounding box center [332, 282] width 137 height 22
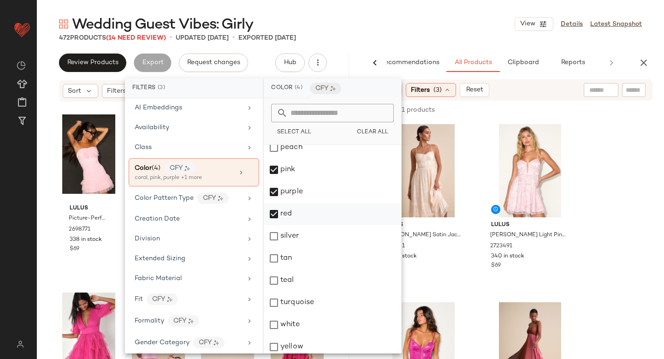
scroll to position [412, 0]
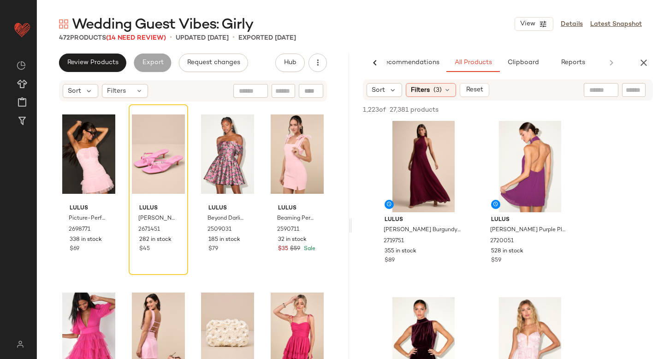
scroll to position [711, 0]
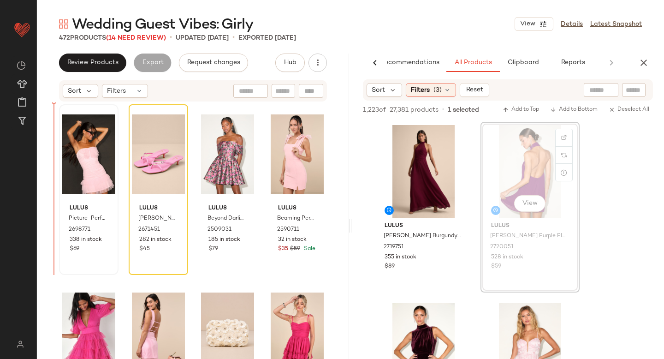
drag, startPoint x: 534, startPoint y: 169, endPoint x: 76, endPoint y: 197, distance: 459.0
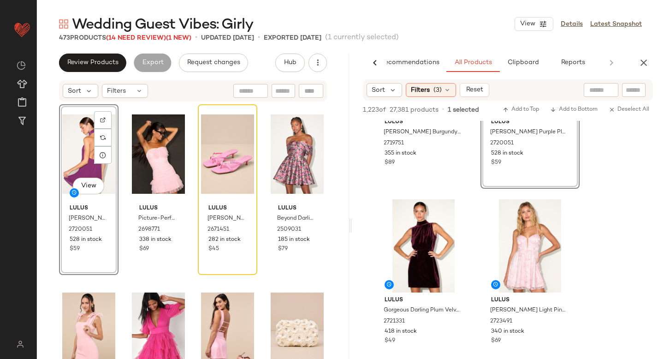
scroll to position [887, 0]
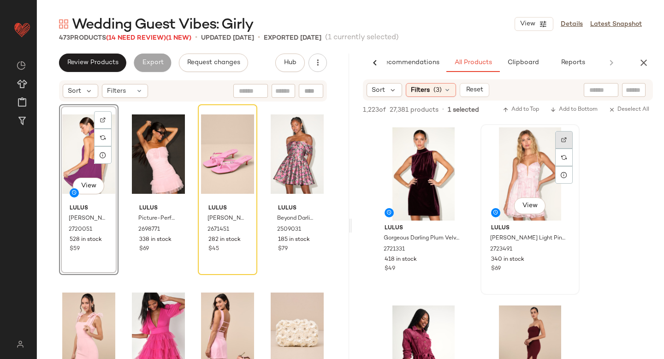
click at [565, 142] on img at bounding box center [565, 140] width 6 height 6
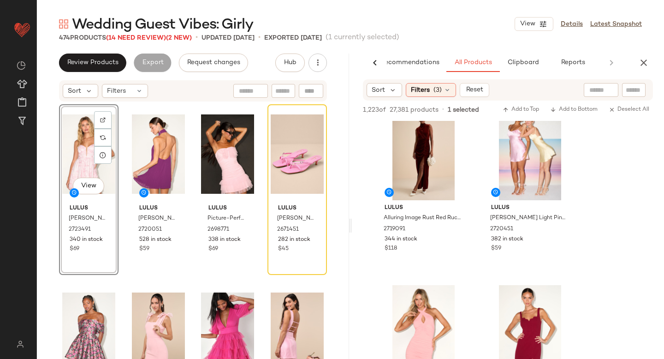
scroll to position [2100, 0]
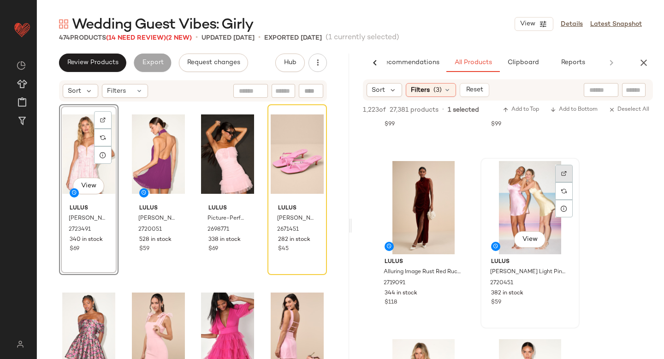
click at [562, 171] on img at bounding box center [565, 174] width 6 height 6
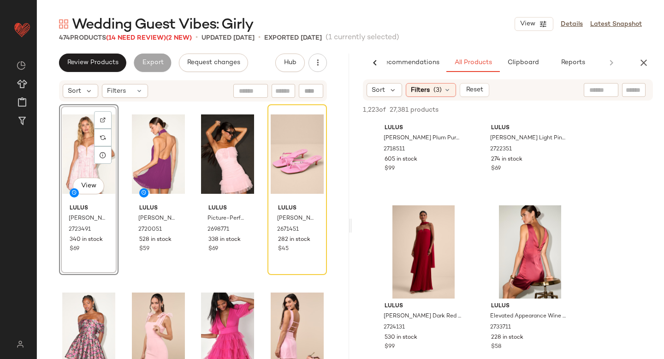
scroll to position [4792, 0]
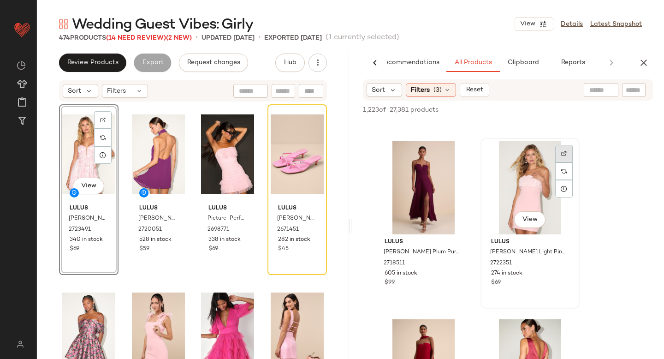
click at [566, 162] on div at bounding box center [565, 171] width 18 height 18
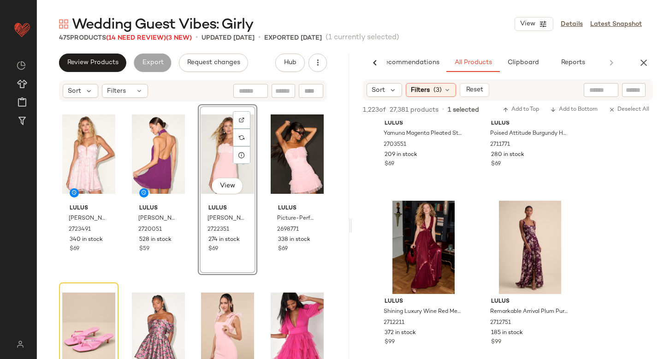
scroll to position [5510, 0]
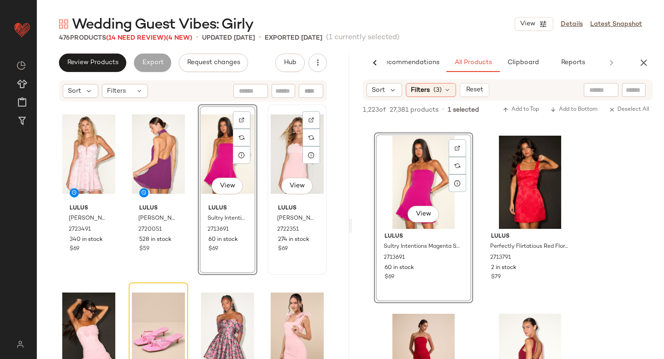
click at [280, 137] on div "View" at bounding box center [297, 154] width 53 height 93
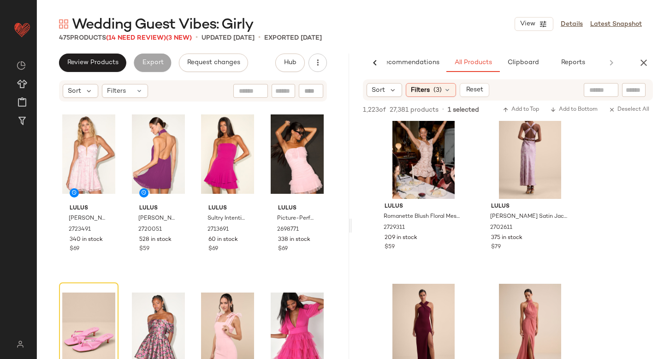
scroll to position [6962, 0]
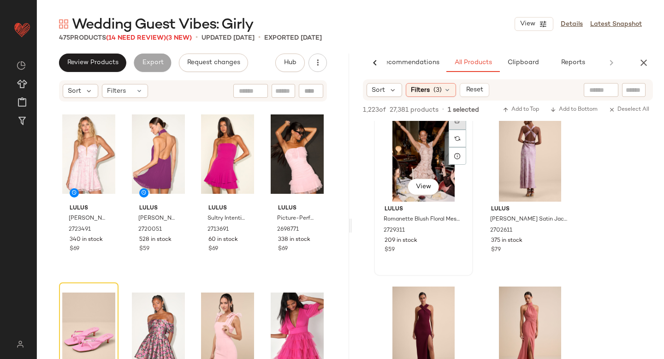
click at [460, 121] on img at bounding box center [458, 121] width 6 height 6
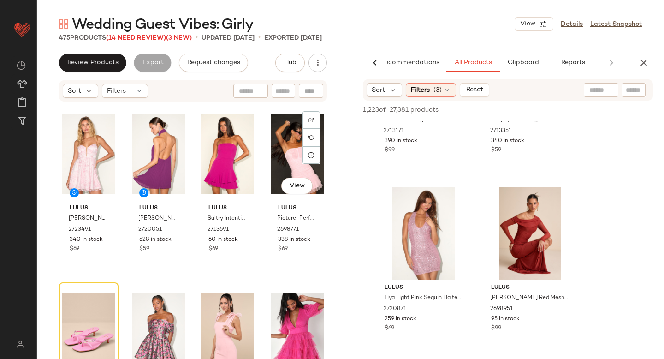
scroll to position [7, 0]
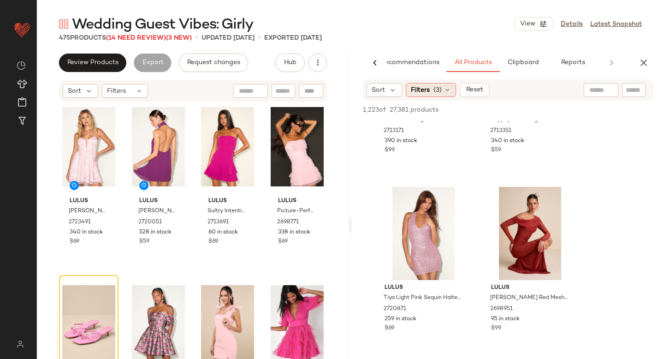
click at [449, 91] on icon at bounding box center [447, 89] width 7 height 7
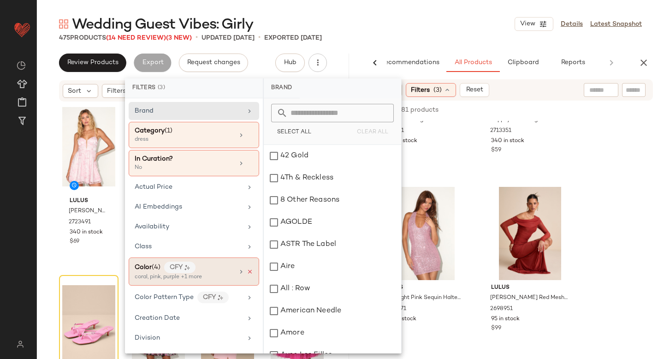
click at [247, 272] on icon at bounding box center [250, 272] width 6 height 6
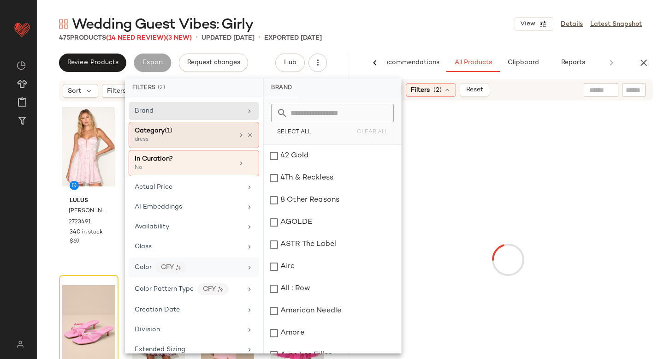
click at [205, 138] on div "dress" at bounding box center [181, 140] width 92 height 8
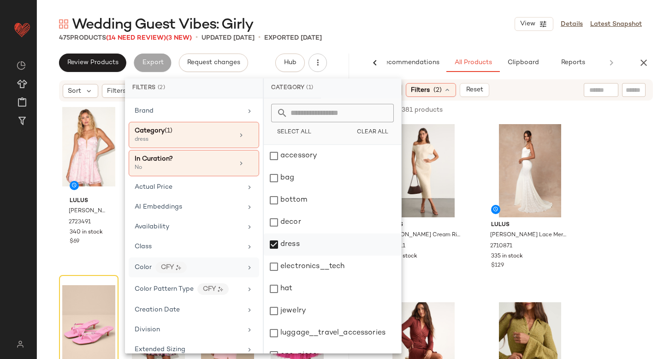
click at [281, 256] on div "dress" at bounding box center [332, 267] width 137 height 22
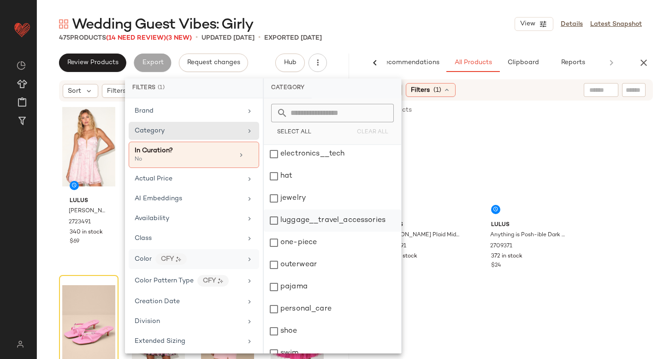
scroll to position [112, 0]
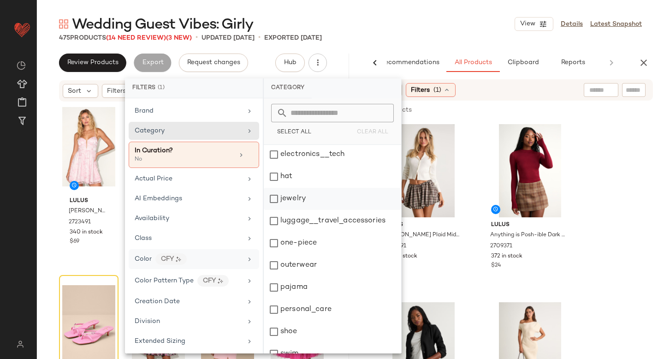
click at [278, 210] on div "jewelry" at bounding box center [332, 221] width 137 height 22
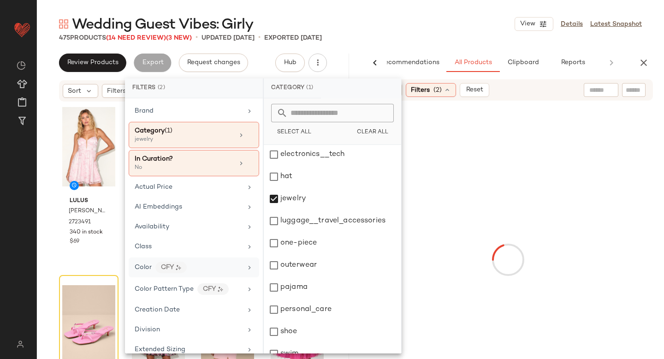
click at [612, 199] on div at bounding box center [508, 259] width 309 height 315
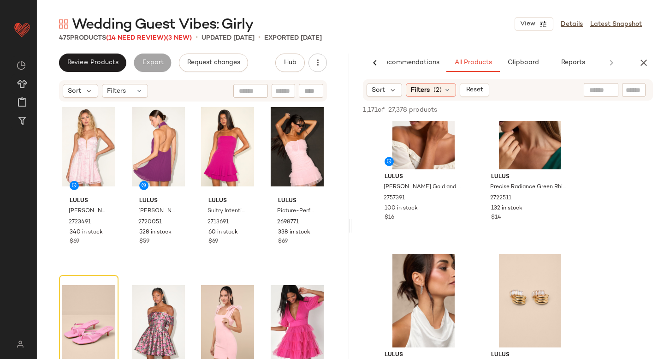
scroll to position [858, 0]
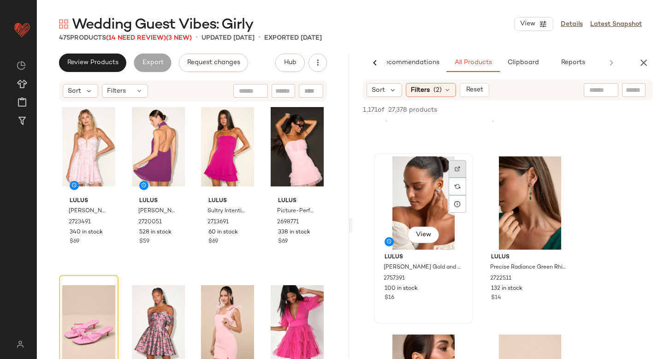
click at [455, 169] on img at bounding box center [458, 169] width 6 height 6
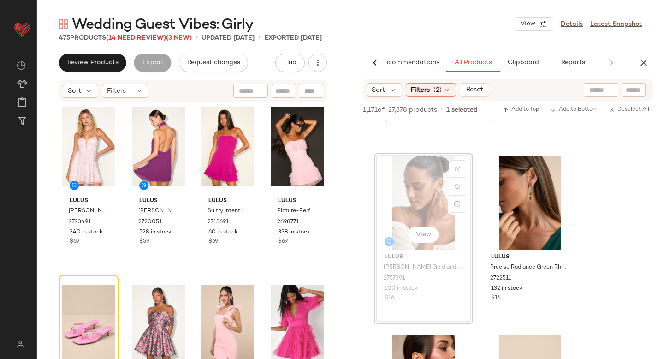
scroll to position [7, 0]
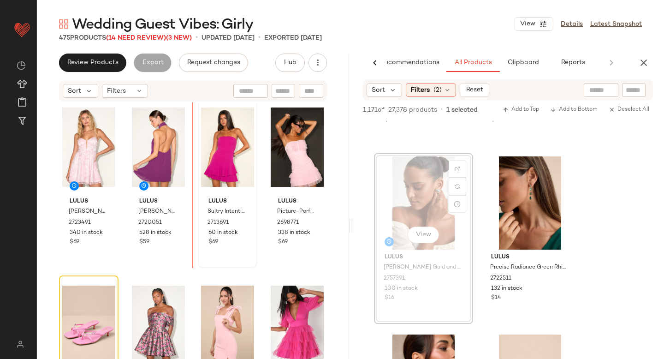
drag, startPoint x: 425, startPoint y: 171, endPoint x: 207, endPoint y: 185, distance: 218.7
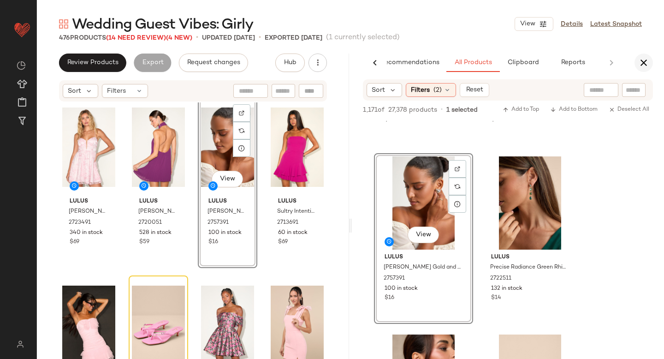
click at [643, 65] on icon "button" at bounding box center [644, 62] width 11 height 11
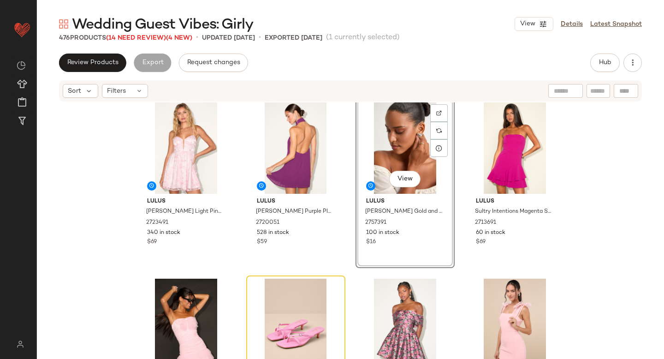
scroll to position [0, 0]
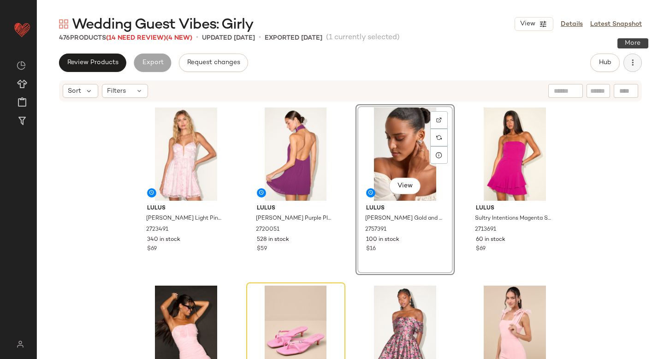
click at [631, 58] on button "button" at bounding box center [633, 63] width 18 height 18
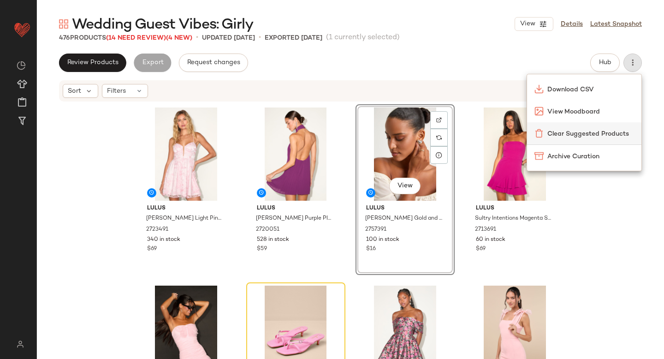
click at [604, 128] on div "Clear Suggested Products" at bounding box center [584, 133] width 114 height 22
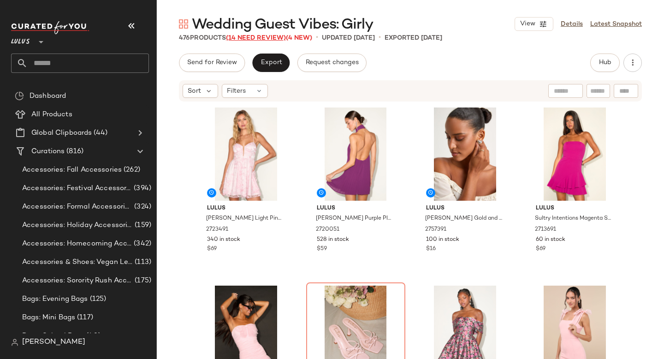
click at [257, 41] on span "(14 Need Review)" at bounding box center [256, 38] width 60 height 7
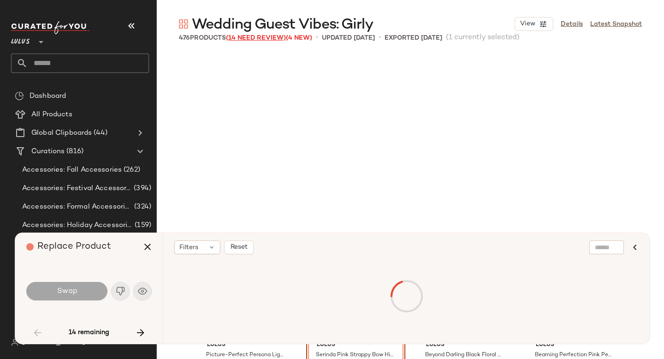
scroll to position [185, 0]
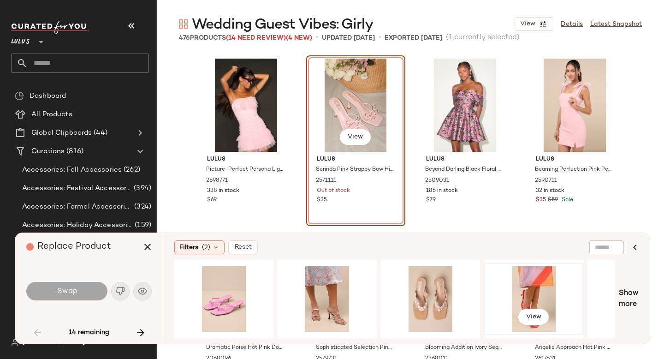
click at [521, 290] on div "View" at bounding box center [534, 299] width 93 height 66
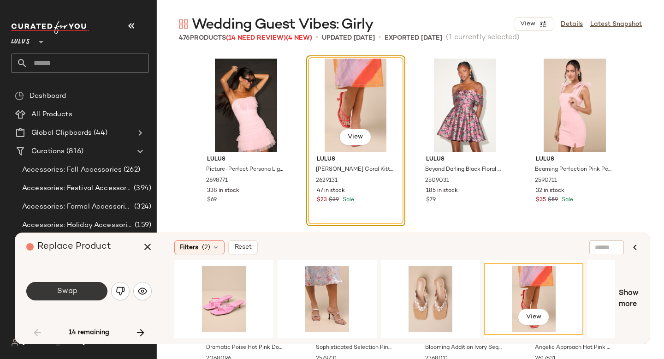
click at [88, 293] on button "Swap" at bounding box center [66, 291] width 81 height 18
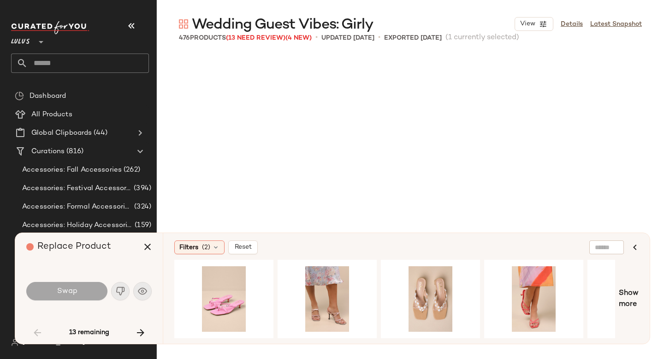
scroll to position [1247, 0]
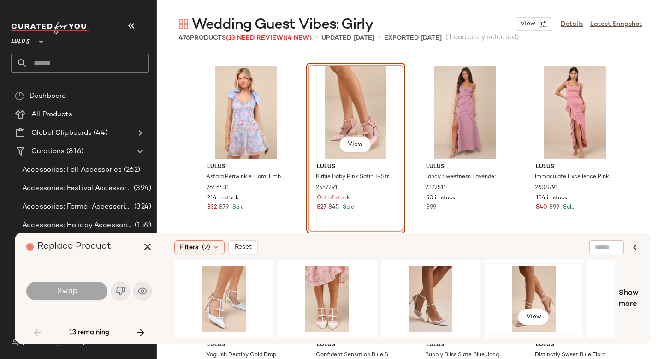
click at [517, 287] on div "View" at bounding box center [534, 299] width 93 height 66
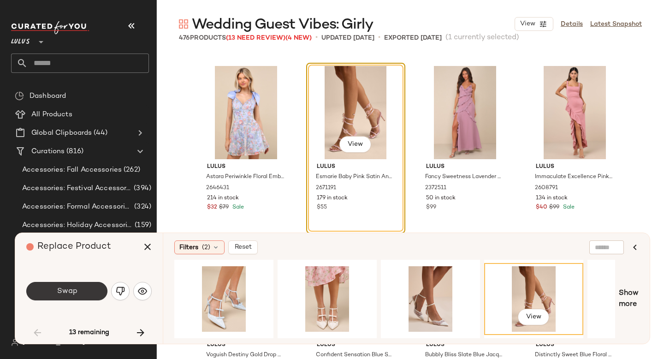
click at [77, 293] on button "Swap" at bounding box center [66, 291] width 81 height 18
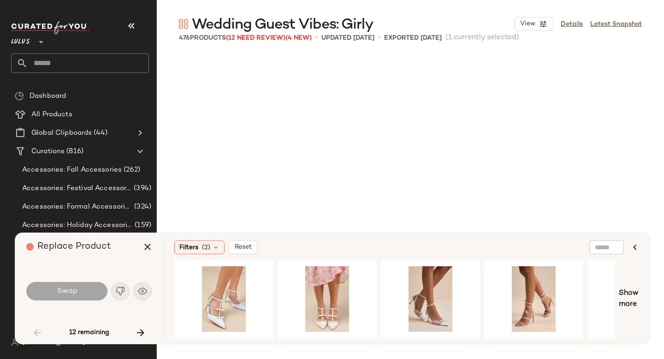
scroll to position [1781, 0]
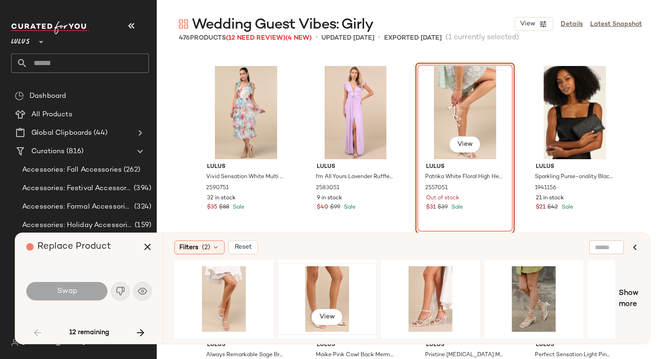
click at [315, 286] on div "View" at bounding box center [327, 299] width 93 height 66
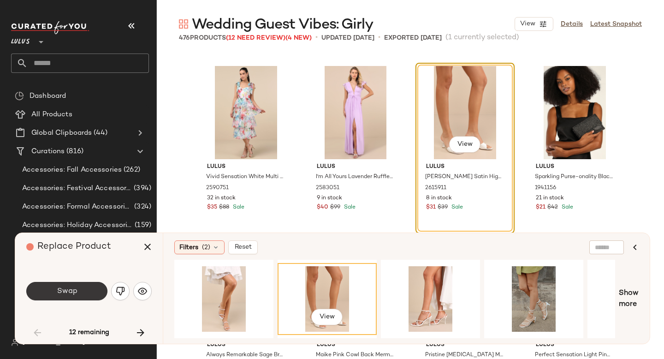
click at [54, 293] on button "Swap" at bounding box center [66, 291] width 81 height 18
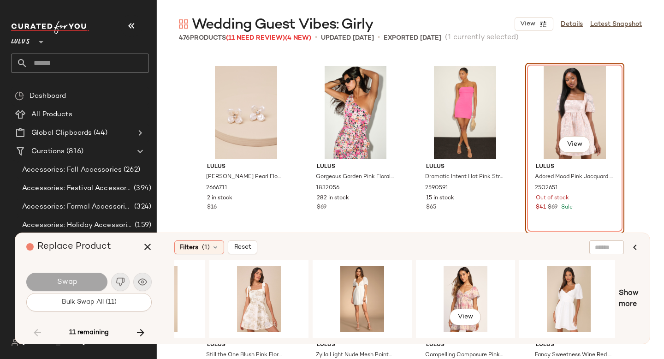
scroll to position [0, 1001]
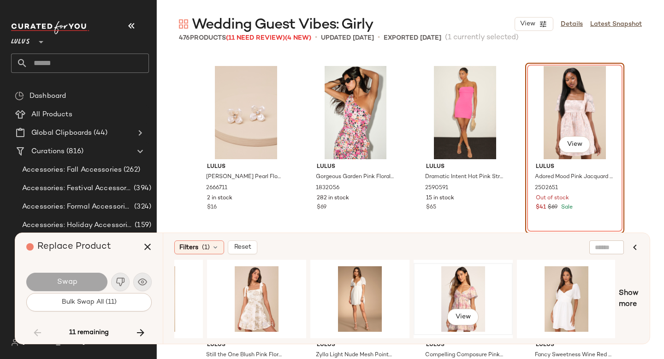
click at [469, 275] on div "View" at bounding box center [463, 299] width 93 height 66
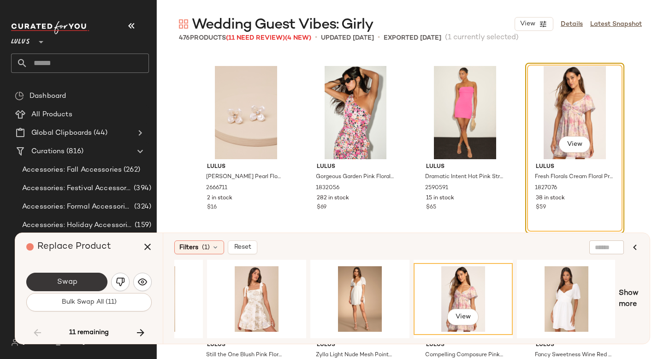
click at [92, 281] on button "Swap" at bounding box center [66, 282] width 81 height 18
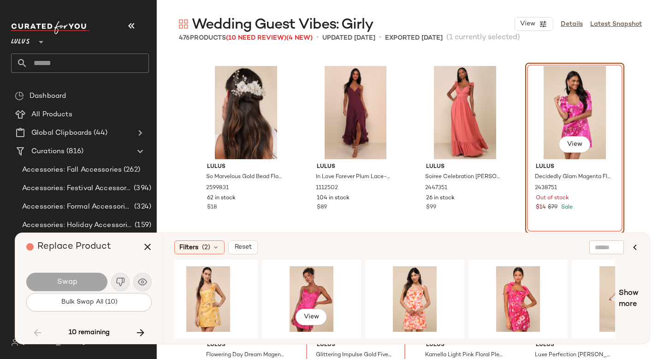
scroll to position [0, 222]
click at [325, 286] on div "View" at bounding box center [312, 299] width 93 height 66
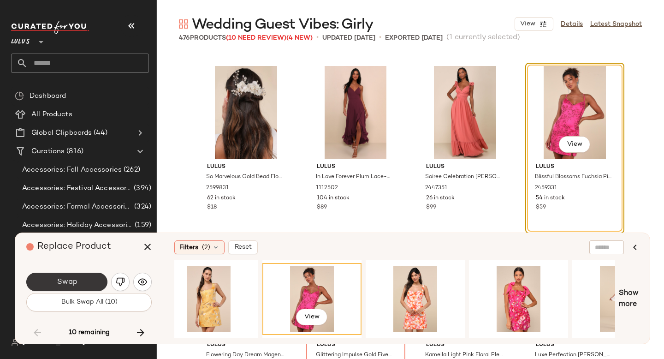
click at [94, 284] on button "Swap" at bounding box center [66, 282] width 81 height 18
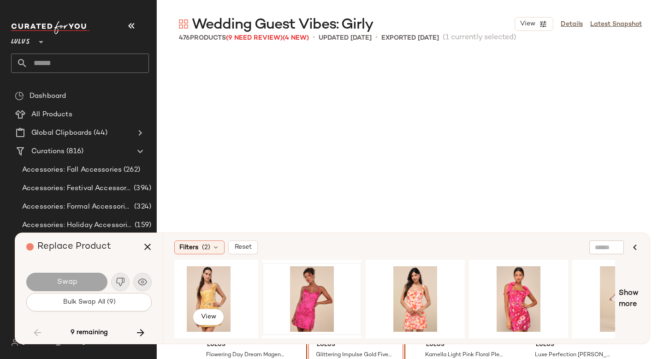
scroll to position [5877, 0]
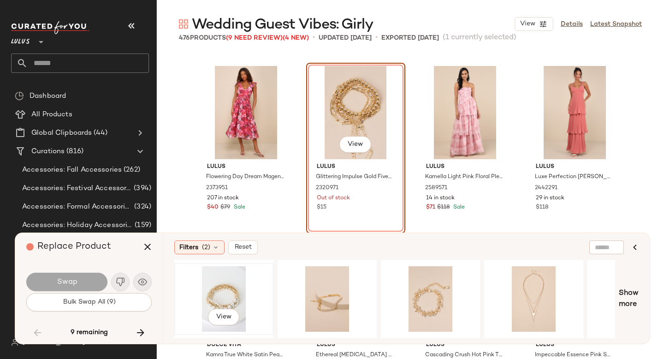
click at [230, 282] on div "View" at bounding box center [224, 299] width 93 height 66
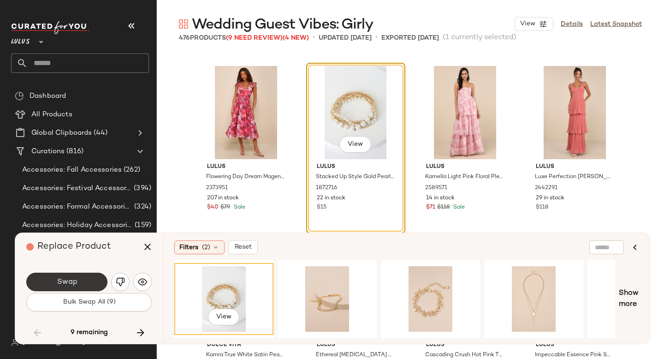
click at [86, 281] on button "Swap" at bounding box center [66, 282] width 81 height 18
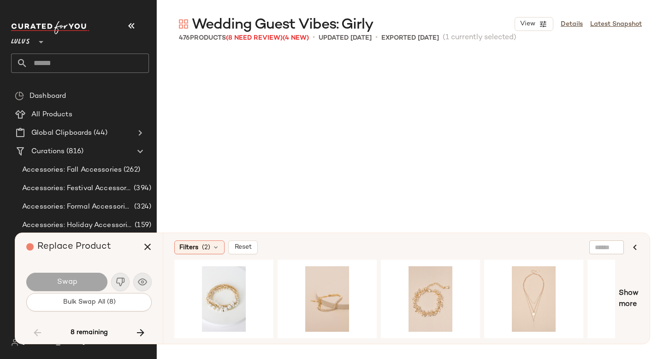
scroll to position [7658, 0]
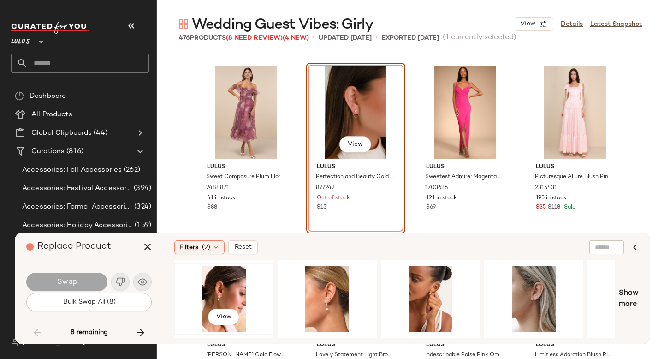
click at [229, 291] on div "View" at bounding box center [224, 299] width 93 height 66
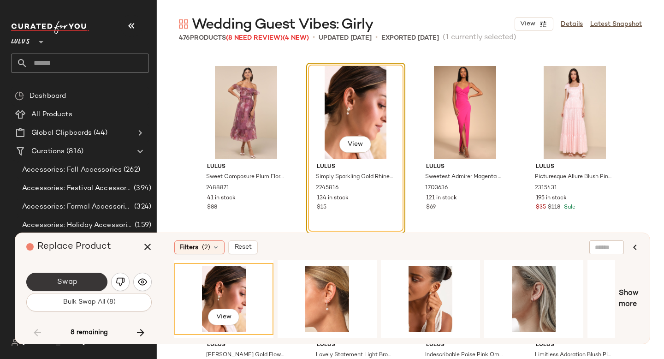
click at [79, 274] on button "Swap" at bounding box center [66, 282] width 81 height 18
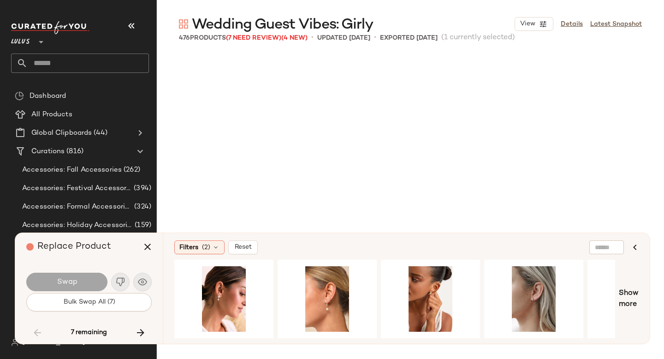
scroll to position [8015, 0]
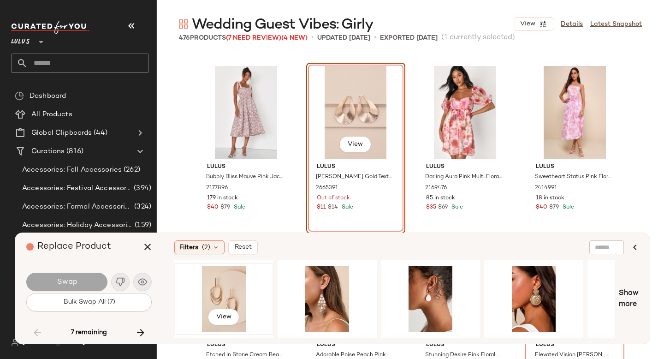
click at [224, 282] on div "View" at bounding box center [224, 299] width 93 height 66
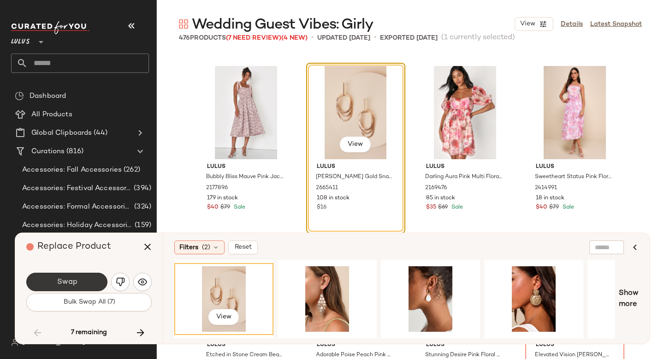
click at [96, 274] on button "Swap" at bounding box center [66, 282] width 81 height 18
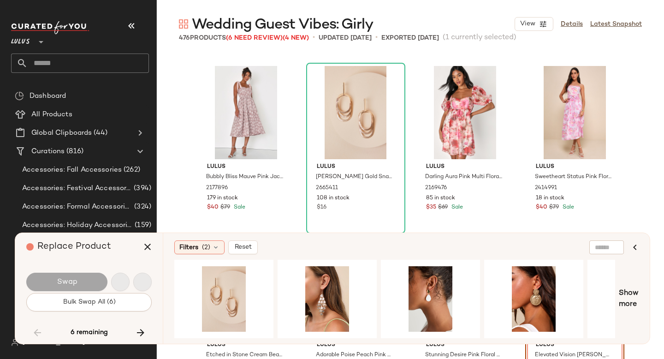
scroll to position [8193, 0]
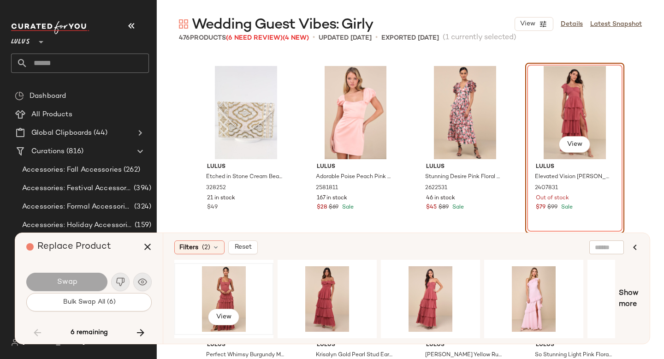
click at [222, 298] on div "View" at bounding box center [224, 299] width 93 height 66
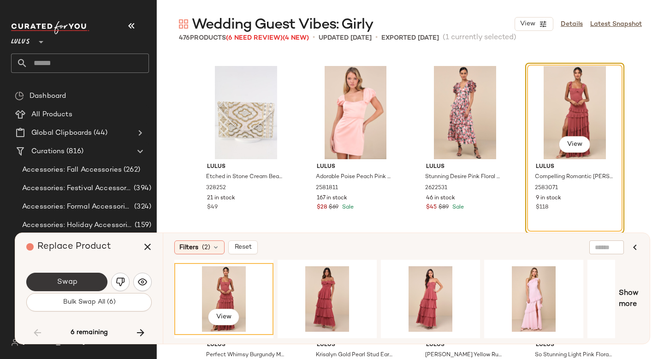
click at [96, 281] on button "Swap" at bounding box center [66, 282] width 81 height 18
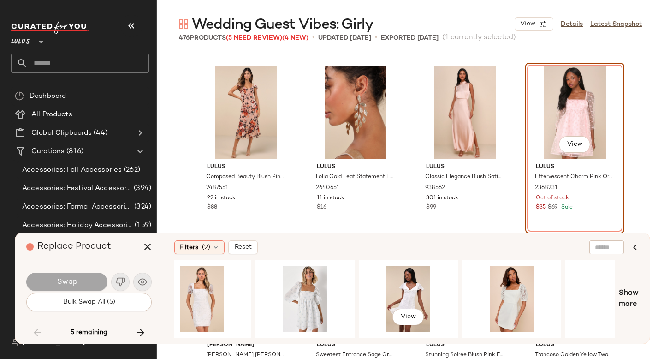
scroll to position [0, 1207]
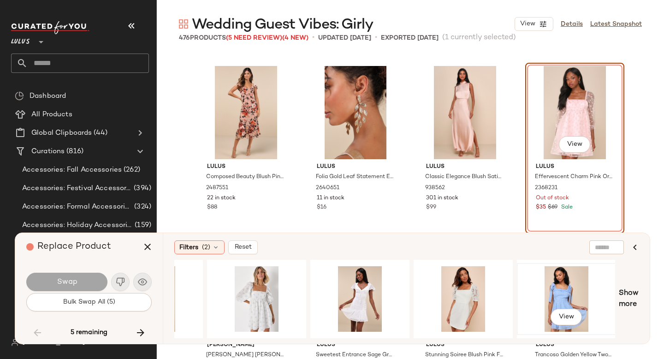
click at [563, 282] on div "View" at bounding box center [566, 299] width 93 height 66
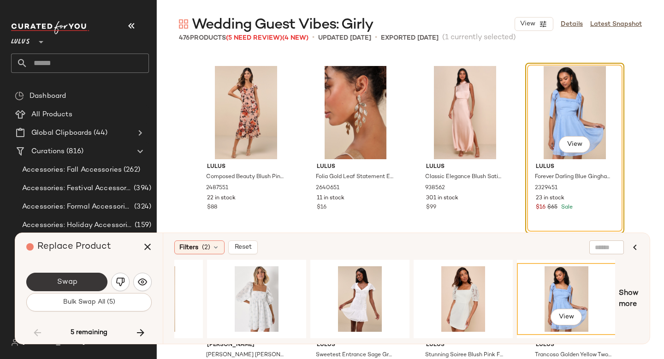
click at [84, 282] on button "Swap" at bounding box center [66, 282] width 81 height 18
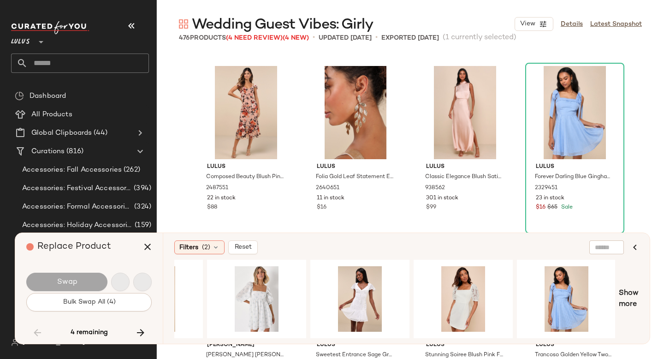
scroll to position [10864, 0]
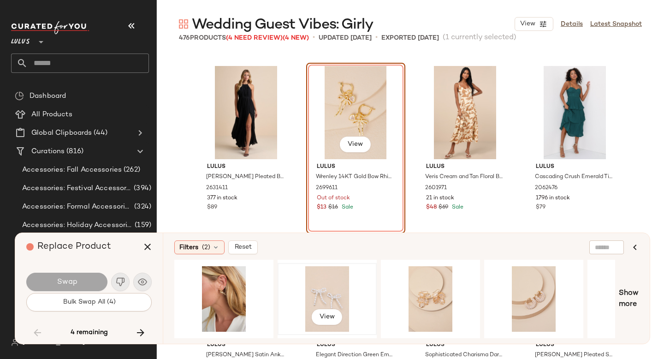
click at [314, 282] on div "View" at bounding box center [327, 299] width 93 height 66
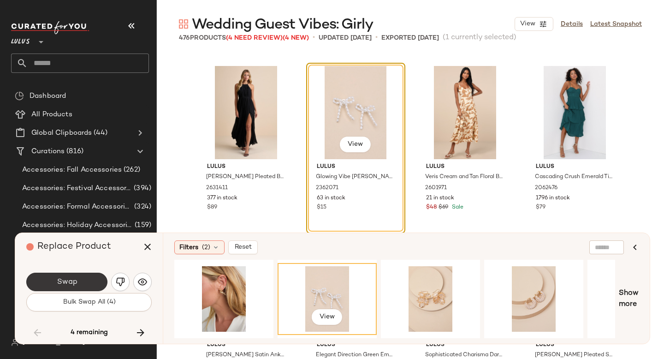
click at [79, 278] on button "Swap" at bounding box center [66, 282] width 81 height 18
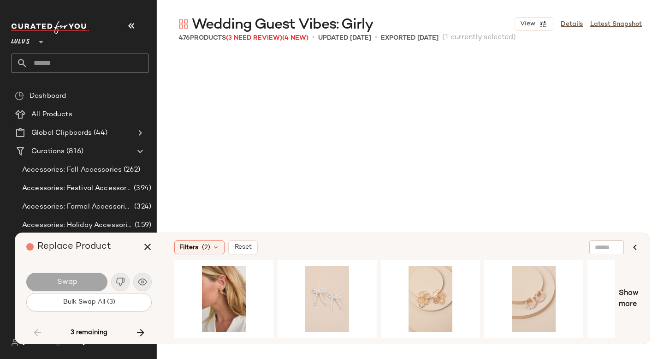
scroll to position [14070, 0]
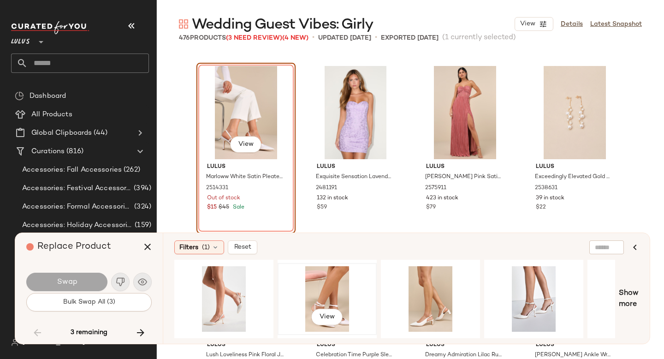
click at [343, 287] on div "View" at bounding box center [327, 299] width 93 height 66
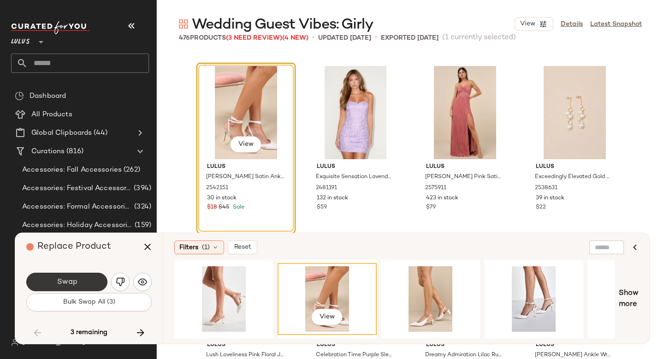
click at [91, 287] on button "Swap" at bounding box center [66, 282] width 81 height 18
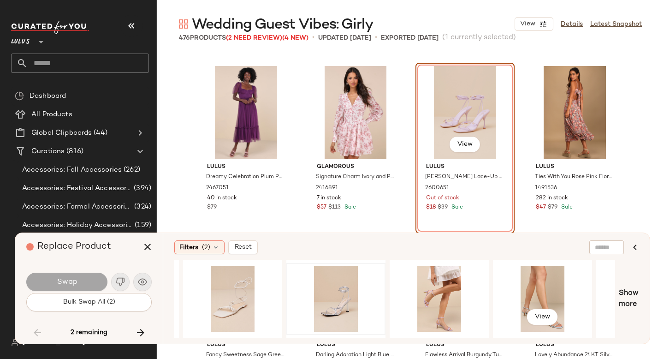
scroll to position [0, 206]
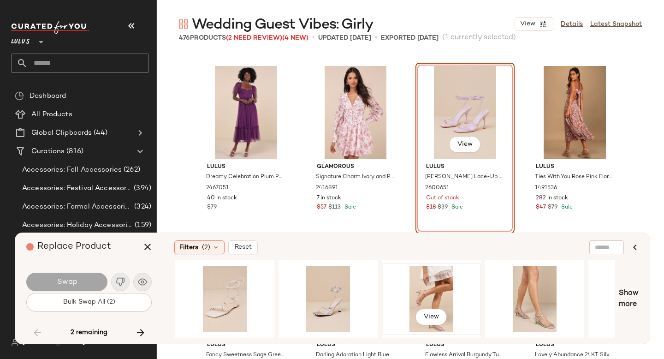
click at [443, 285] on div "View" at bounding box center [431, 299] width 93 height 66
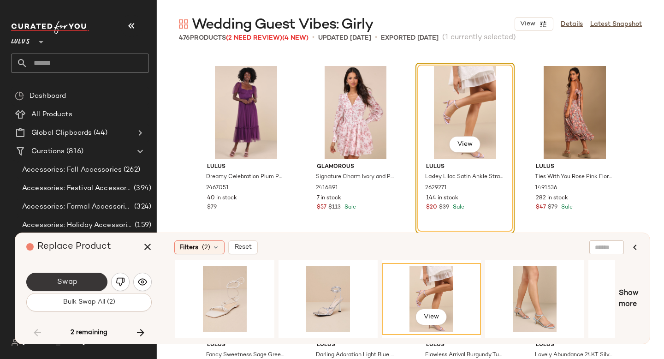
click at [86, 276] on button "Swap" at bounding box center [66, 282] width 81 height 18
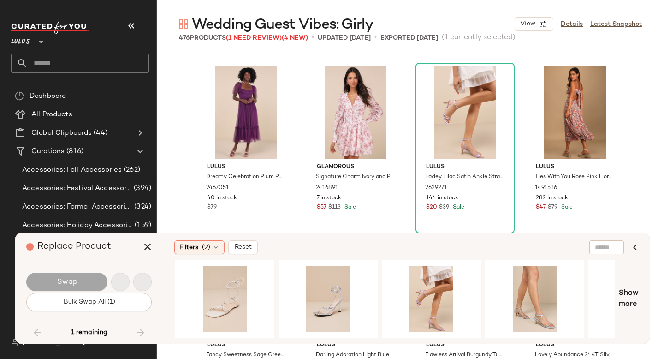
scroll to position [19057, 0]
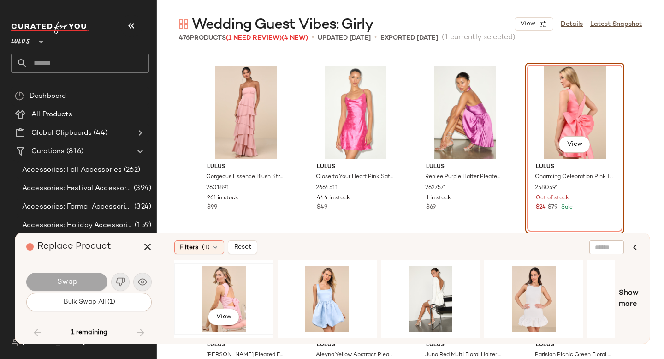
click at [227, 287] on div "View" at bounding box center [224, 299] width 93 height 66
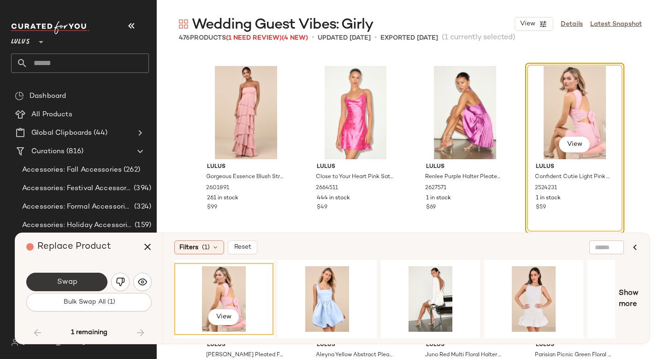
click at [90, 280] on button "Swap" at bounding box center [66, 282] width 81 height 18
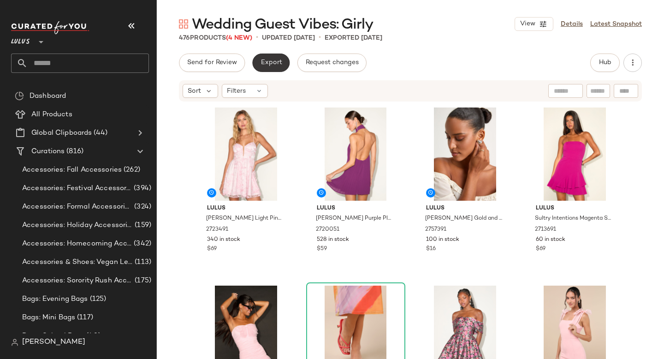
click at [268, 60] on span "Export" at bounding box center [271, 62] width 22 height 7
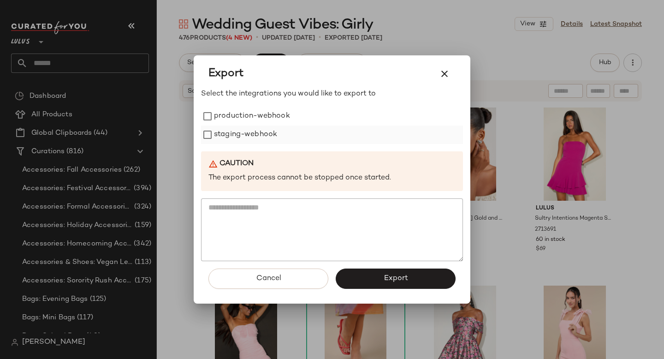
click at [227, 135] on label "staging-webhook" at bounding box center [245, 135] width 63 height 18
click at [227, 114] on label "production-webhook" at bounding box center [252, 116] width 76 height 18
click at [403, 275] on span "Export" at bounding box center [395, 278] width 24 height 9
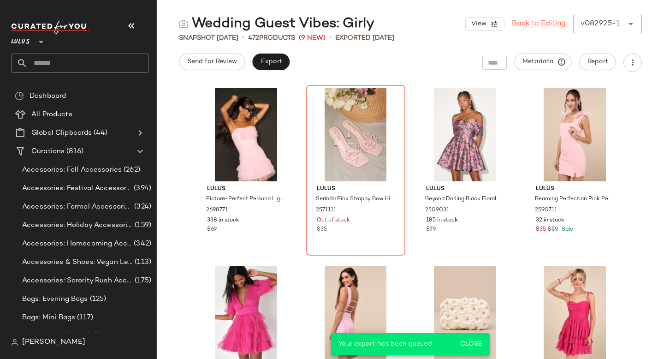
click at [532, 25] on link "Back to Editing" at bounding box center [539, 23] width 54 height 11
